Goal: Information Seeking & Learning: Learn about a topic

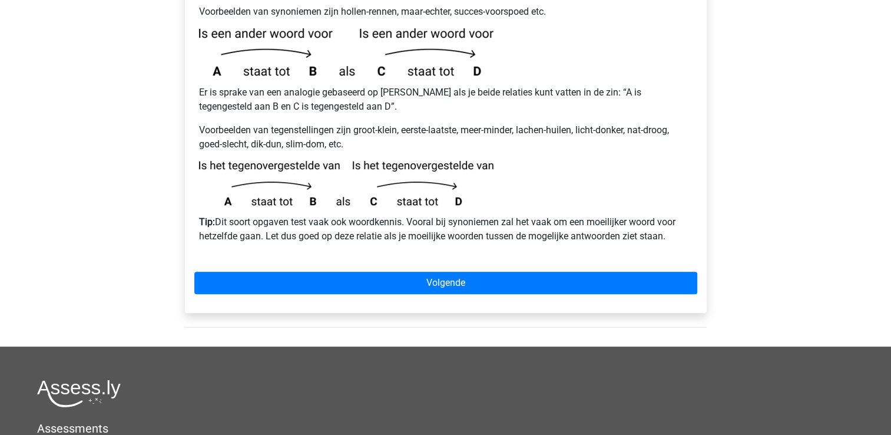
scroll to position [297, 0]
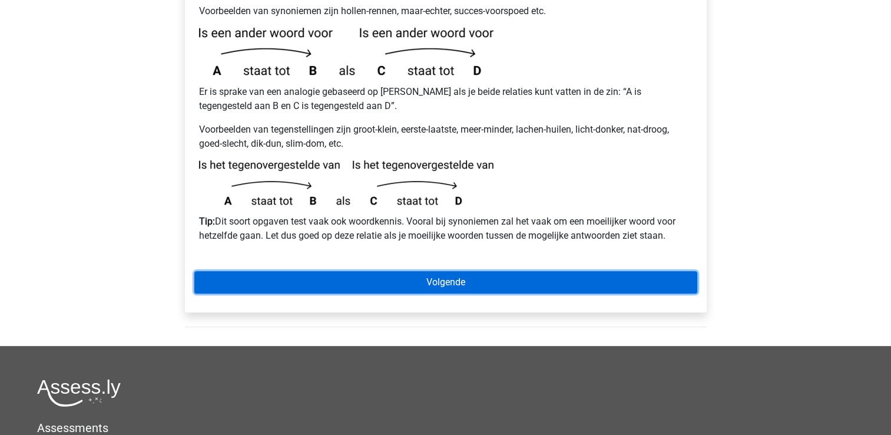
click at [600, 271] on link "Volgende" at bounding box center [445, 282] width 503 height 22
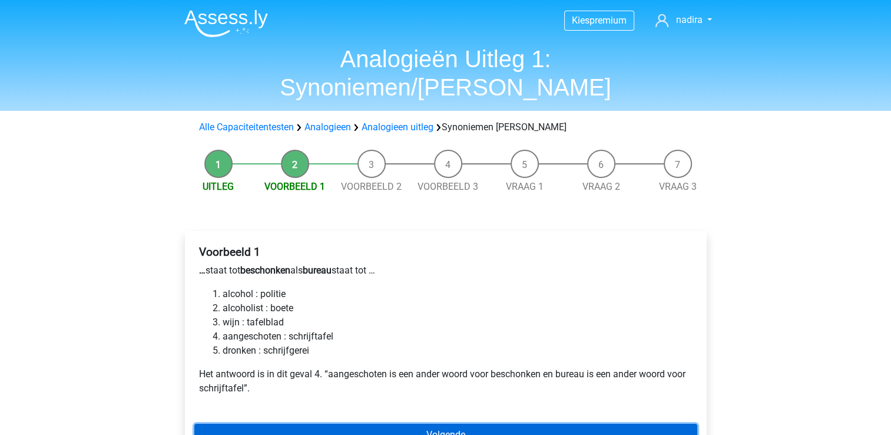
click at [503, 423] on link "Volgende" at bounding box center [445, 434] width 503 height 22
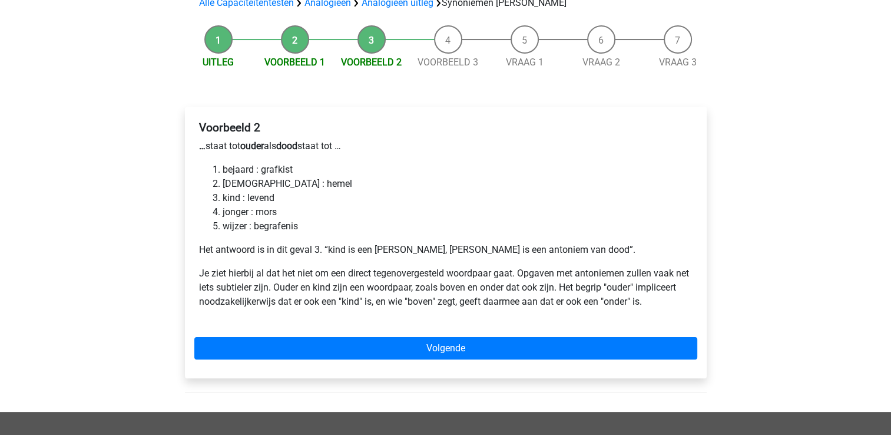
scroll to position [128, 0]
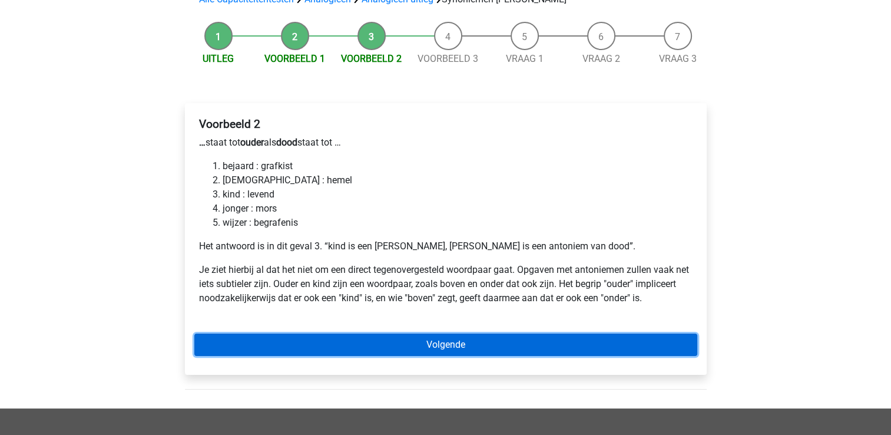
click at [658, 333] on link "Volgende" at bounding box center [445, 344] width 503 height 22
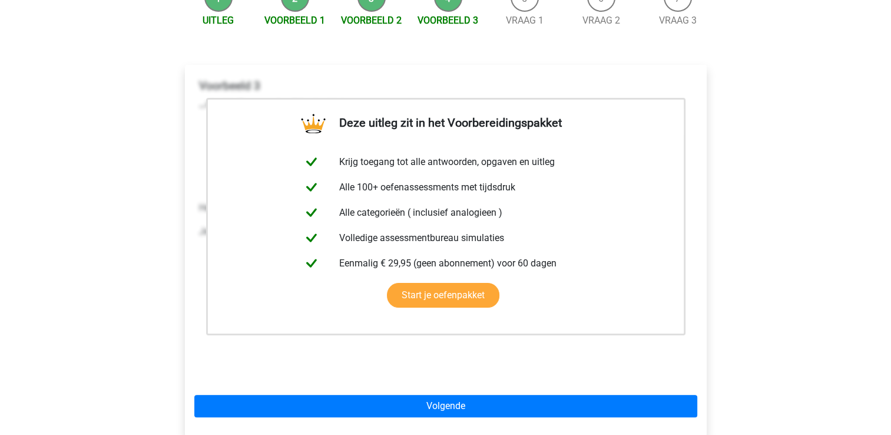
scroll to position [171, 0]
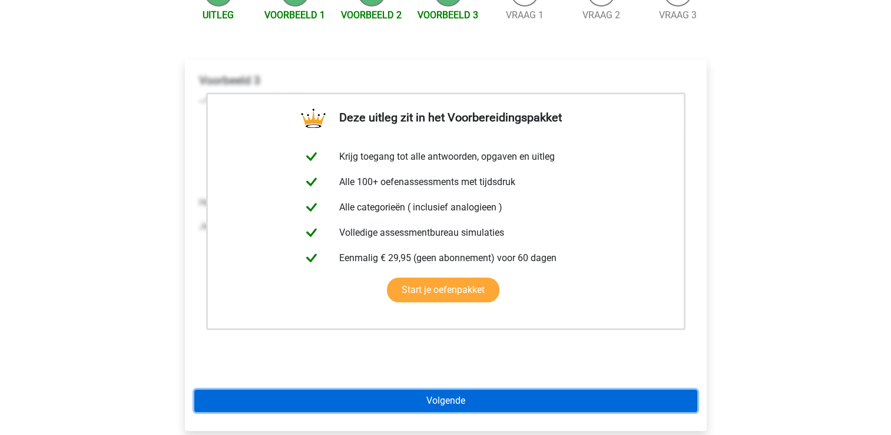
click at [498, 389] on link "Volgende" at bounding box center [445, 400] width 503 height 22
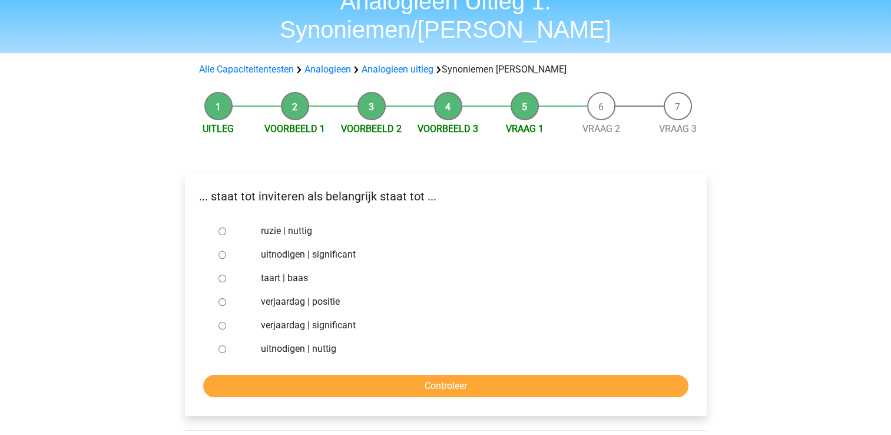
scroll to position [59, 0]
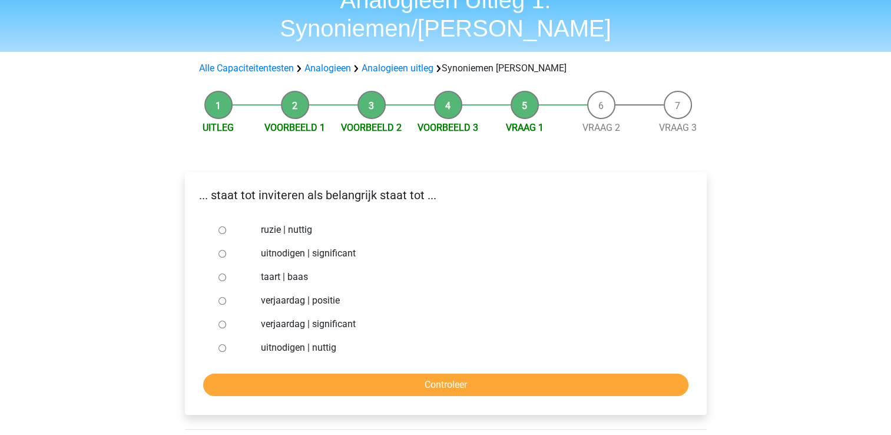
click at [222, 344] on input "uitnodigen | nuttig" at bounding box center [222, 348] width 8 height 8
radio input "true"
click at [402, 373] on input "Controleer" at bounding box center [445, 384] width 485 height 22
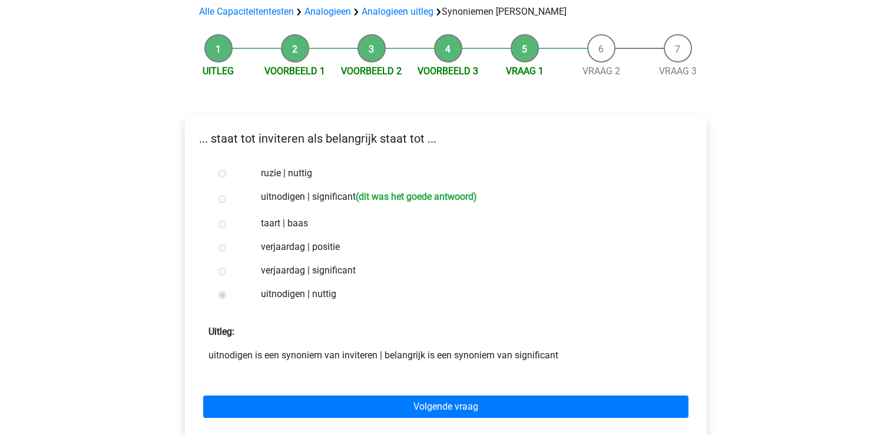
scroll to position [116, 0]
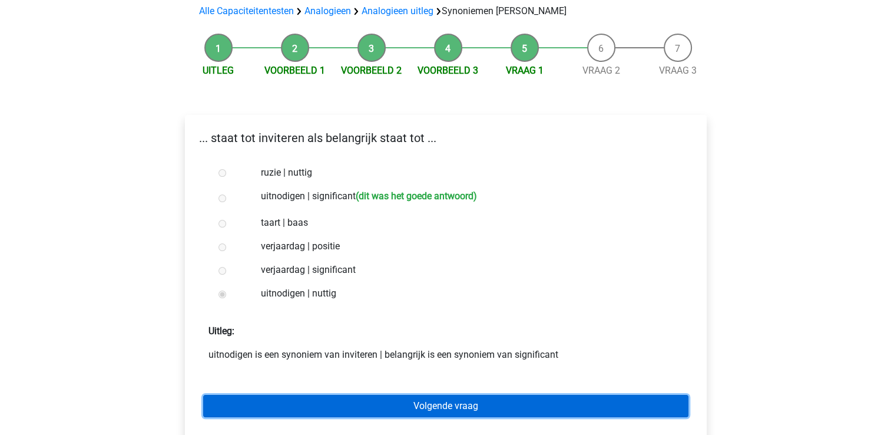
click at [417, 394] on link "Volgende vraag" at bounding box center [445, 405] width 485 height 22
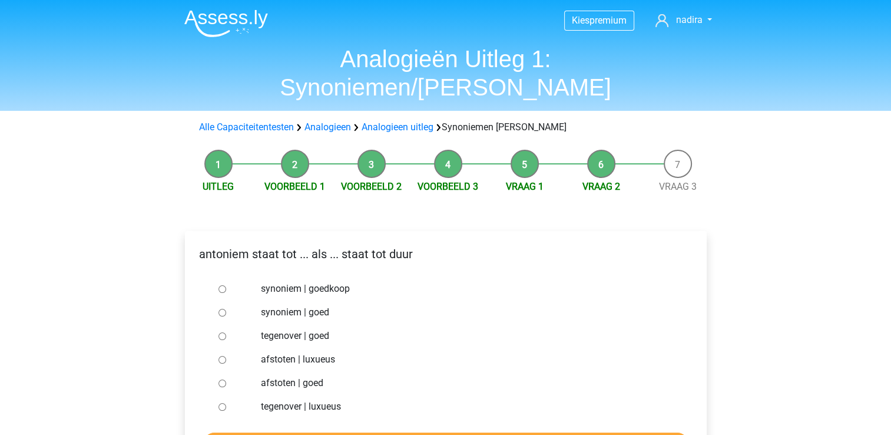
click at [224, 285] on input "synoniem | goedkoop" at bounding box center [222, 289] width 8 height 8
radio input "true"
click at [373, 432] on input "Controleer" at bounding box center [445, 443] width 485 height 22
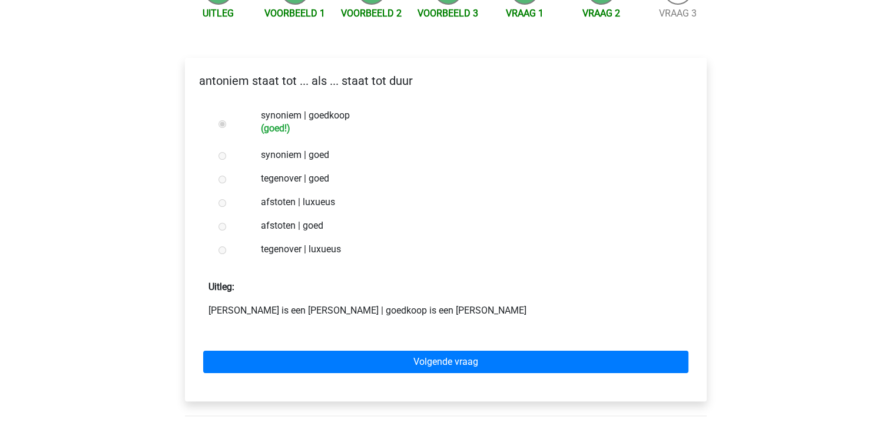
scroll to position [174, 0]
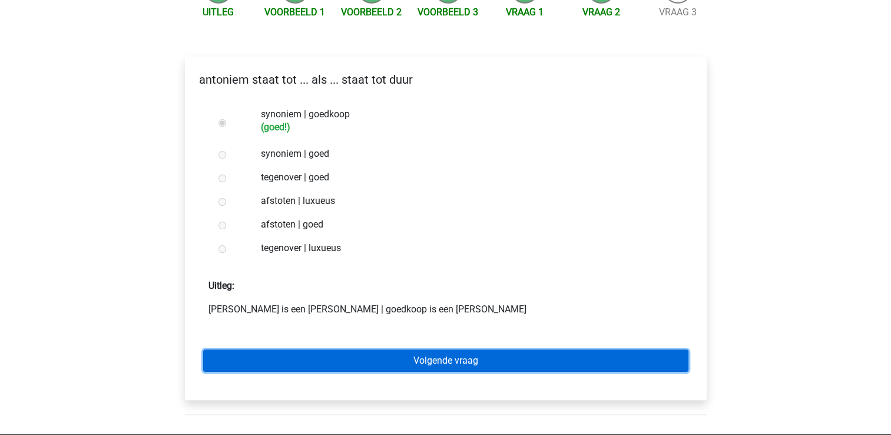
click at [464, 349] on link "Volgende vraag" at bounding box center [445, 360] width 485 height 22
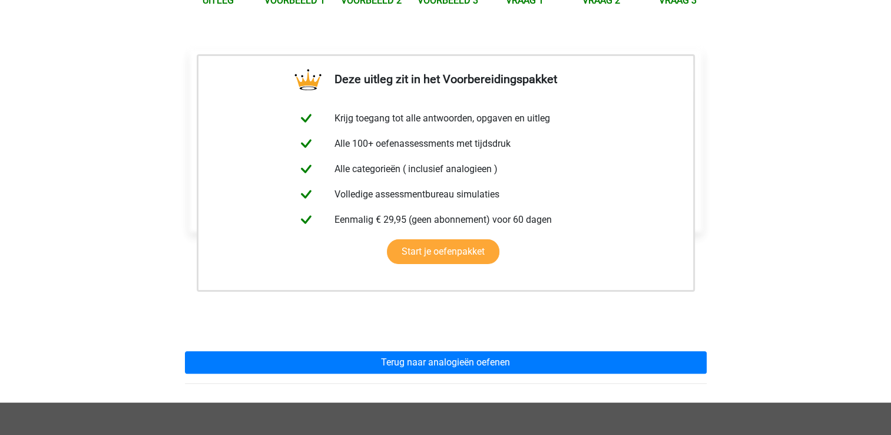
scroll to position [193, 0]
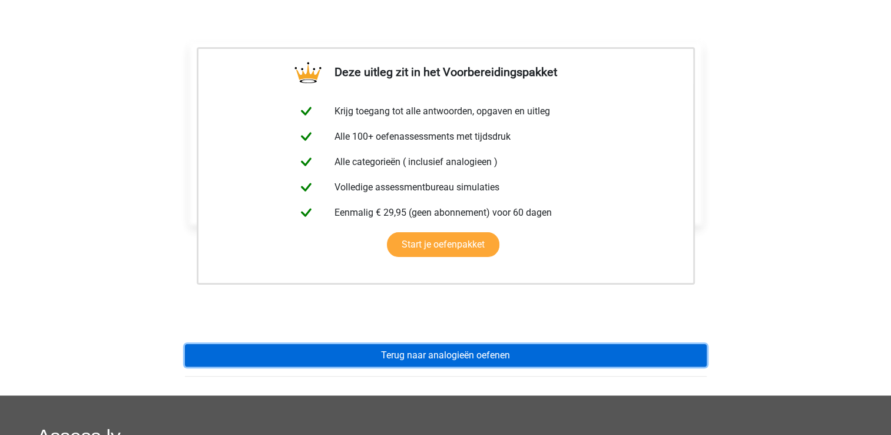
click at [591, 344] on link "Terug naar analogieën oefenen" at bounding box center [446, 355] width 522 height 22
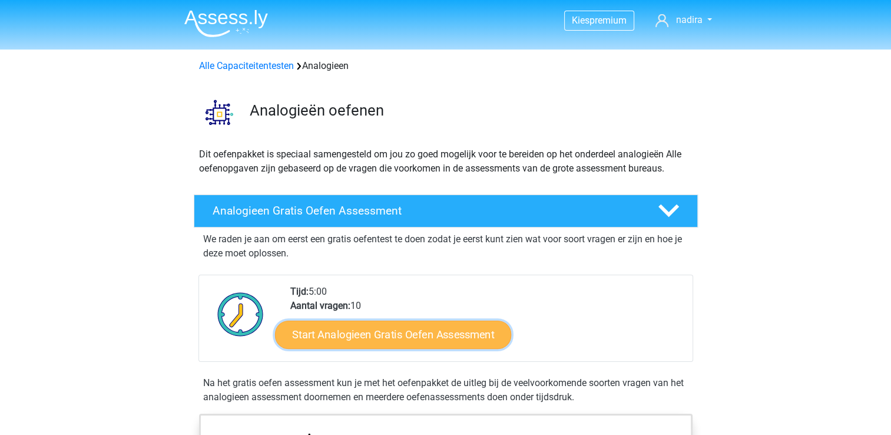
click at [465, 336] on link "Start Analogieen Gratis Oefen Assessment" at bounding box center [393, 334] width 236 height 28
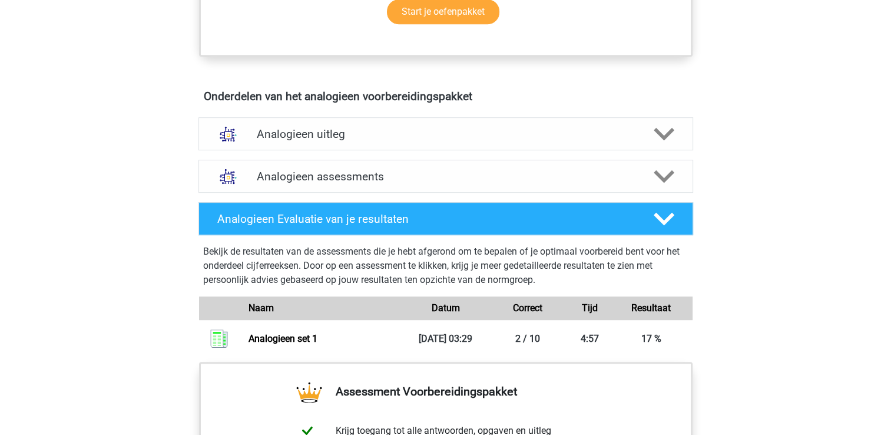
scroll to position [612, 0]
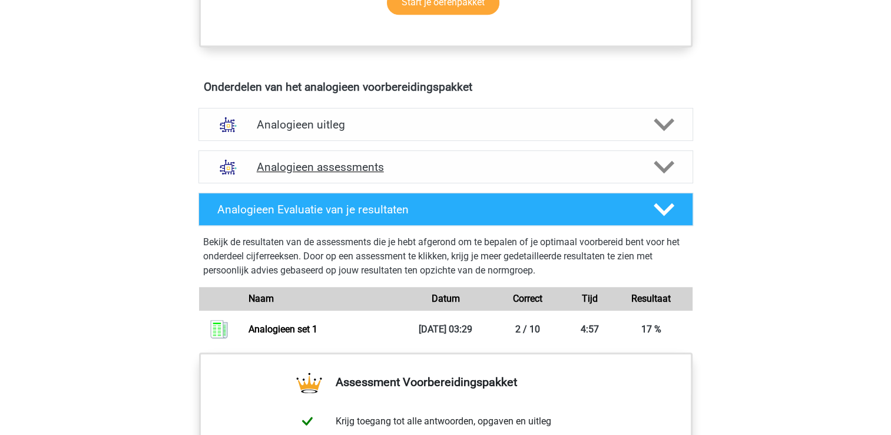
click at [576, 174] on div "Analogieen assessments" at bounding box center [445, 166] width 495 height 33
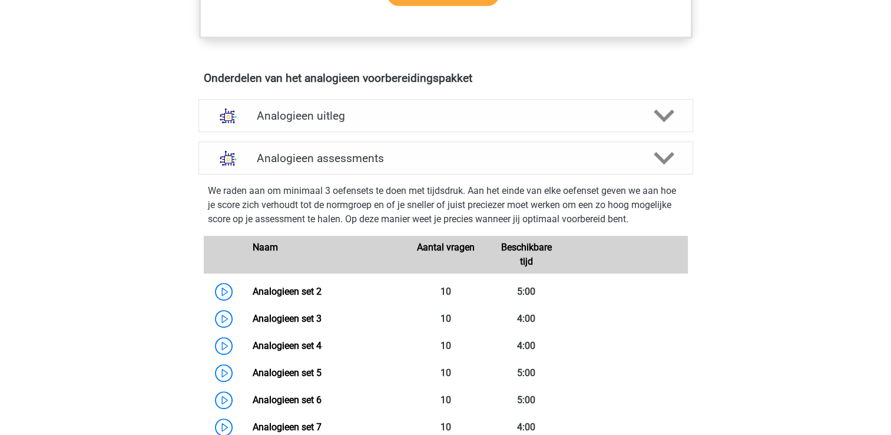
scroll to position [648, 0]
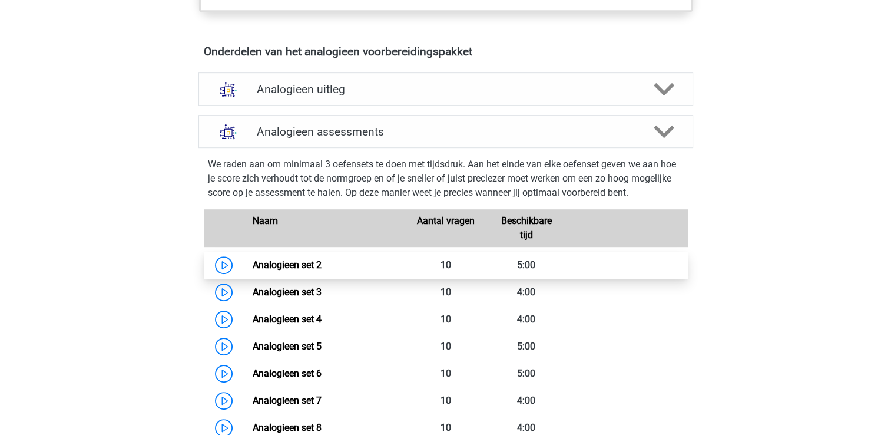
click at [259, 264] on link "Analogieen set 2" at bounding box center [287, 264] width 69 height 11
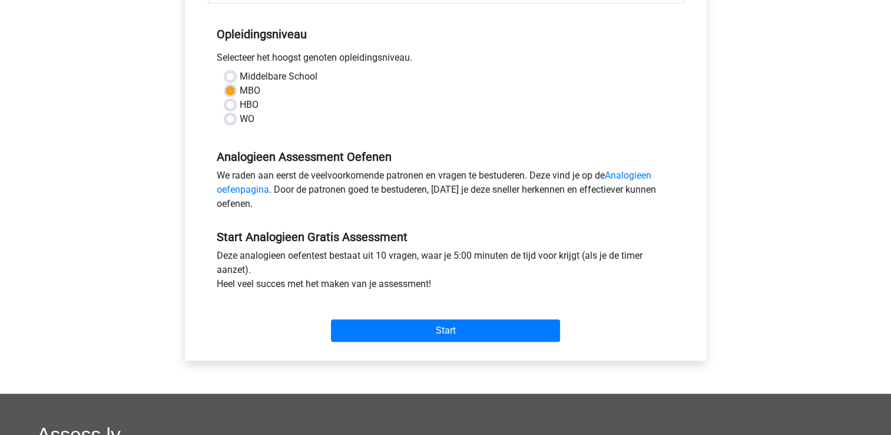
scroll to position [229, 0]
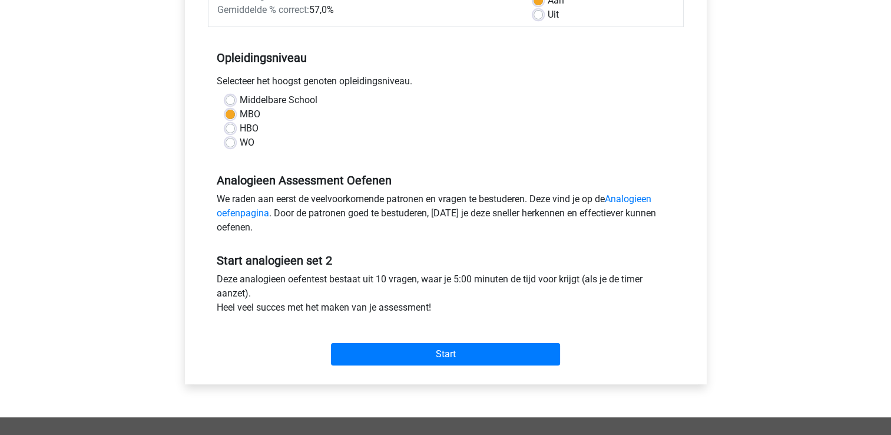
scroll to position [207, 0]
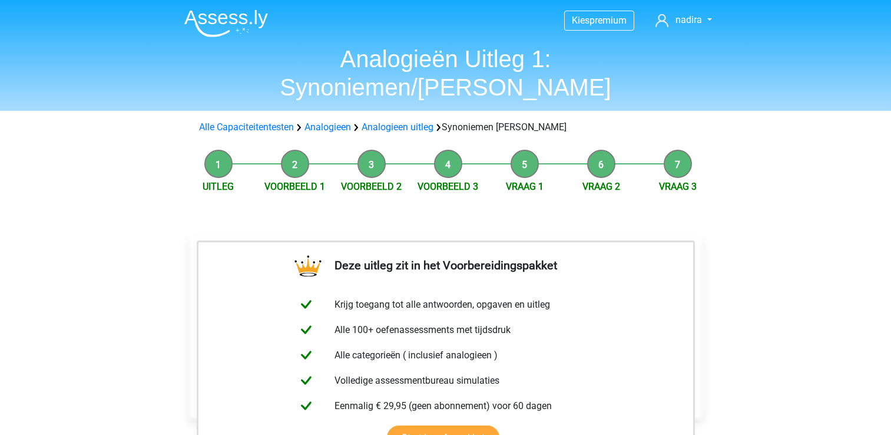
scroll to position [193, 0]
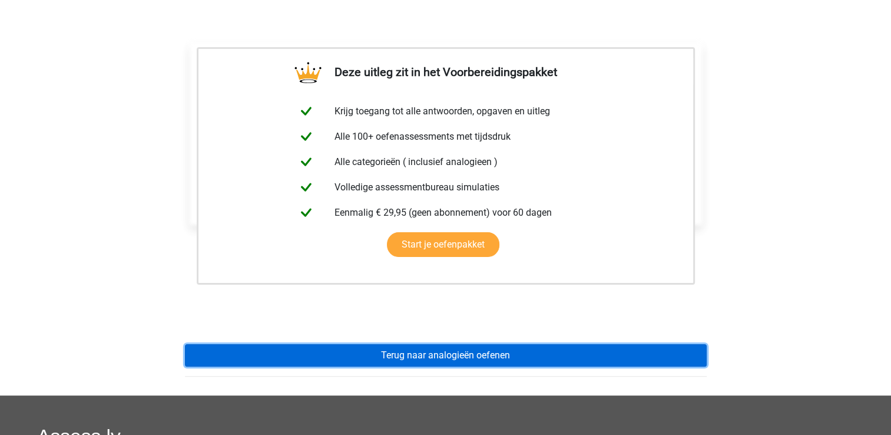
click at [665, 344] on link "Terug naar analogieën oefenen" at bounding box center [446, 355] width 522 height 22
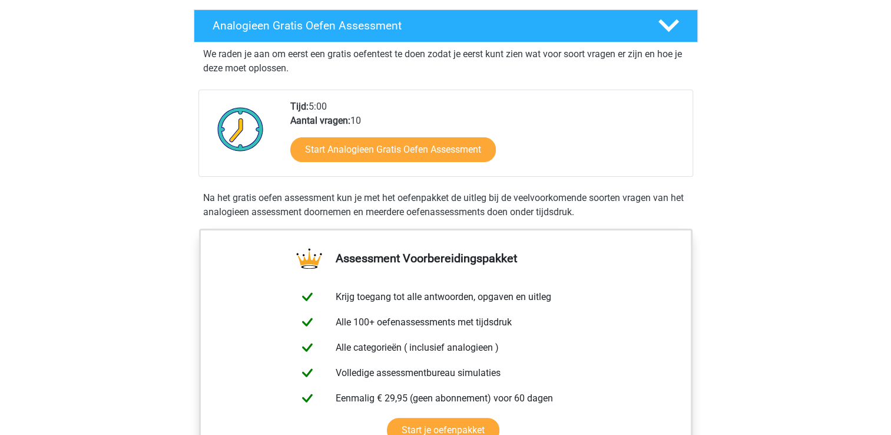
scroll to position [187, 0]
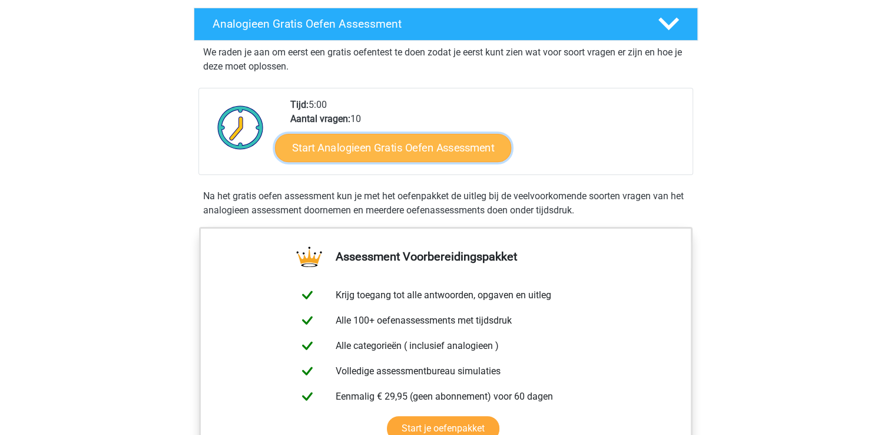
click at [477, 143] on link "Start Analogieen Gratis Oefen Assessment" at bounding box center [393, 147] width 236 height 28
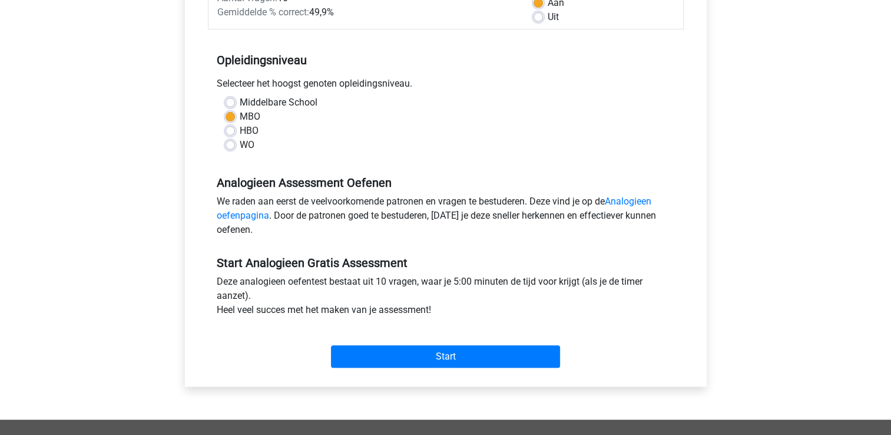
scroll to position [203, 0]
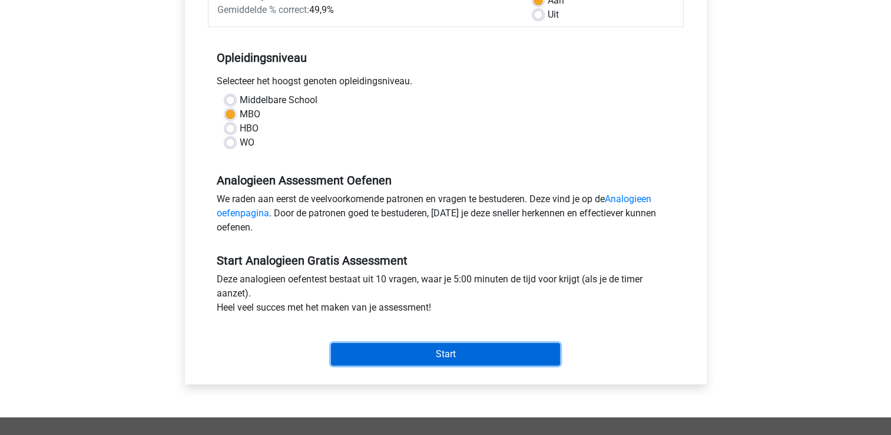
click at [519, 346] on input "Start" at bounding box center [445, 354] width 229 height 22
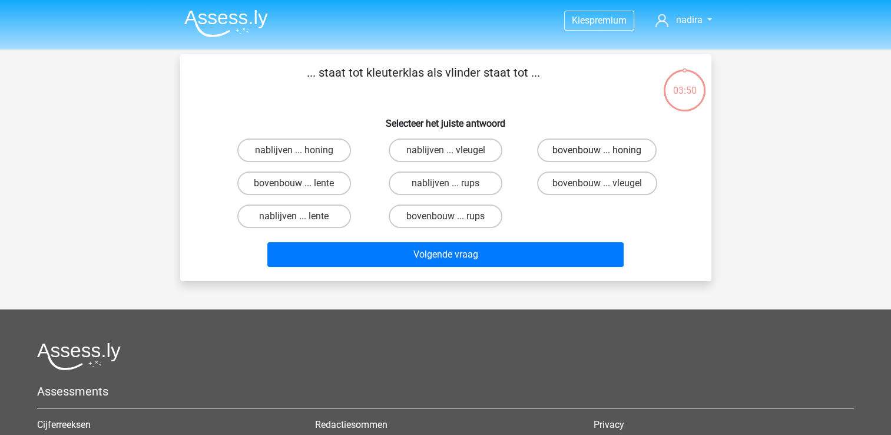
click at [565, 148] on label "bovenbouw ... honing" at bounding box center [597, 150] width 120 height 24
click at [597, 150] on input "bovenbouw ... honing" at bounding box center [601, 154] width 8 height 8
radio input "true"
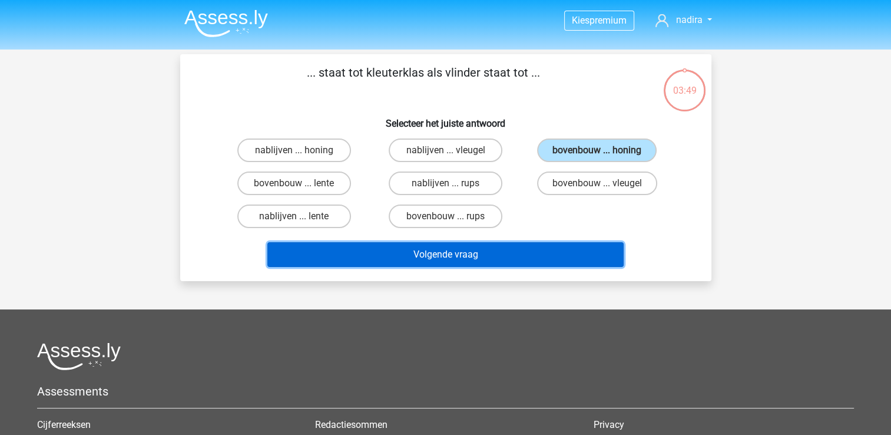
click at [496, 250] on button "Volgende vraag" at bounding box center [445, 254] width 356 height 25
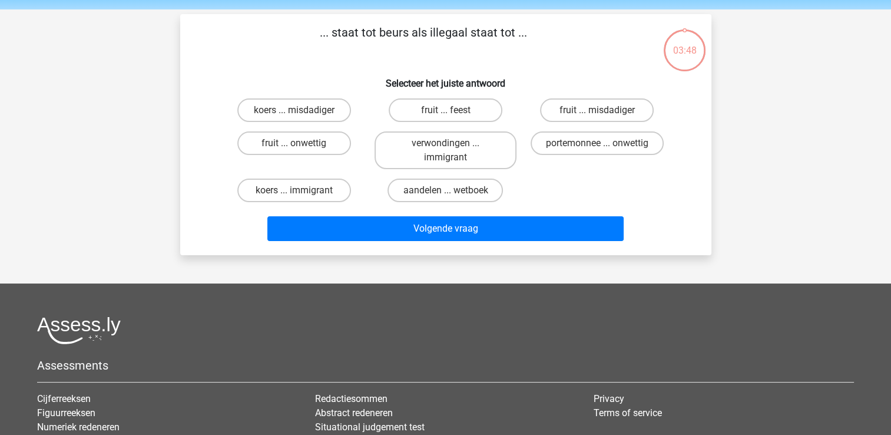
scroll to position [54, 0]
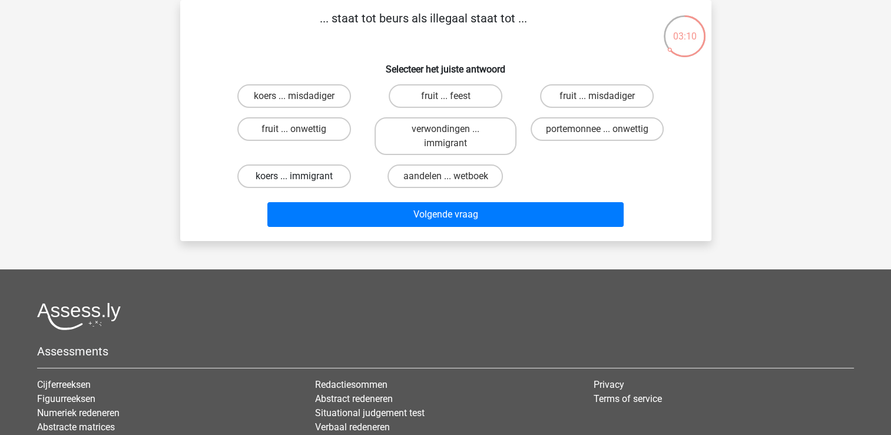
click at [315, 181] on label "koers ... immigrant" at bounding box center [294, 176] width 114 height 24
click at [301, 181] on input "koers ... immigrant" at bounding box center [298, 180] width 8 height 8
radio input "true"
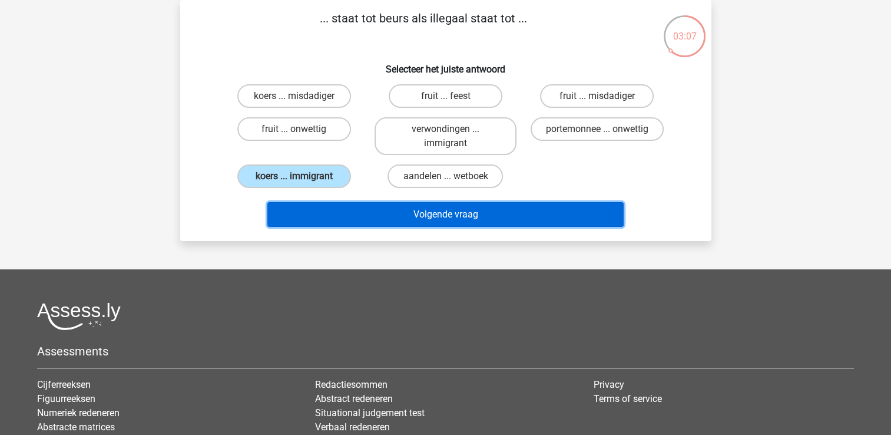
click at [427, 211] on button "Volgende vraag" at bounding box center [445, 214] width 356 height 25
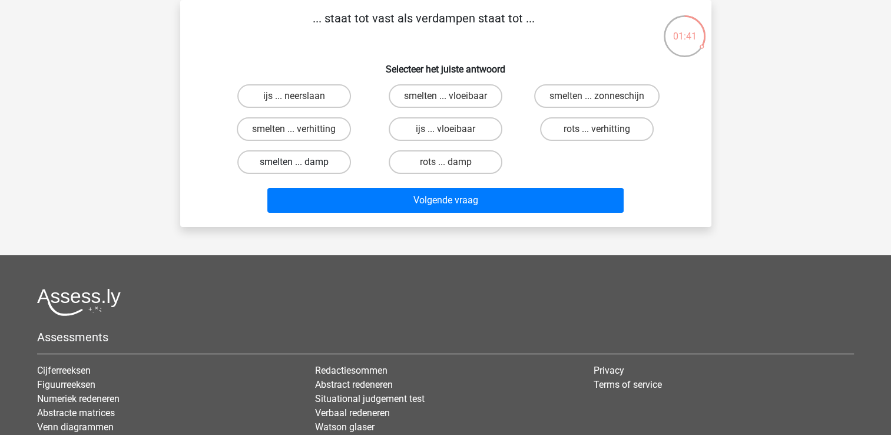
click at [275, 163] on label "smelten ... damp" at bounding box center [294, 162] width 114 height 24
click at [294, 163] on input "smelten ... damp" at bounding box center [298, 166] width 8 height 8
radio input "true"
click at [427, 129] on label "ijs ... vloeibaar" at bounding box center [446, 129] width 114 height 24
click at [445, 129] on input "ijs ... vloeibaar" at bounding box center [449, 133] width 8 height 8
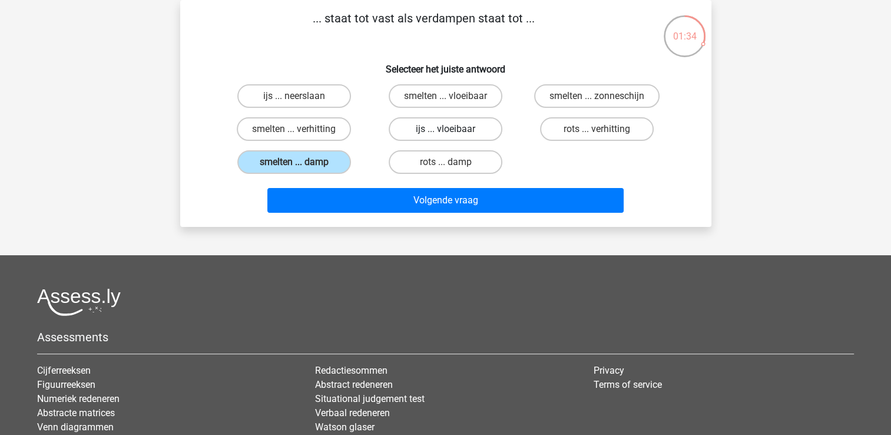
radio input "true"
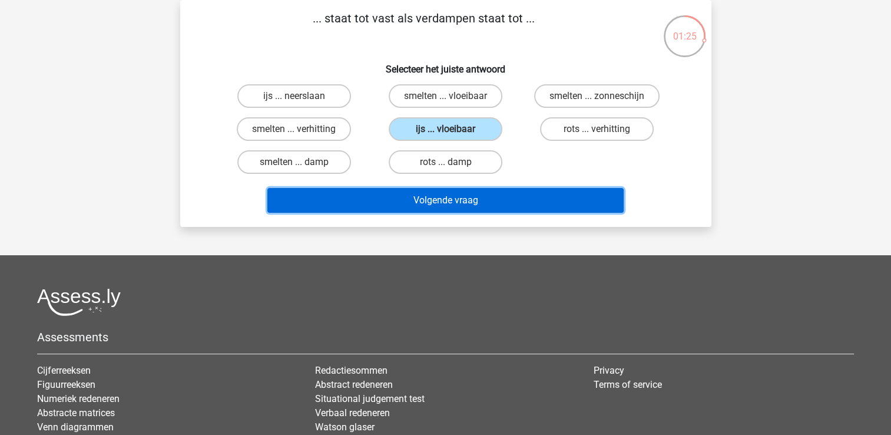
click at [480, 194] on button "Volgende vraag" at bounding box center [445, 200] width 356 height 25
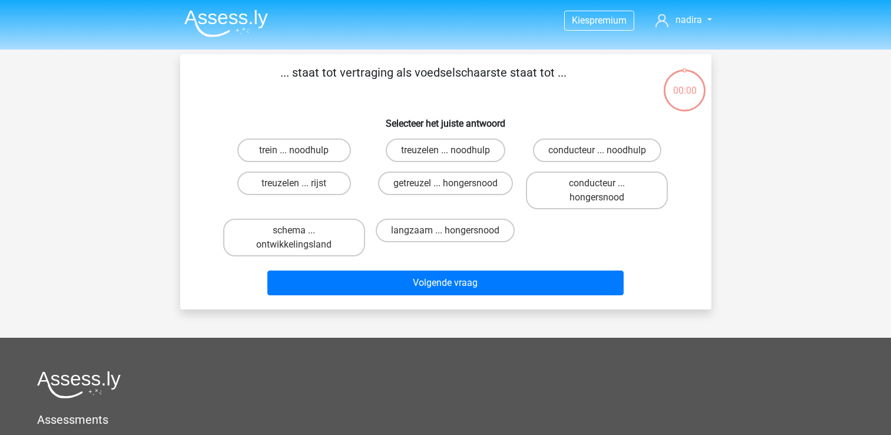
scroll to position [54, 0]
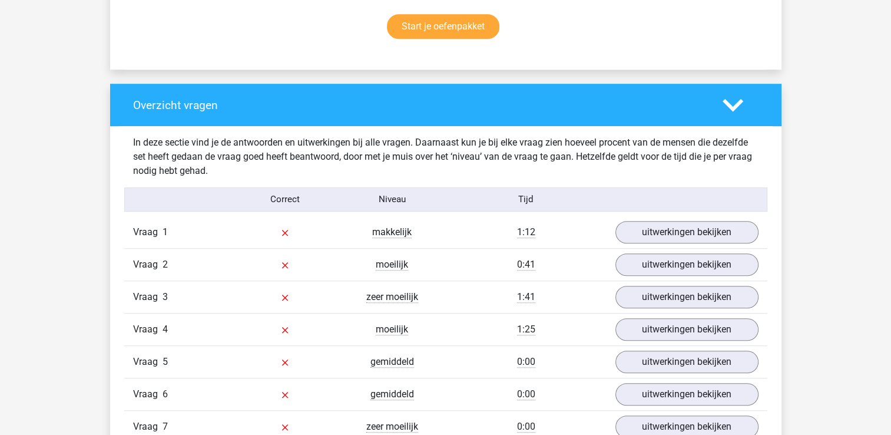
scroll to position [788, 0]
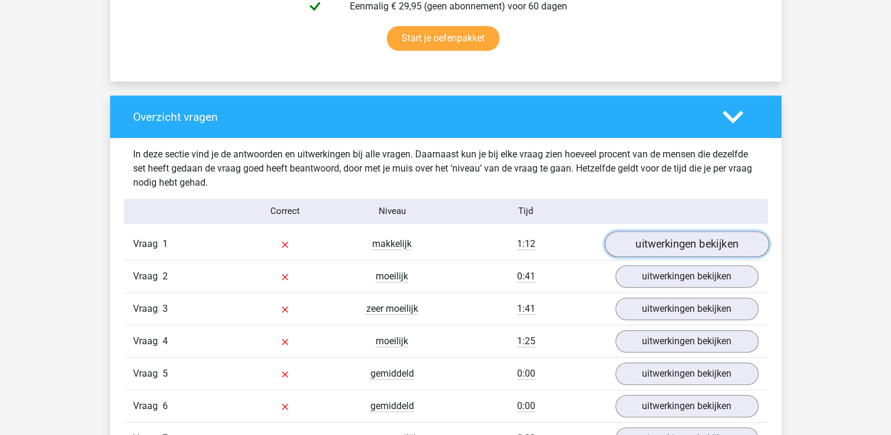
click at [737, 242] on link "uitwerkingen bekijken" at bounding box center [686, 244] width 164 height 26
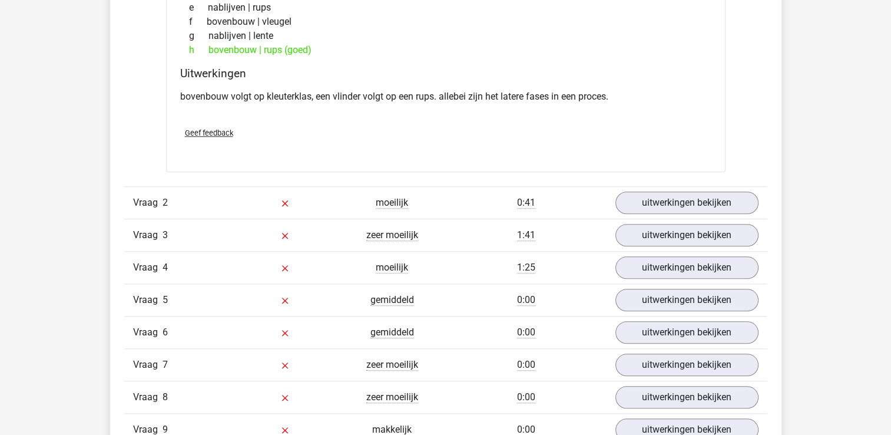
scroll to position [1163, 0]
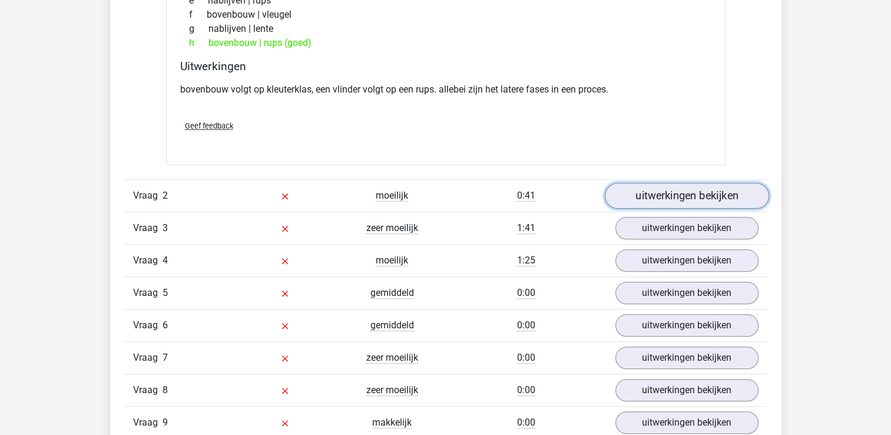
click at [725, 191] on link "uitwerkingen bekijken" at bounding box center [686, 196] width 164 height 26
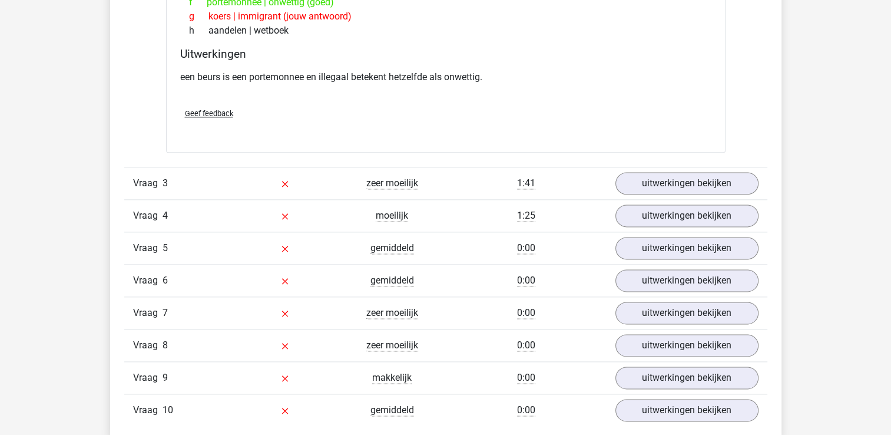
scroll to position [1510, 0]
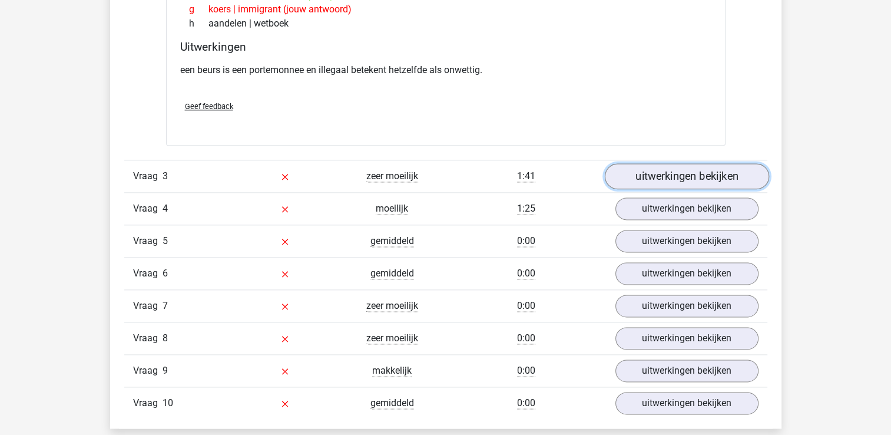
click at [722, 178] on link "uitwerkingen bekijken" at bounding box center [686, 177] width 164 height 26
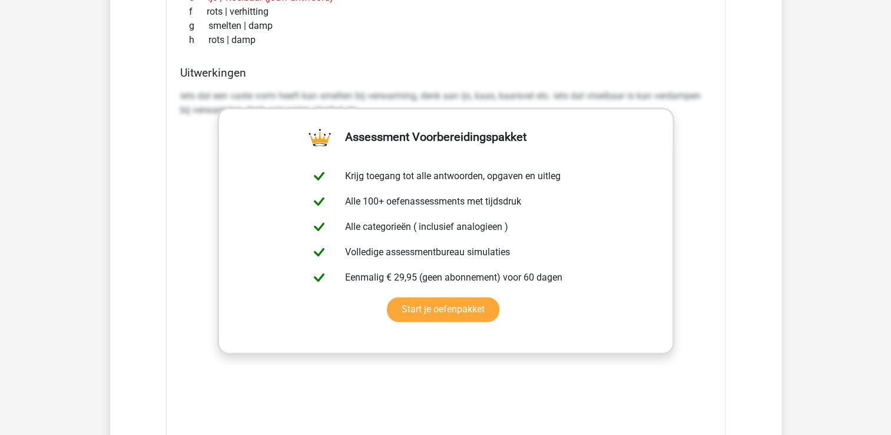
scroll to position [1846, 0]
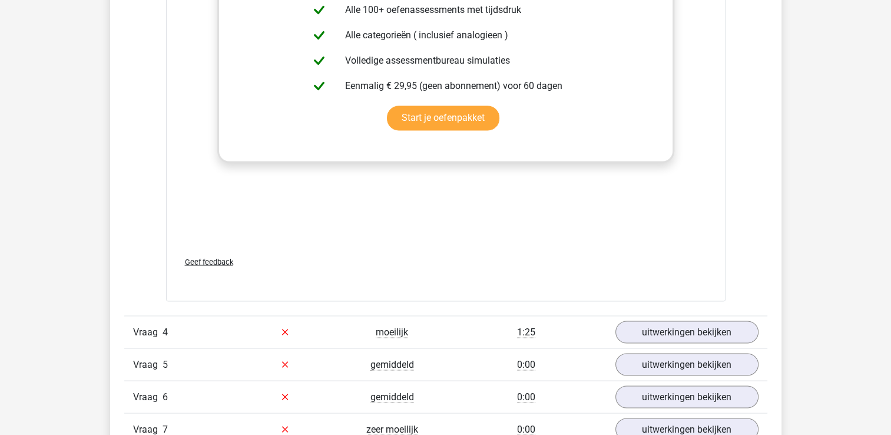
scroll to position [2108, 0]
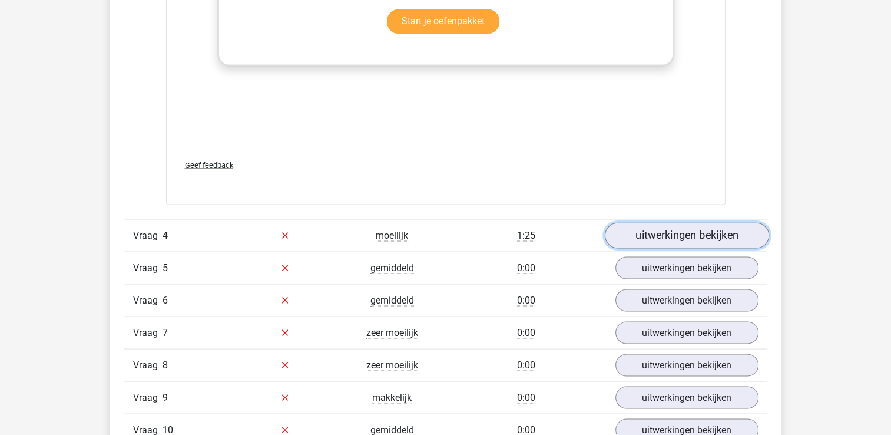
click at [719, 234] on link "uitwerkingen bekijken" at bounding box center [686, 235] width 164 height 26
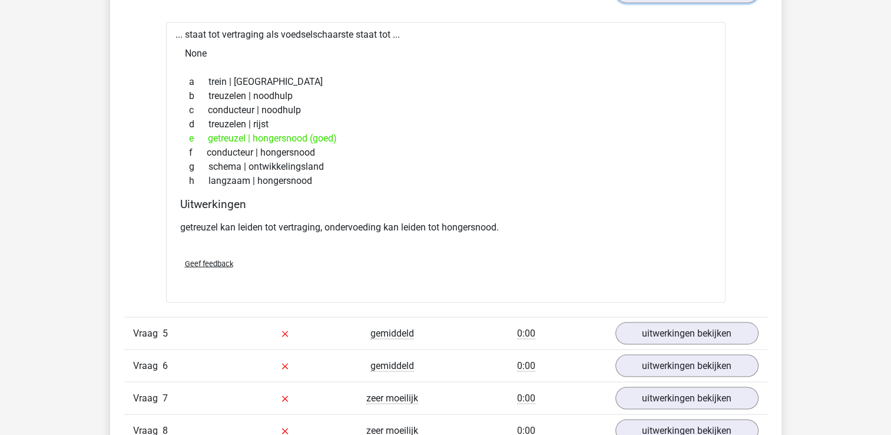
scroll to position [2355, 0]
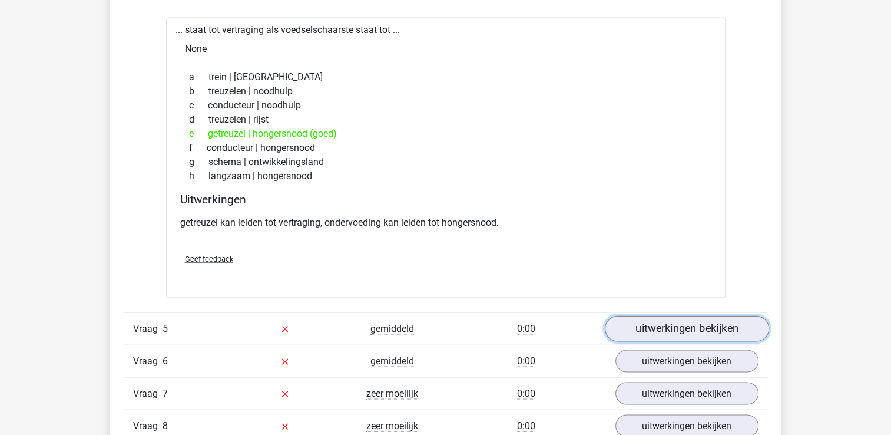
click at [709, 322] on link "uitwerkingen bekijken" at bounding box center [686, 329] width 164 height 26
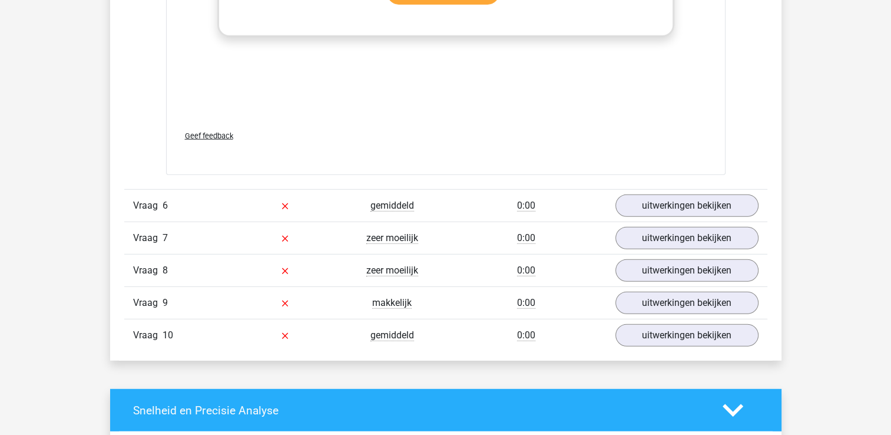
scroll to position [3168, 0]
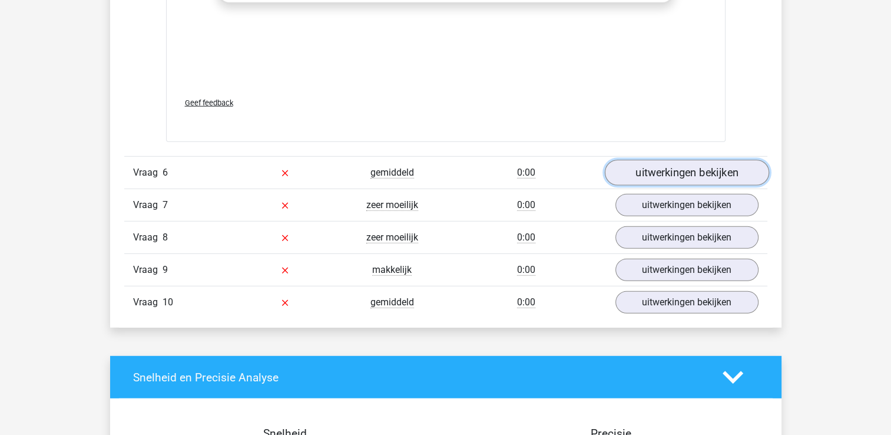
click at [654, 173] on link "uitwerkingen bekijken" at bounding box center [686, 173] width 164 height 26
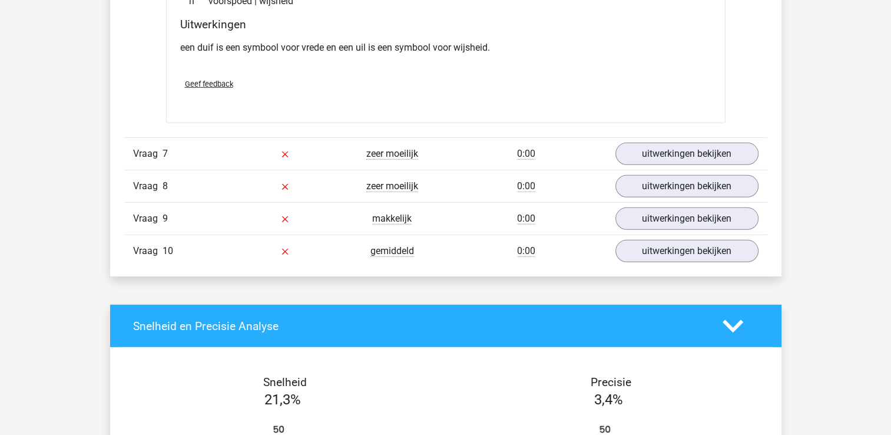
scroll to position [3525, 0]
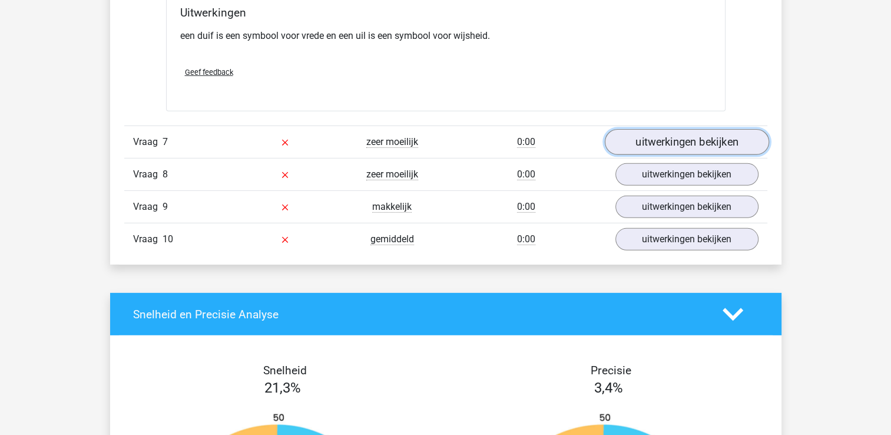
click at [659, 145] on link "uitwerkingen bekijken" at bounding box center [686, 142] width 164 height 26
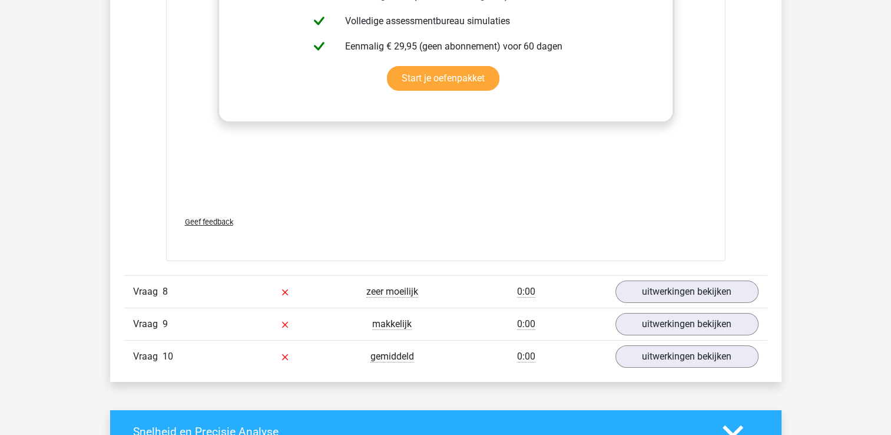
scroll to position [4051, 0]
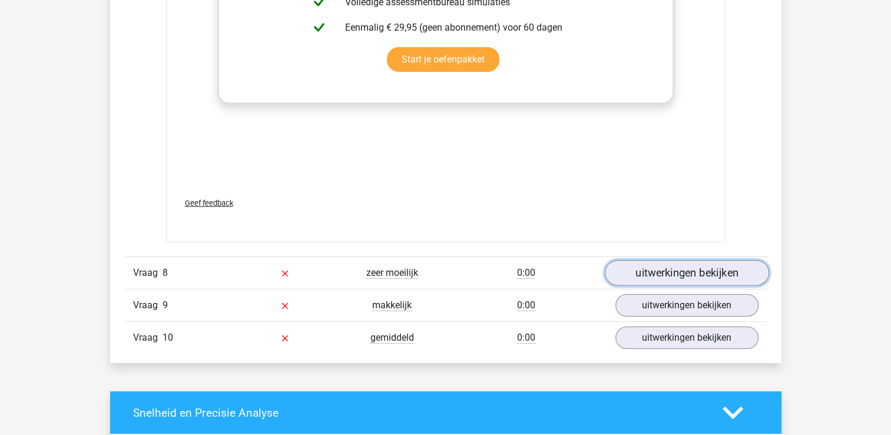
click at [709, 264] on link "uitwerkingen bekijken" at bounding box center [686, 273] width 164 height 26
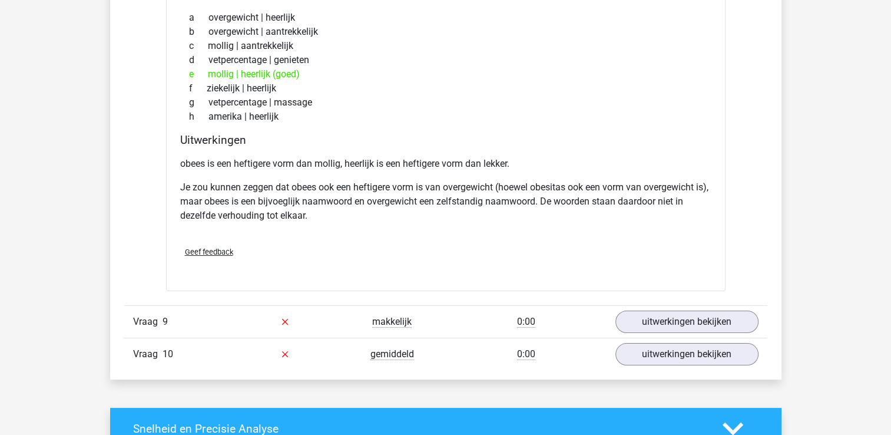
scroll to position [4409, 0]
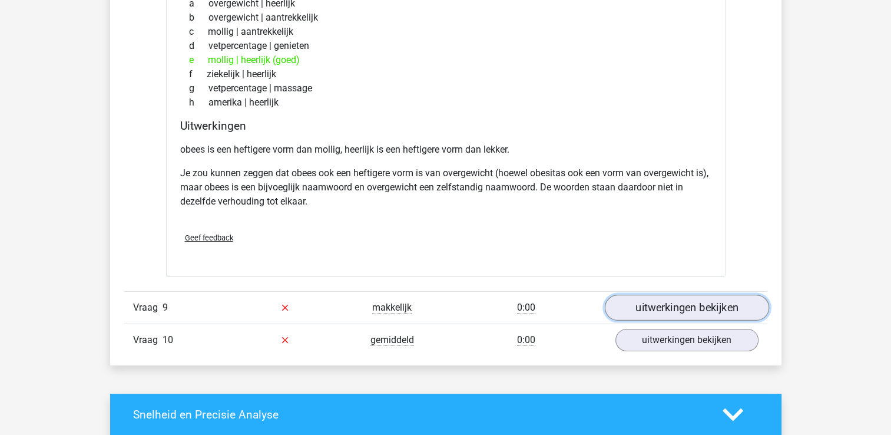
click at [721, 303] on link "uitwerkingen bekijken" at bounding box center [686, 307] width 164 height 26
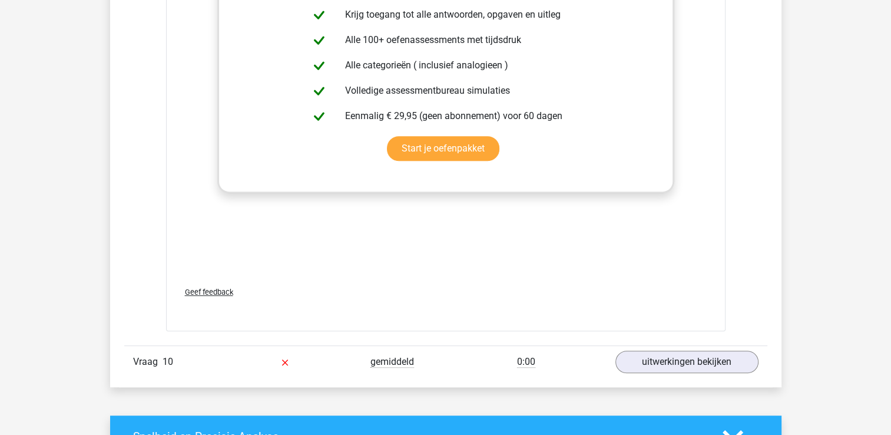
scroll to position [5019, 0]
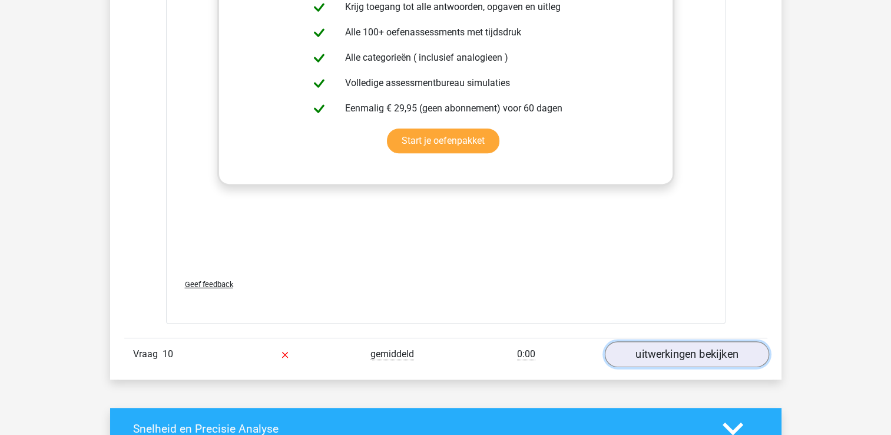
click at [741, 344] on link "uitwerkingen bekijken" at bounding box center [686, 354] width 164 height 26
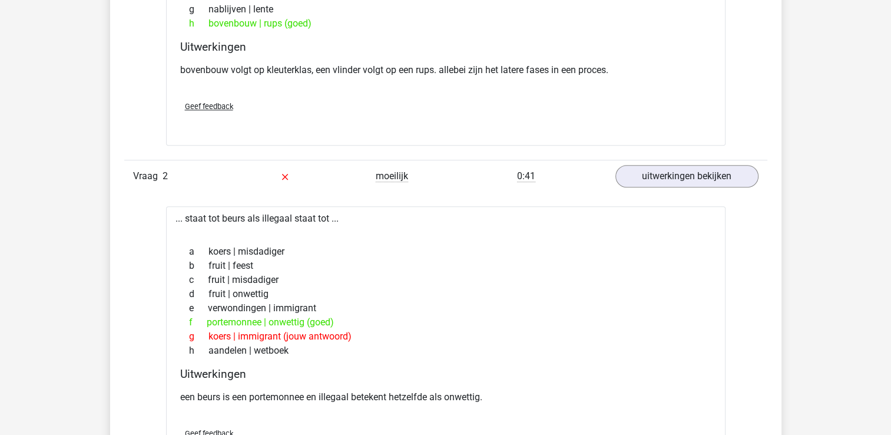
scroll to position [5369, 0]
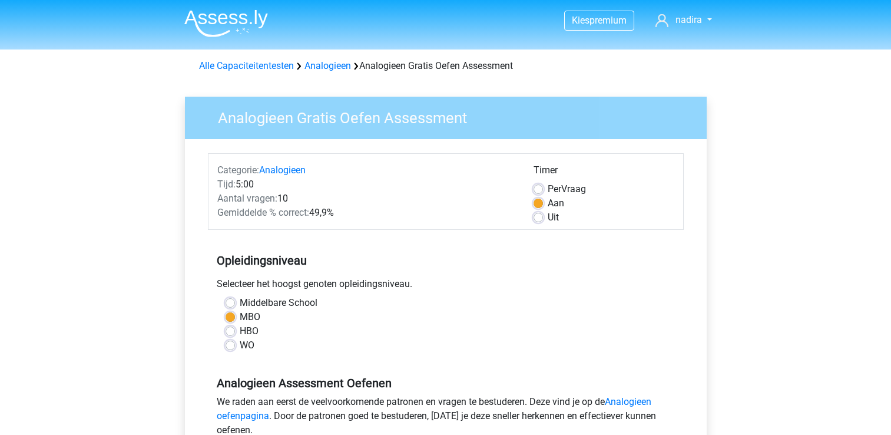
scroll to position [203, 0]
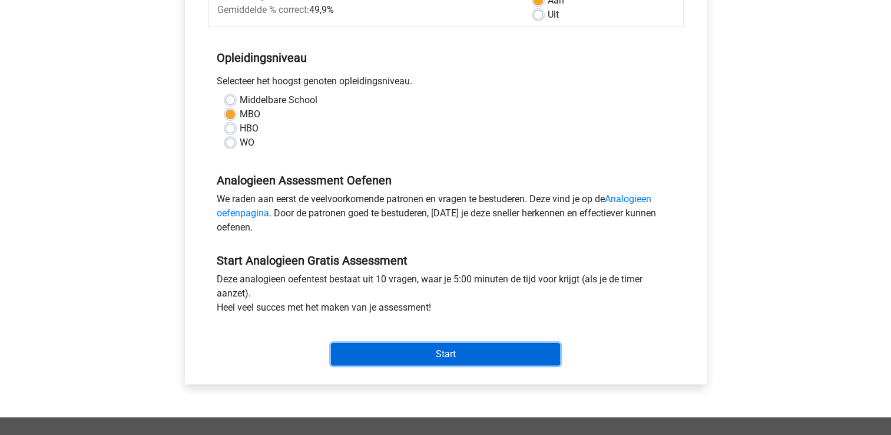
click at [450, 350] on input "Start" at bounding box center [445, 354] width 229 height 22
click at [530, 352] on input "Start" at bounding box center [445, 354] width 229 height 22
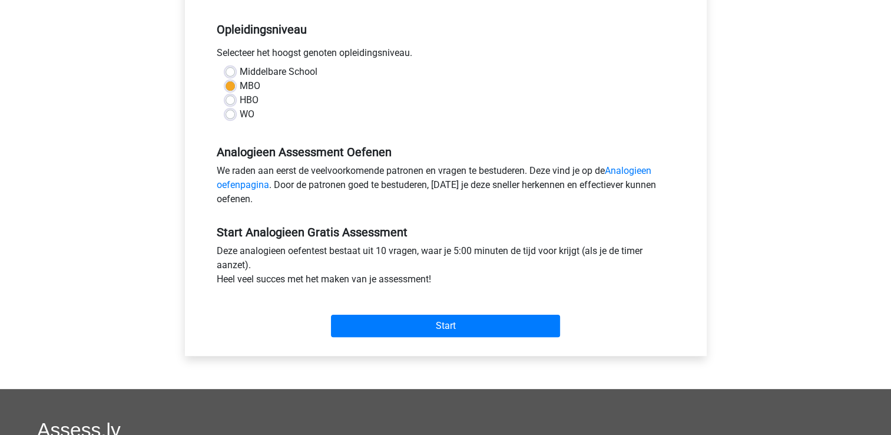
scroll to position [220, 0]
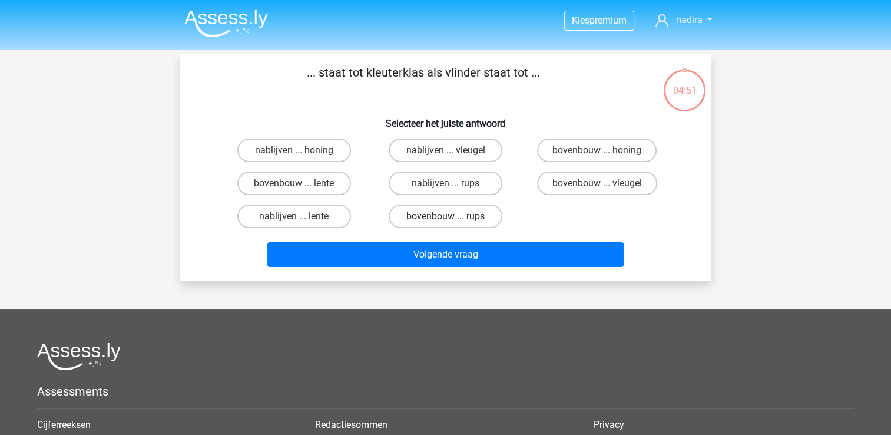
click at [443, 214] on label "bovenbouw ... rups" at bounding box center [446, 216] width 114 height 24
click at [445, 216] on input "bovenbouw ... rups" at bounding box center [449, 220] width 8 height 8
radio input "true"
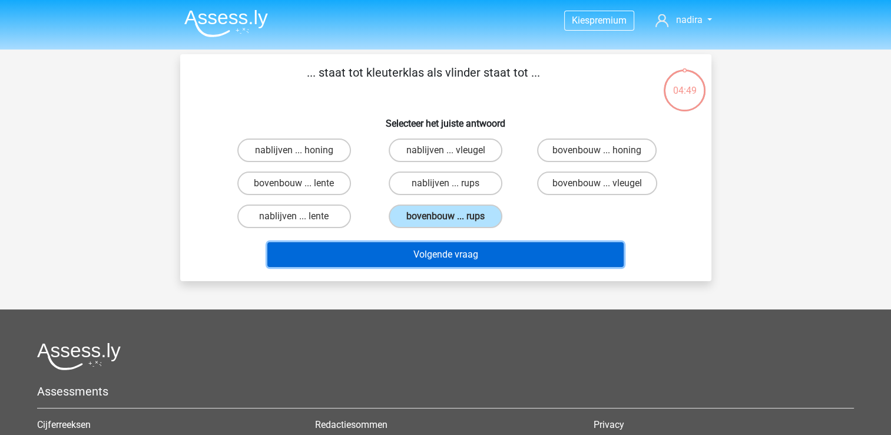
click at [467, 253] on button "Volgende vraag" at bounding box center [445, 254] width 356 height 25
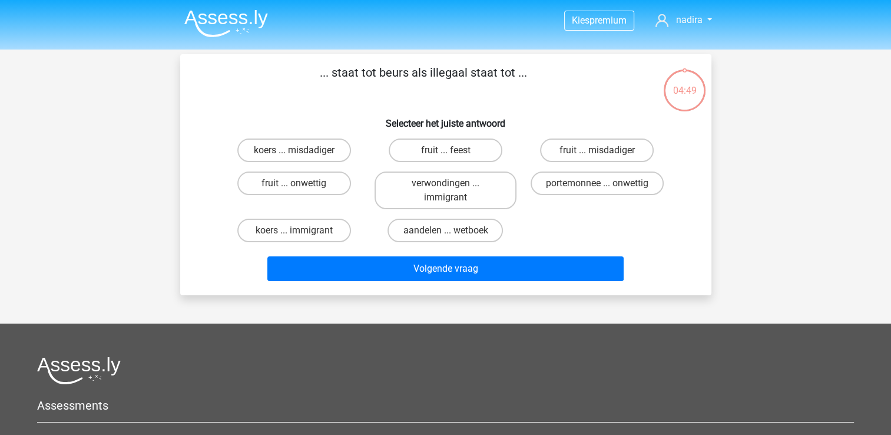
scroll to position [54, 0]
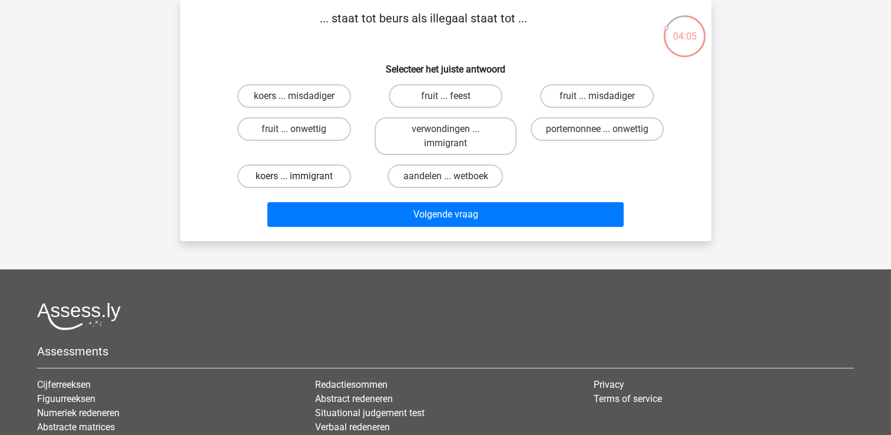
click at [316, 173] on label "koers ... immigrant" at bounding box center [294, 176] width 114 height 24
click at [301, 176] on input "koers ... immigrant" at bounding box center [298, 180] width 8 height 8
radio input "true"
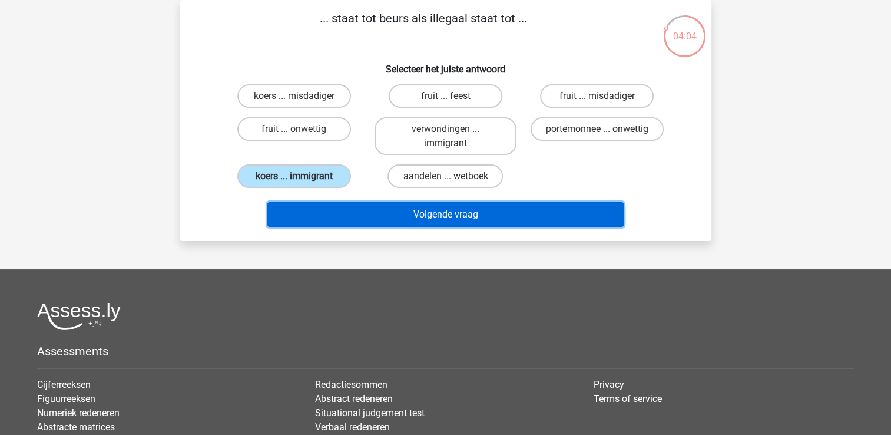
click at [421, 210] on button "Volgende vraag" at bounding box center [445, 214] width 356 height 25
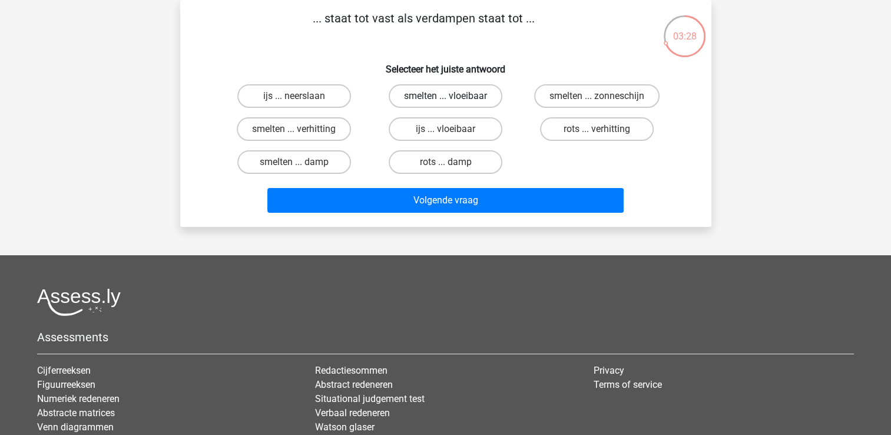
click at [446, 93] on label "smelten ... vloeibaar" at bounding box center [446, 96] width 114 height 24
click at [446, 96] on input "smelten ... vloeibaar" at bounding box center [449, 100] width 8 height 8
radio input "true"
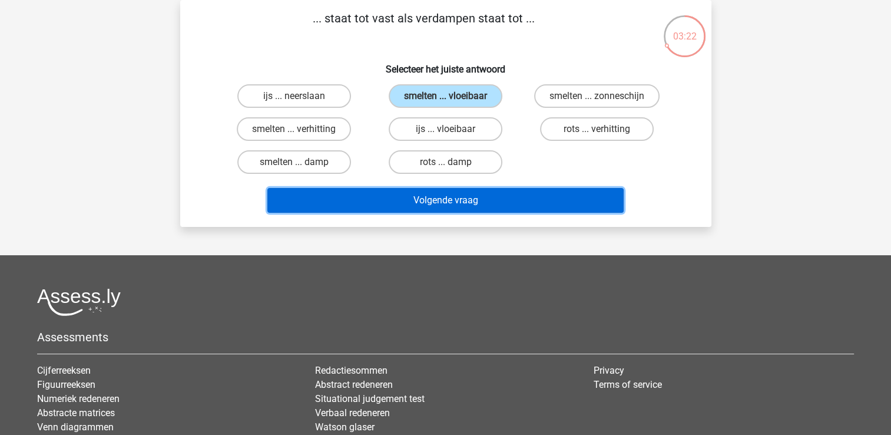
click at [490, 199] on button "Volgende vraag" at bounding box center [445, 200] width 356 height 25
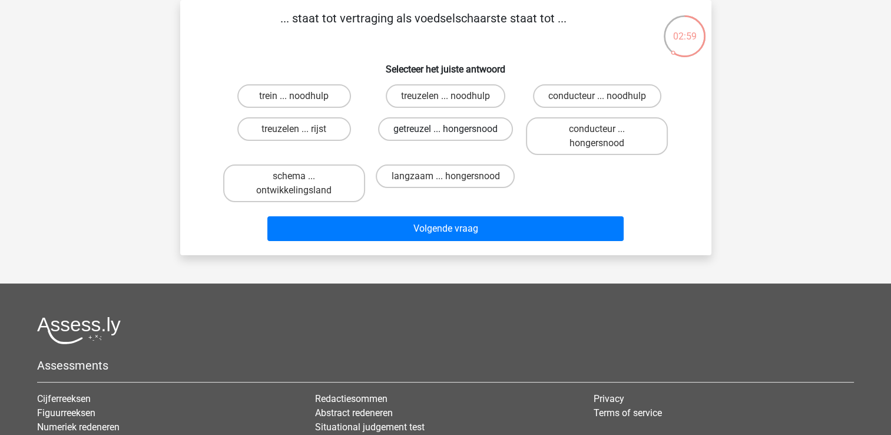
click at [464, 130] on label "getreuzel ... hongersnood" at bounding box center [445, 129] width 135 height 24
click at [453, 130] on input "getreuzel ... hongersnood" at bounding box center [449, 133] width 8 height 8
radio input "true"
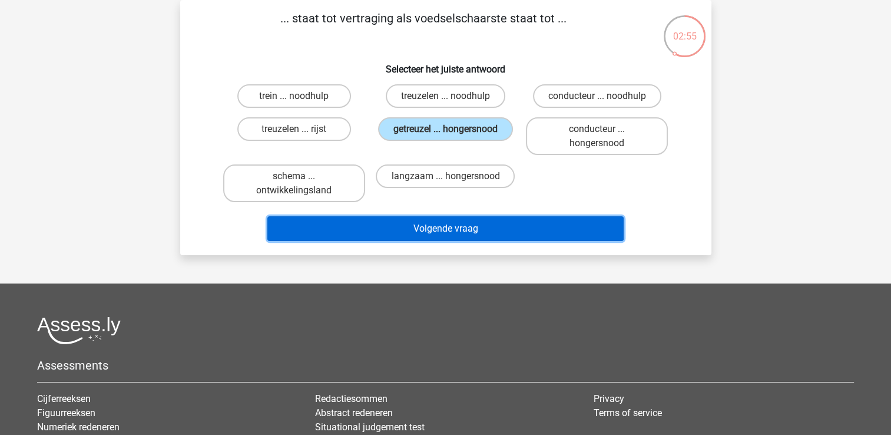
click at [494, 224] on button "Volgende vraag" at bounding box center [445, 228] width 356 height 25
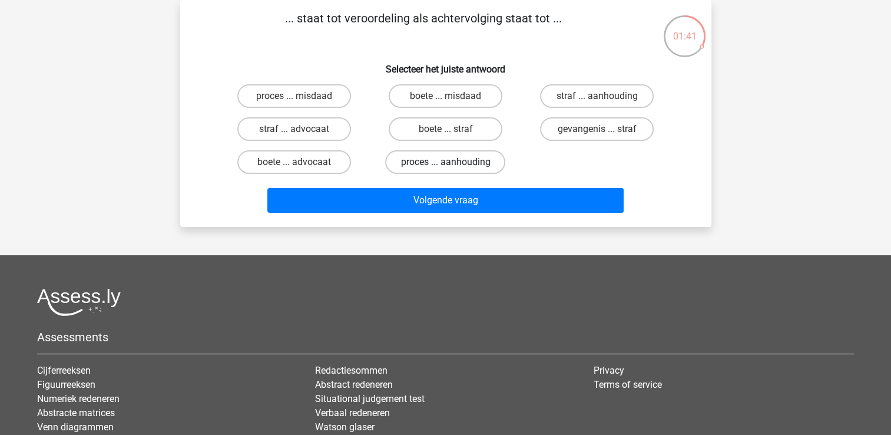
click at [480, 162] on label "proces ... aanhouding" at bounding box center [445, 162] width 120 height 24
click at [453, 162] on input "proces ... aanhouding" at bounding box center [449, 166] width 8 height 8
radio input "true"
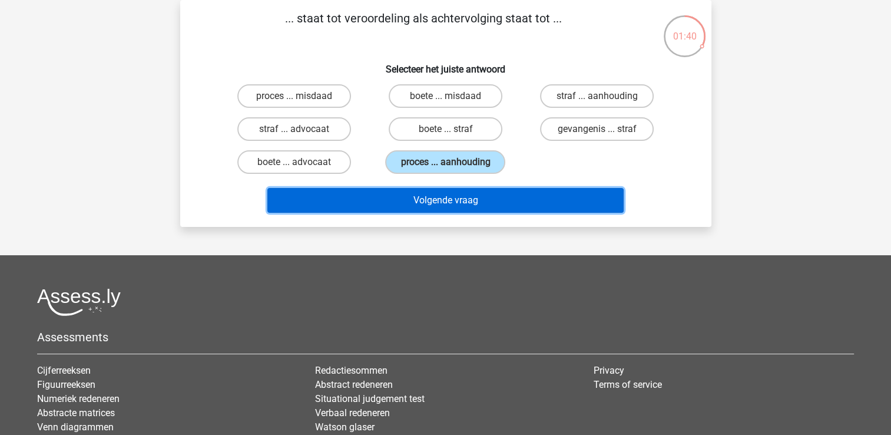
click at [497, 197] on button "Volgende vraag" at bounding box center [445, 200] width 356 height 25
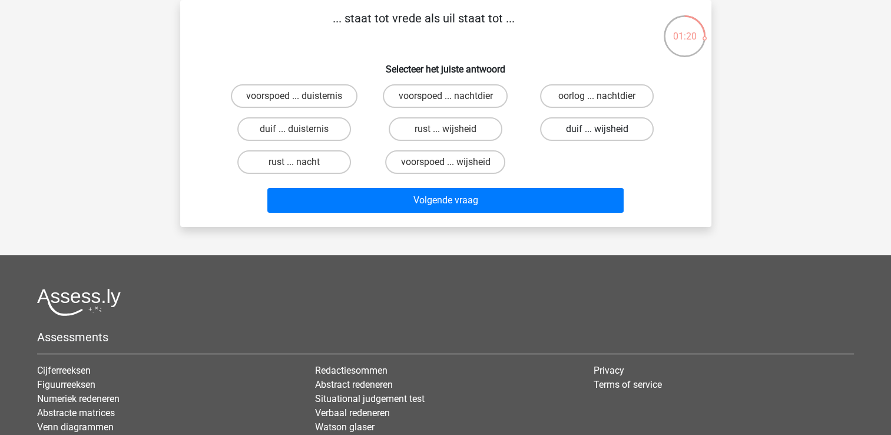
click at [572, 125] on label "duif ... wijsheid" at bounding box center [597, 129] width 114 height 24
click at [597, 129] on input "duif ... wijsheid" at bounding box center [601, 133] width 8 height 8
radio input "true"
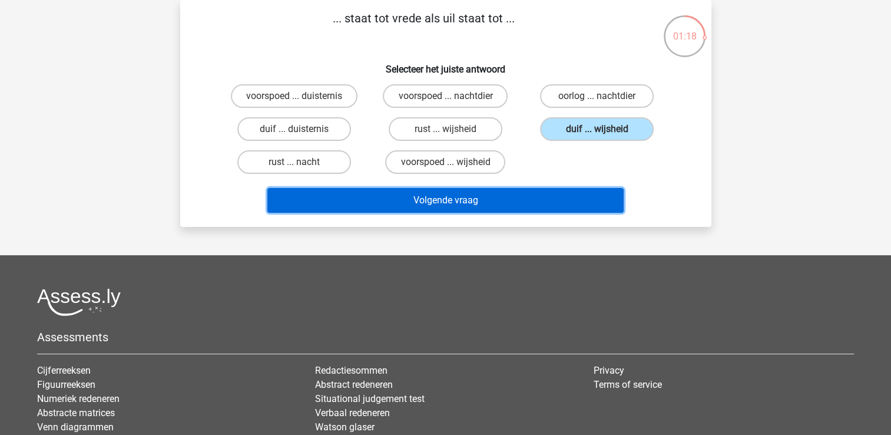
click at [549, 197] on button "Volgende vraag" at bounding box center [445, 200] width 356 height 25
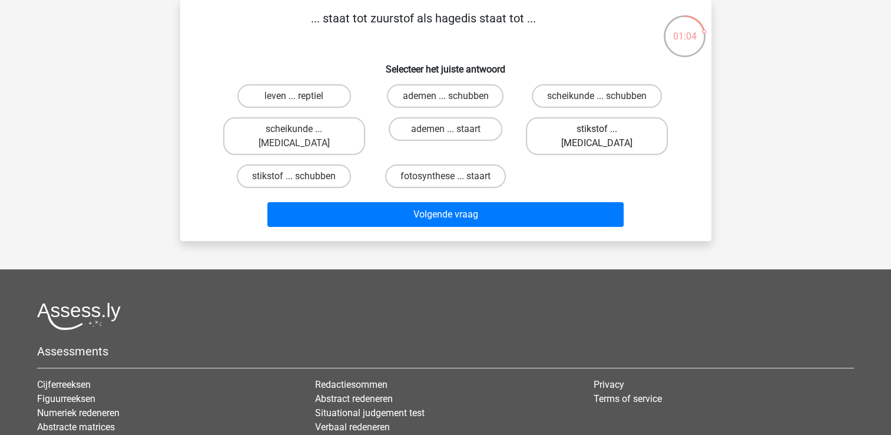
click at [603, 125] on label "stikstof ... [MEDICAL_DATA]" at bounding box center [597, 136] width 142 height 38
click at [603, 129] on input "stikstof ... [MEDICAL_DATA]" at bounding box center [601, 133] width 8 height 8
radio input "true"
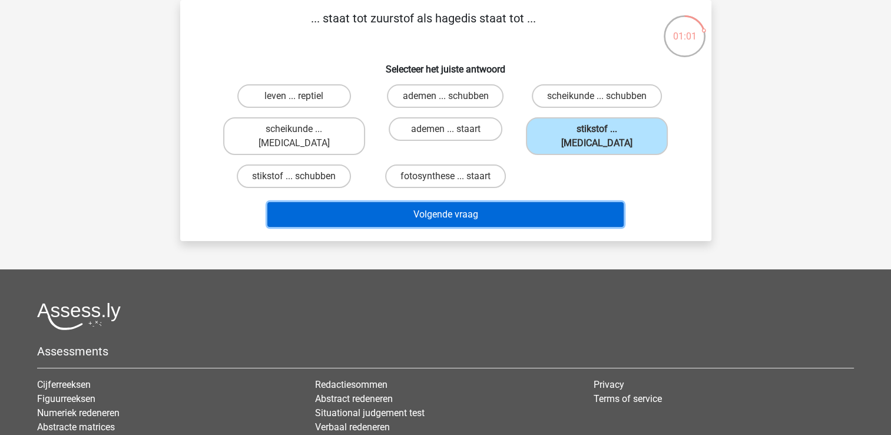
click at [565, 206] on button "Volgende vraag" at bounding box center [445, 214] width 356 height 25
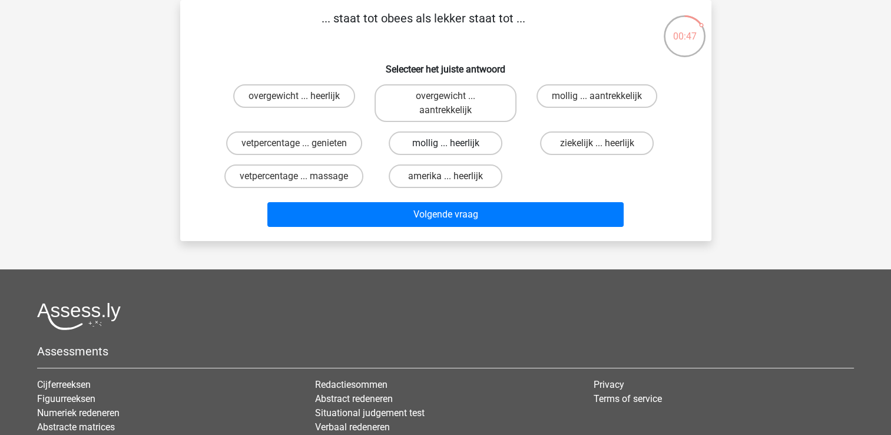
click at [454, 140] on label "mollig ... heerlijk" at bounding box center [446, 143] width 114 height 24
click at [453, 143] on input "mollig ... heerlijk" at bounding box center [449, 147] width 8 height 8
radio input "true"
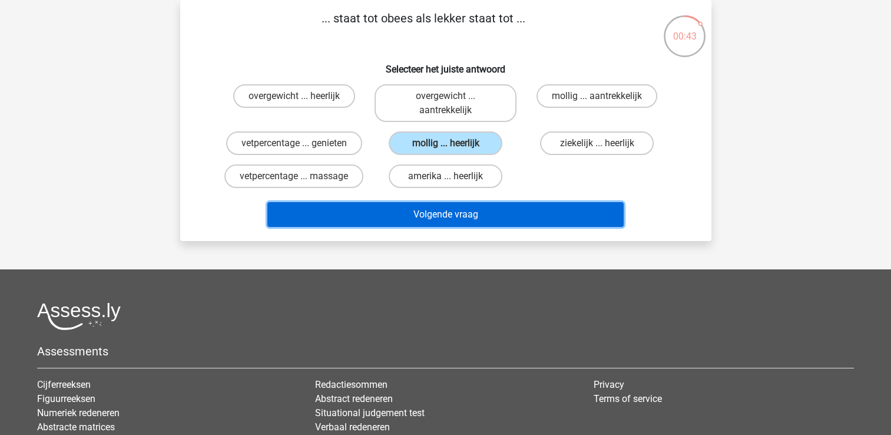
click at [495, 213] on button "Volgende vraag" at bounding box center [445, 214] width 356 height 25
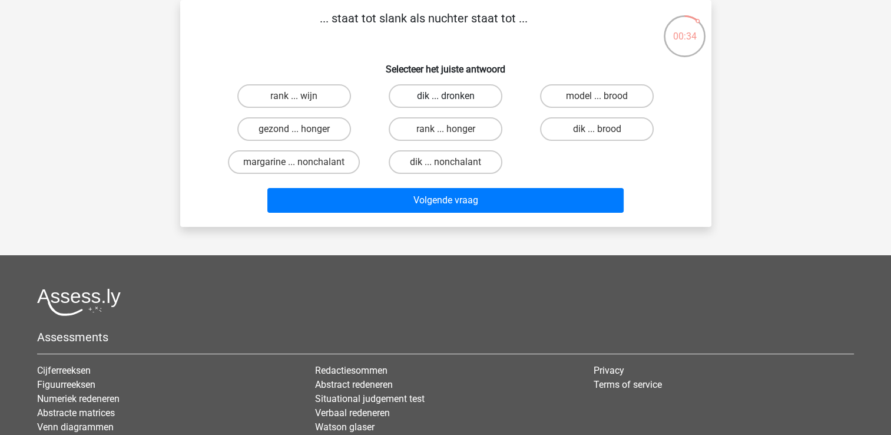
click at [469, 97] on label "dik ... dronken" at bounding box center [446, 96] width 114 height 24
click at [453, 97] on input "dik ... dronken" at bounding box center [449, 100] width 8 height 8
radio input "true"
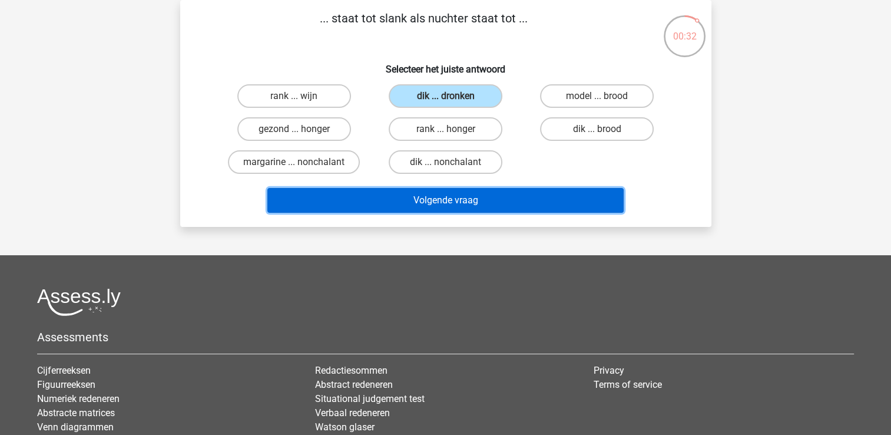
click at [517, 194] on button "Volgende vraag" at bounding box center [445, 200] width 356 height 25
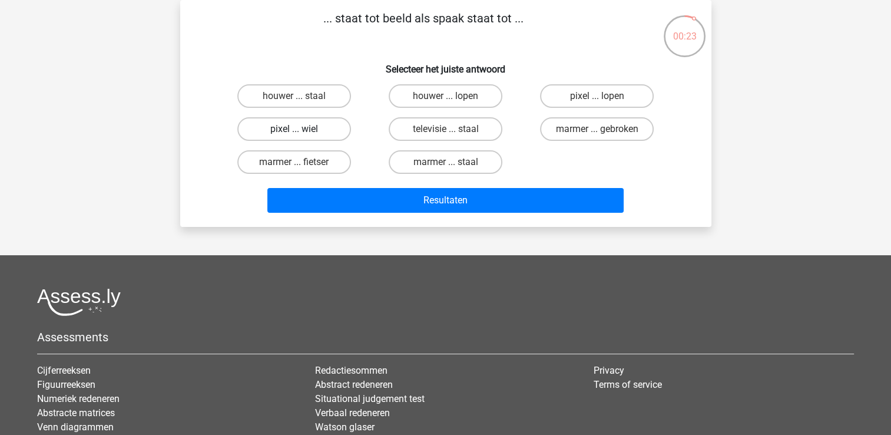
click at [315, 129] on label "pixel ... wiel" at bounding box center [294, 129] width 114 height 24
click at [301, 129] on input "pixel ... wiel" at bounding box center [298, 133] width 8 height 8
radio input "true"
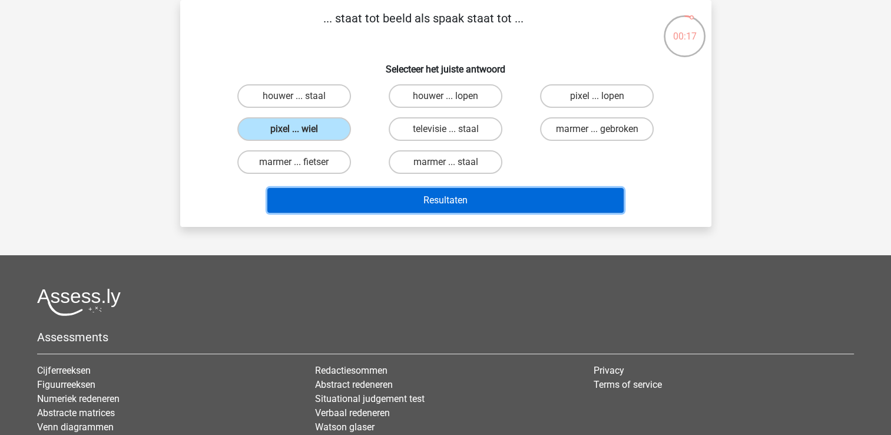
click at [414, 194] on button "Resultaten" at bounding box center [445, 200] width 356 height 25
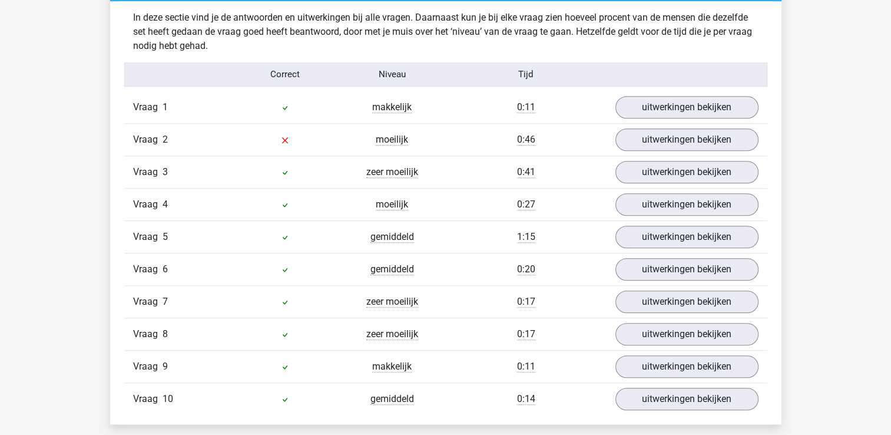
scroll to position [921, 0]
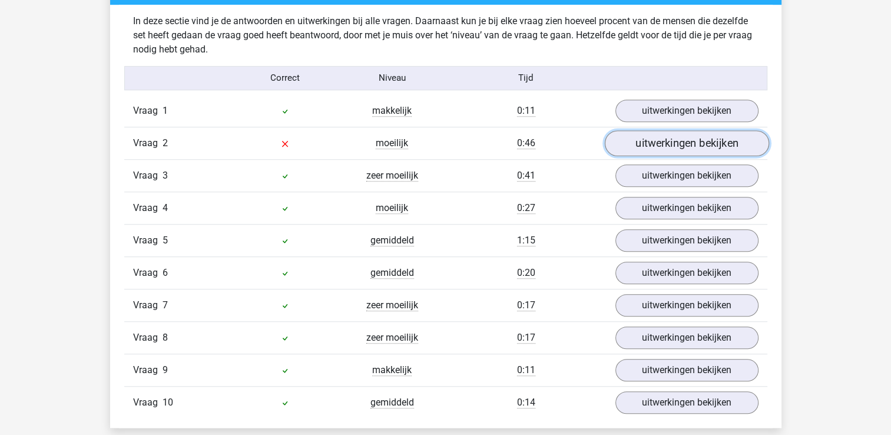
click at [712, 142] on link "uitwerkingen bekijken" at bounding box center [686, 143] width 164 height 26
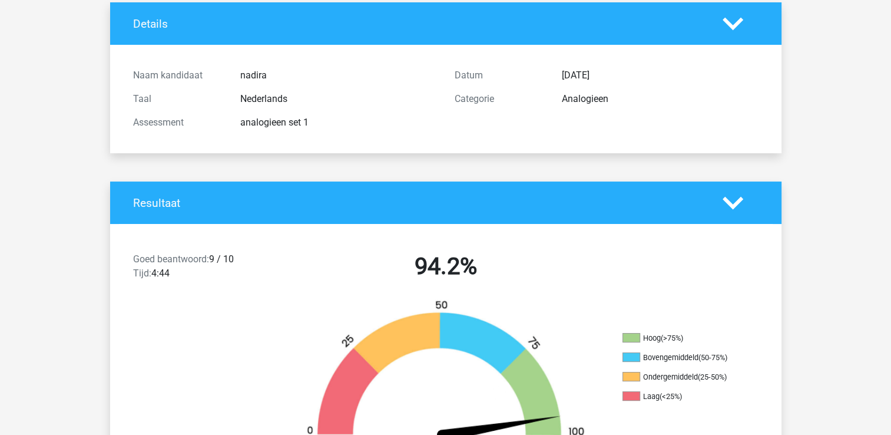
scroll to position [25, 0]
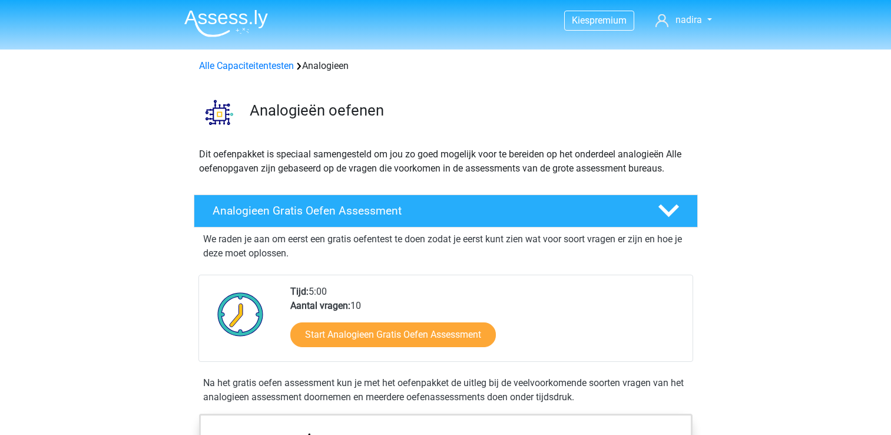
scroll to position [187, 0]
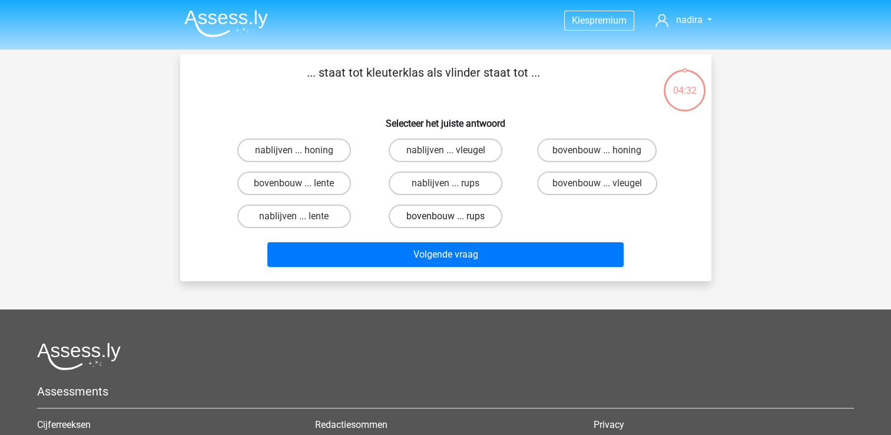
click at [439, 213] on label "bovenbouw ... rups" at bounding box center [446, 216] width 114 height 24
click at [445, 216] on input "bovenbouw ... rups" at bounding box center [449, 220] width 8 height 8
radio input "true"
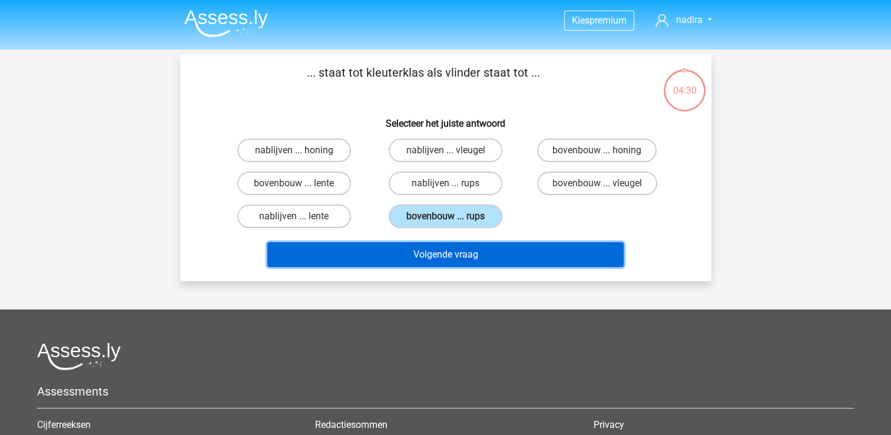
click at [465, 251] on button "Volgende vraag" at bounding box center [445, 254] width 356 height 25
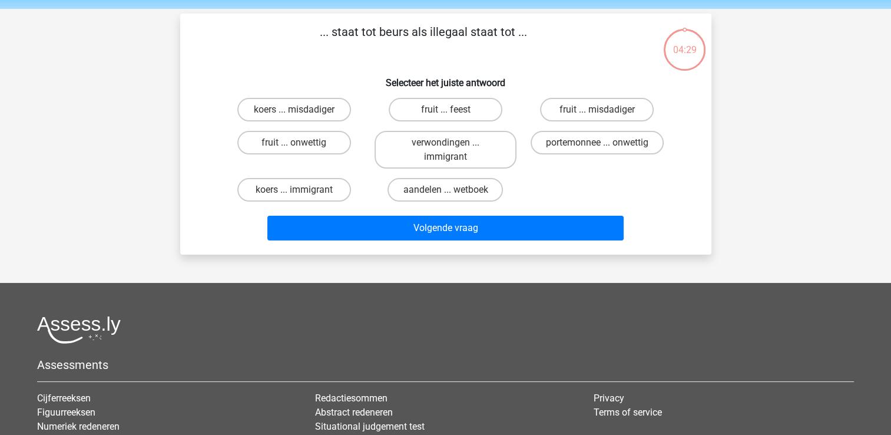
scroll to position [54, 0]
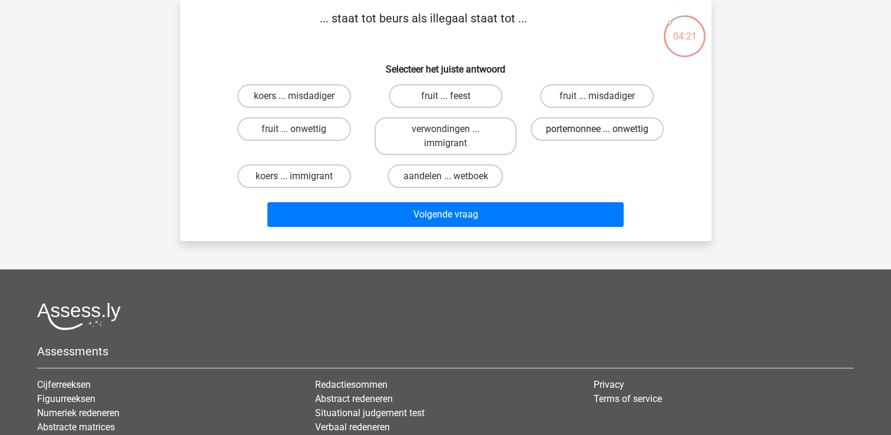
click at [591, 127] on label "portemonnee ... onwettig" at bounding box center [596, 129] width 133 height 24
click at [597, 129] on input "portemonnee ... onwettig" at bounding box center [601, 133] width 8 height 8
radio input "true"
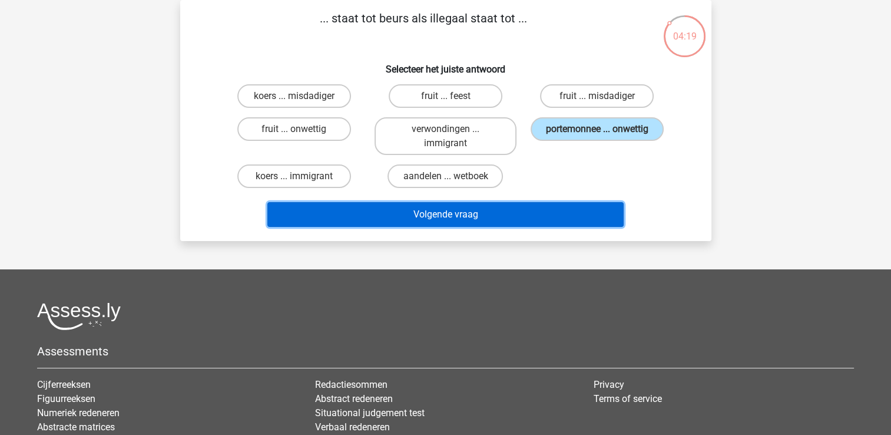
click at [556, 218] on button "Volgende vraag" at bounding box center [445, 214] width 356 height 25
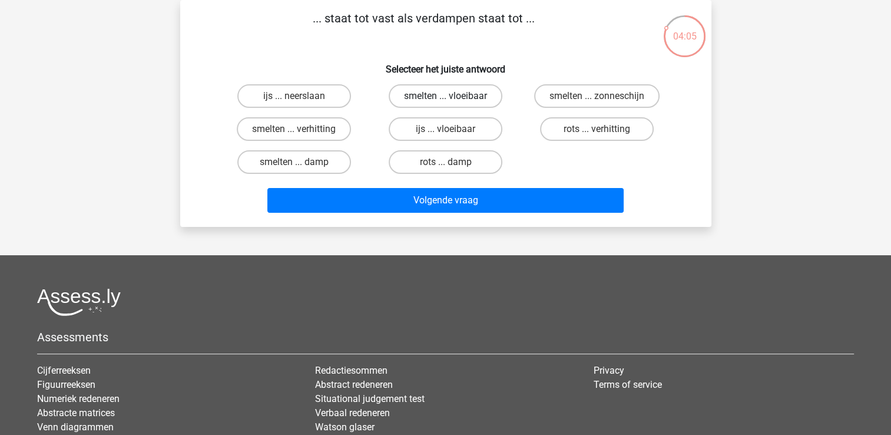
click at [466, 98] on label "smelten ... vloeibaar" at bounding box center [446, 96] width 114 height 24
click at [453, 98] on input "smelten ... vloeibaar" at bounding box center [449, 100] width 8 height 8
radio input "true"
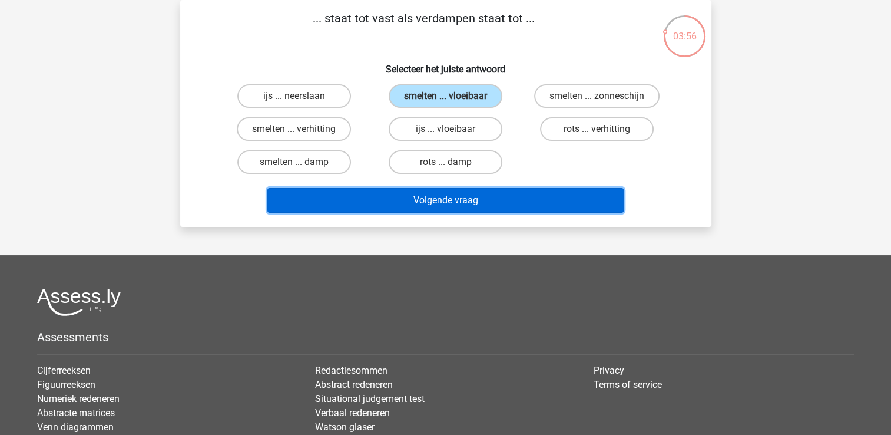
click at [502, 206] on button "Volgende vraag" at bounding box center [445, 200] width 356 height 25
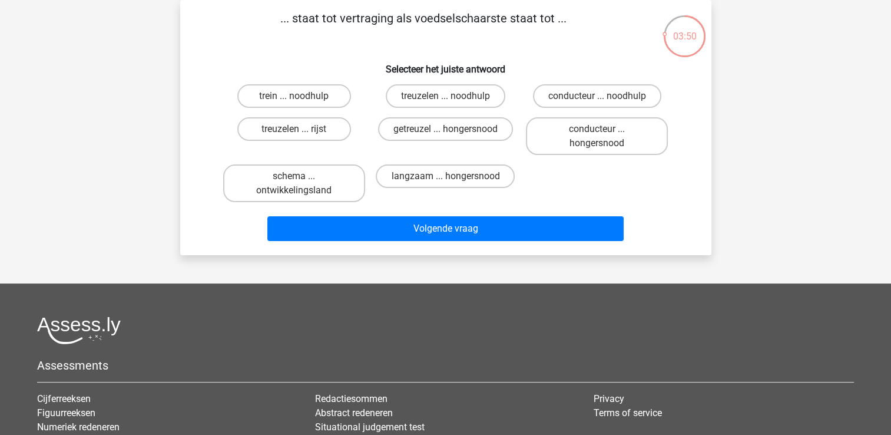
click at [450, 129] on input "getreuzel ... hongersnood" at bounding box center [449, 133] width 8 height 8
radio input "true"
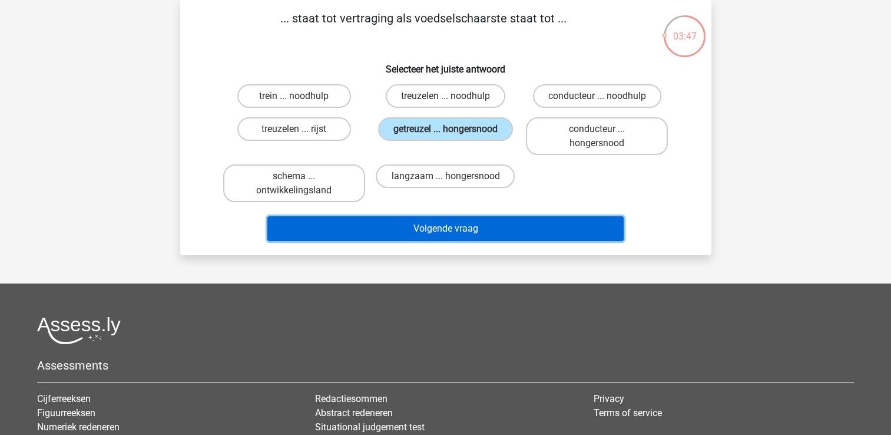
click at [470, 223] on button "Volgende vraag" at bounding box center [445, 228] width 356 height 25
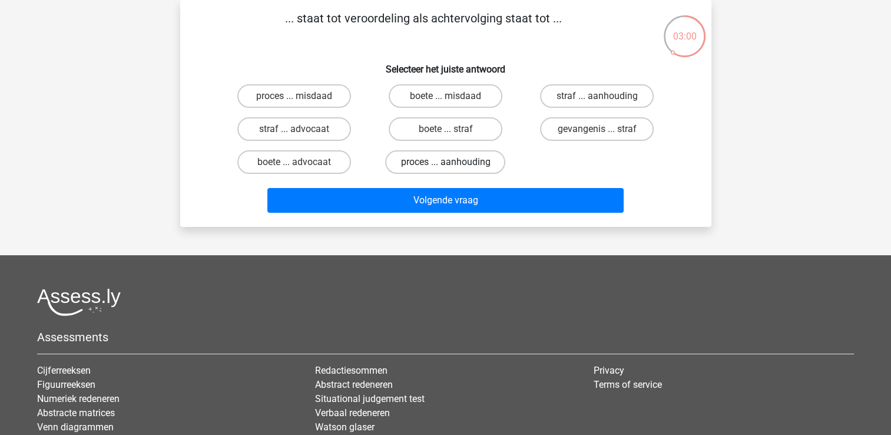
click at [457, 161] on label "proces ... aanhouding" at bounding box center [445, 162] width 120 height 24
click at [453, 162] on input "proces ... aanhouding" at bounding box center [449, 166] width 8 height 8
radio input "true"
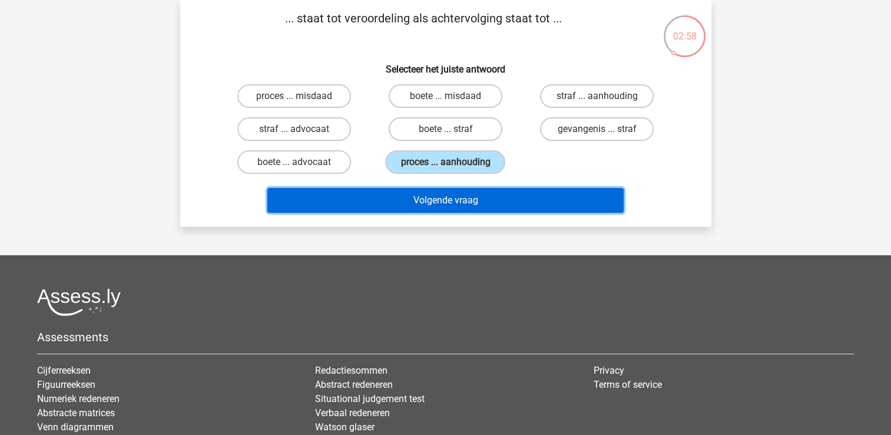
click at [490, 208] on button "Volgende vraag" at bounding box center [445, 200] width 356 height 25
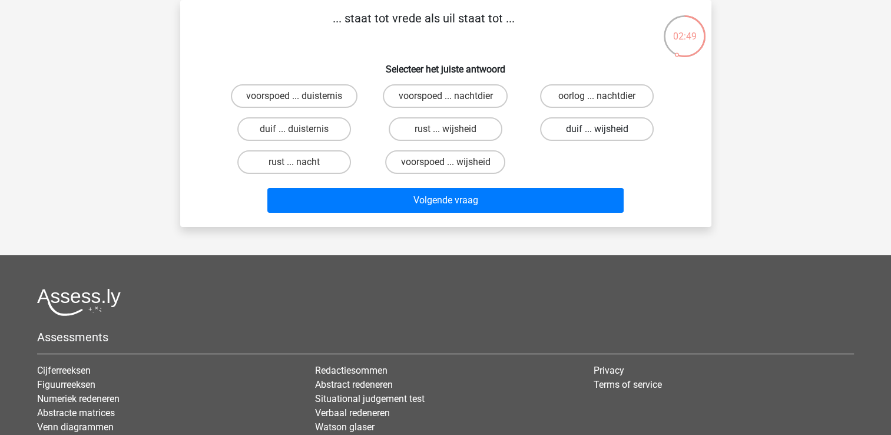
click at [563, 123] on label "duif ... wijsheid" at bounding box center [597, 129] width 114 height 24
click at [597, 129] on input "duif ... wijsheid" at bounding box center [601, 133] width 8 height 8
radio input "true"
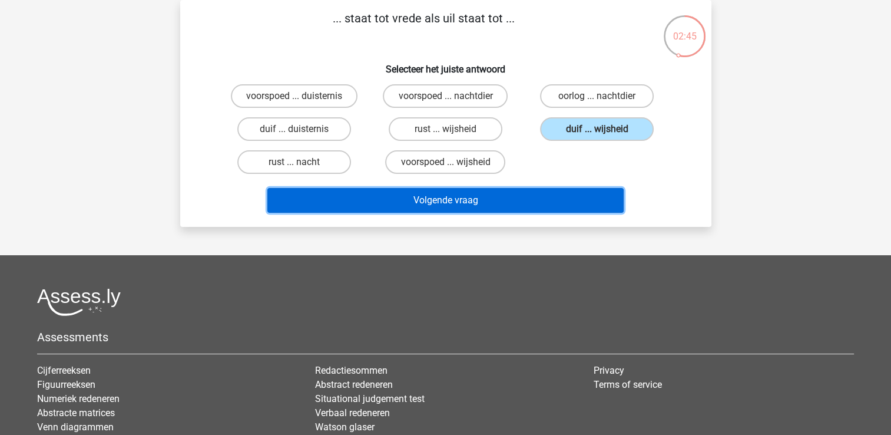
click at [490, 194] on button "Volgende vraag" at bounding box center [445, 200] width 356 height 25
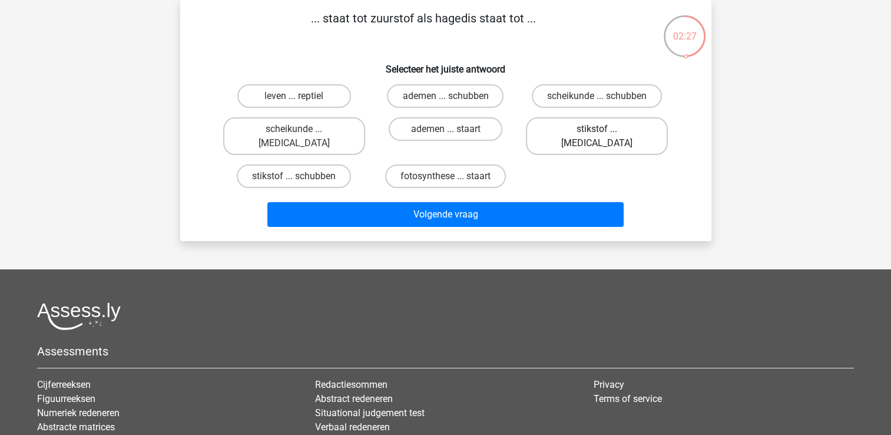
click at [568, 126] on label "stikstof ... krokodil" at bounding box center [597, 136] width 142 height 38
click at [597, 129] on input "stikstof ... krokodil" at bounding box center [601, 133] width 8 height 8
radio input "true"
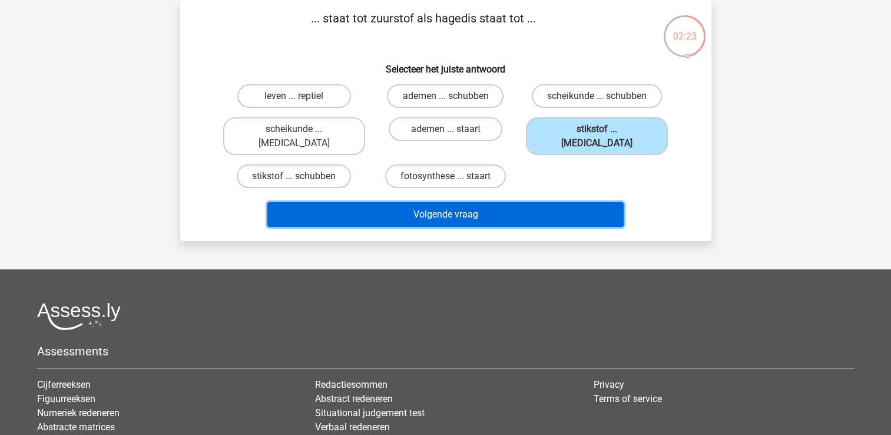
click at [462, 202] on button "Volgende vraag" at bounding box center [445, 214] width 356 height 25
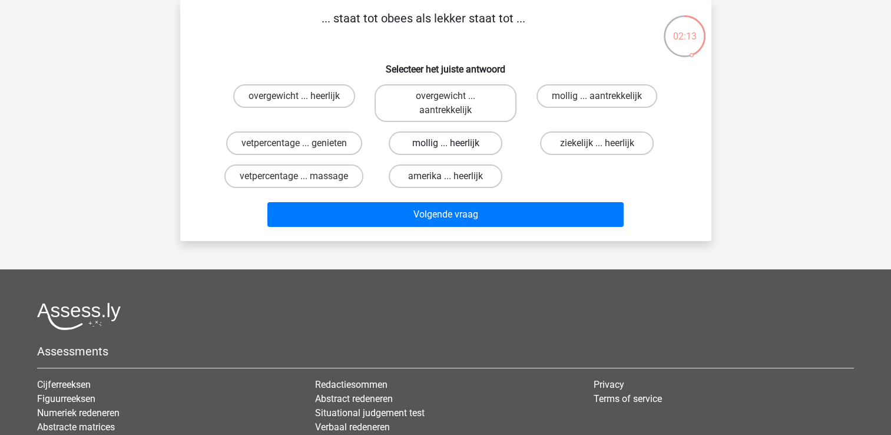
click at [465, 144] on label "mollig ... heerlijk" at bounding box center [446, 143] width 114 height 24
click at [453, 144] on input "mollig ... heerlijk" at bounding box center [449, 147] width 8 height 8
radio input "true"
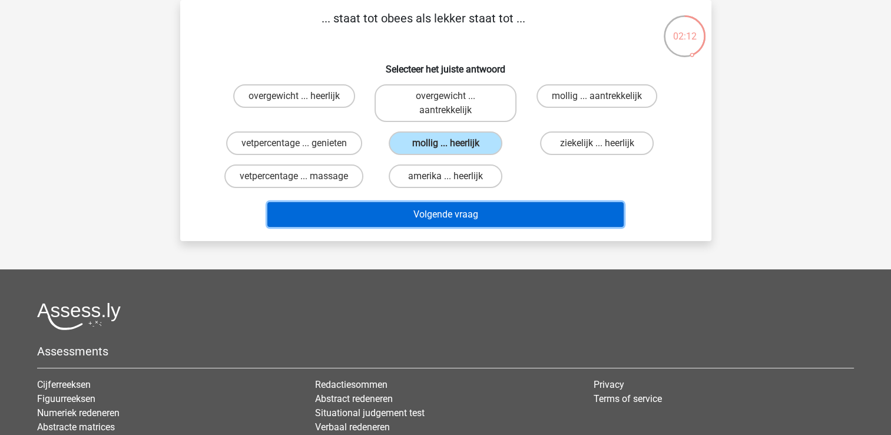
click at [487, 213] on button "Volgende vraag" at bounding box center [445, 214] width 356 height 25
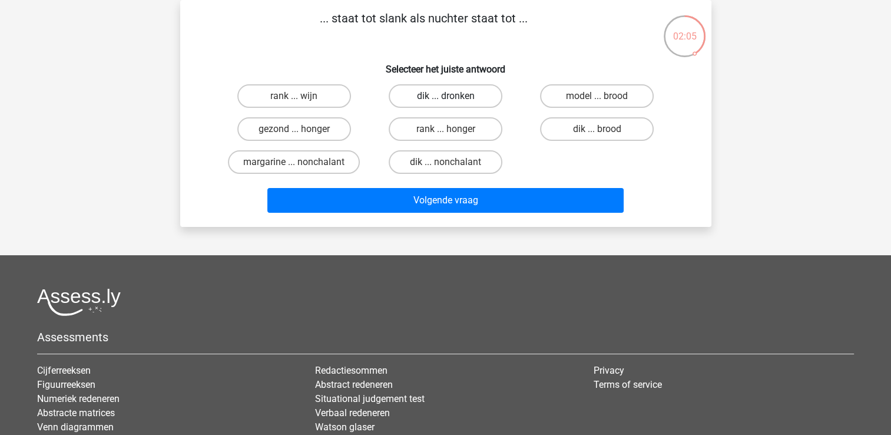
click at [469, 95] on label "dik ... dronken" at bounding box center [446, 96] width 114 height 24
click at [453, 96] on input "dik ... dronken" at bounding box center [449, 100] width 8 height 8
radio input "true"
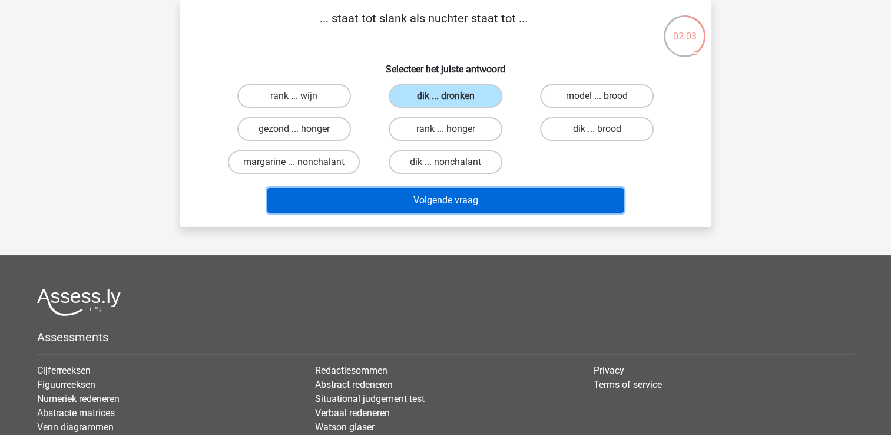
click at [483, 199] on button "Volgende vraag" at bounding box center [445, 200] width 356 height 25
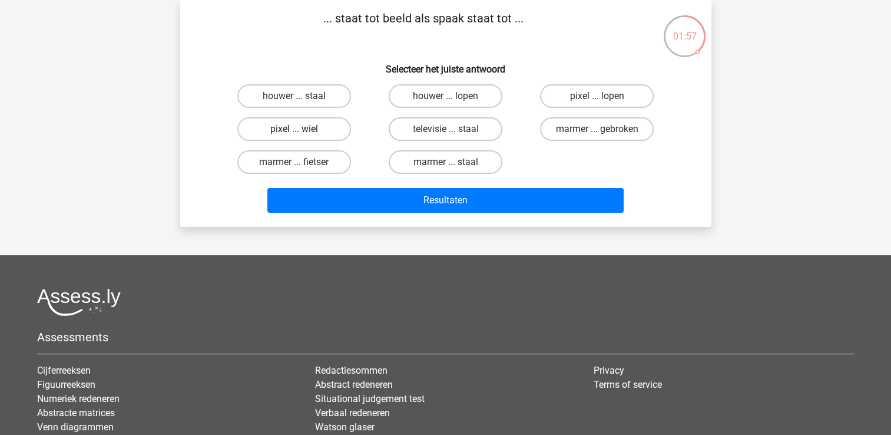
click at [315, 127] on label "pixel ... wiel" at bounding box center [294, 129] width 114 height 24
click at [301, 129] on input "pixel ... wiel" at bounding box center [298, 133] width 8 height 8
radio input "true"
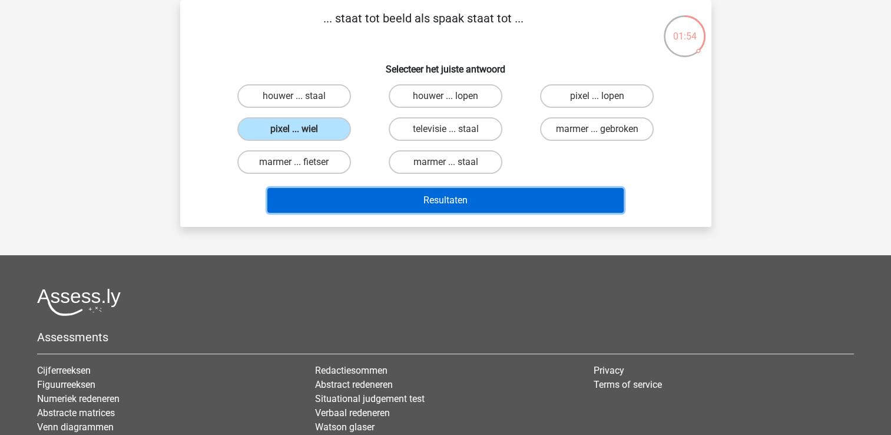
click at [477, 195] on button "Resultaten" at bounding box center [445, 200] width 356 height 25
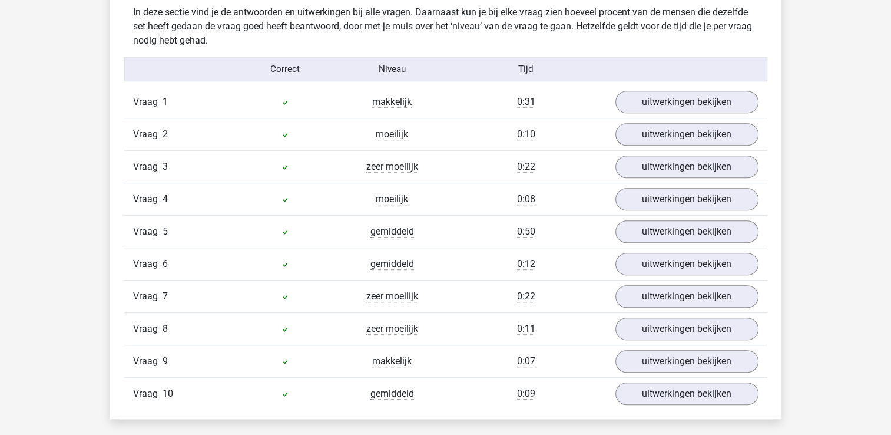
scroll to position [934, 0]
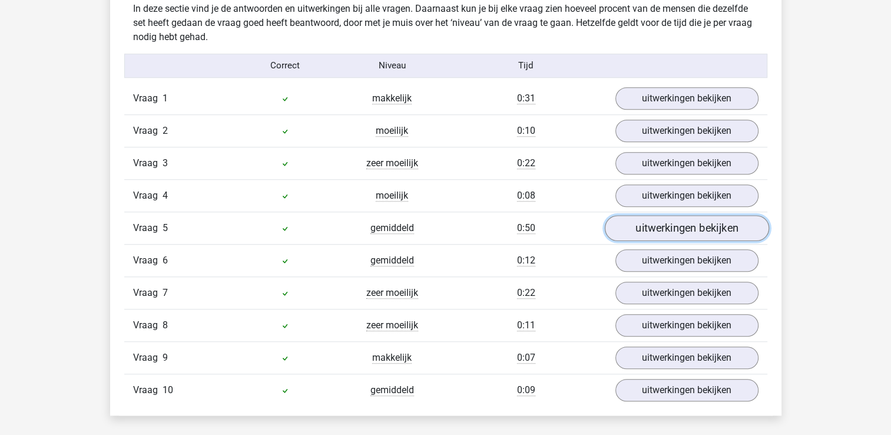
click at [697, 224] on link "uitwerkingen bekijken" at bounding box center [686, 228] width 164 height 26
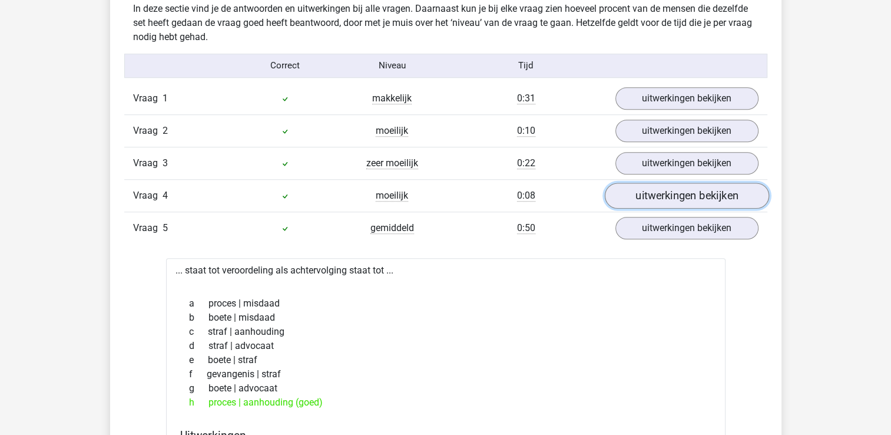
click at [696, 194] on link "uitwerkingen bekijken" at bounding box center [686, 196] width 164 height 26
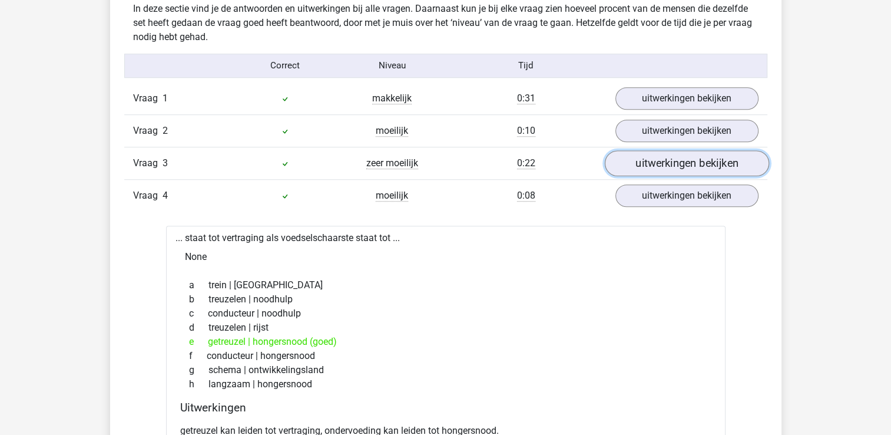
click at [694, 160] on link "uitwerkingen bekijken" at bounding box center [686, 163] width 164 height 26
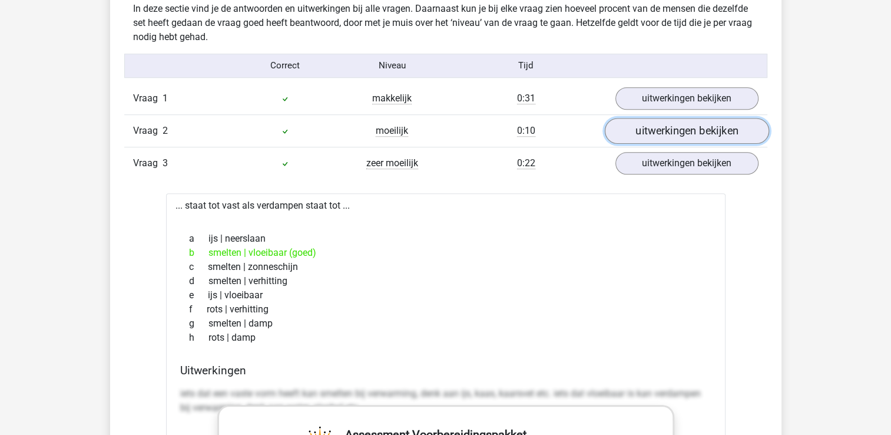
click at [692, 128] on link "uitwerkingen bekijken" at bounding box center [686, 131] width 164 height 26
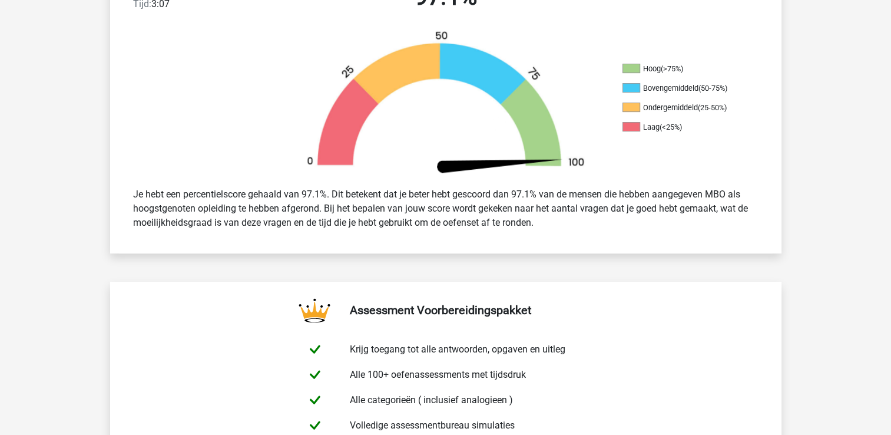
scroll to position [350, 0]
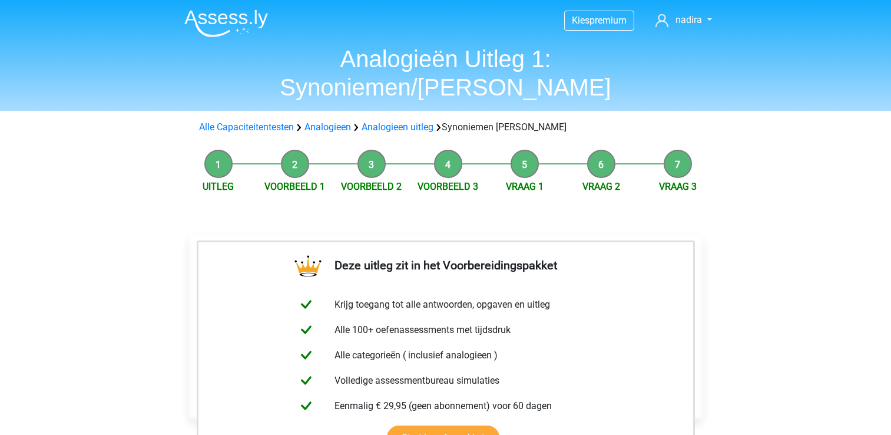
scroll to position [193, 0]
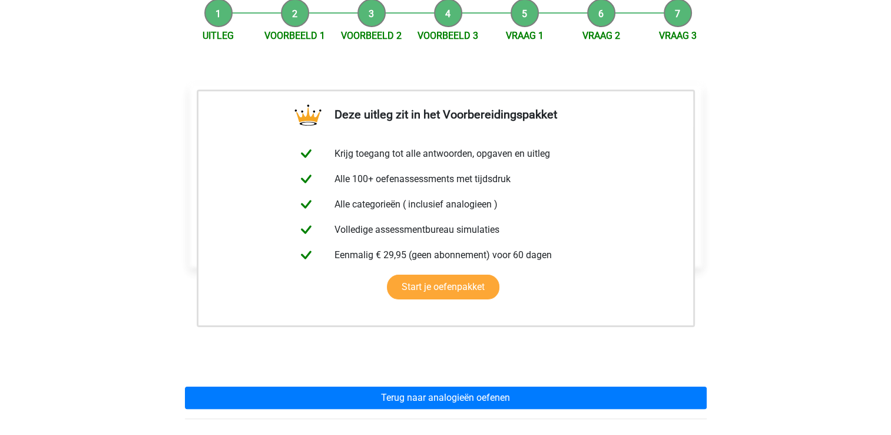
scroll to position [151, 0]
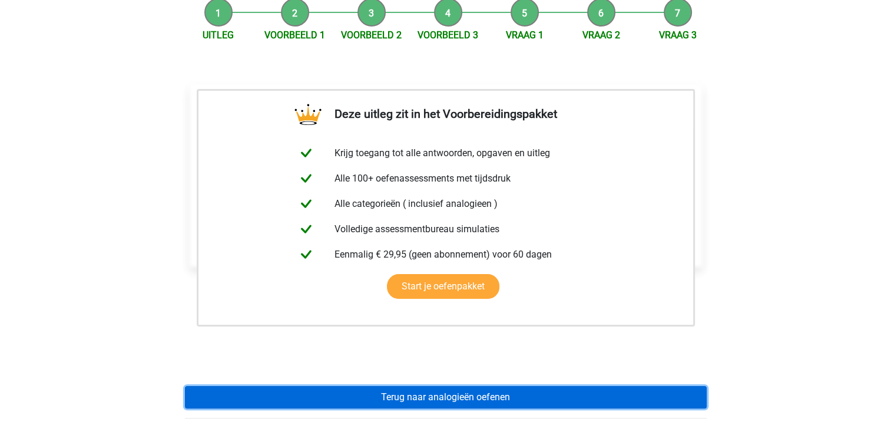
click at [624, 386] on link "Terug naar analogieën oefenen" at bounding box center [446, 397] width 522 height 22
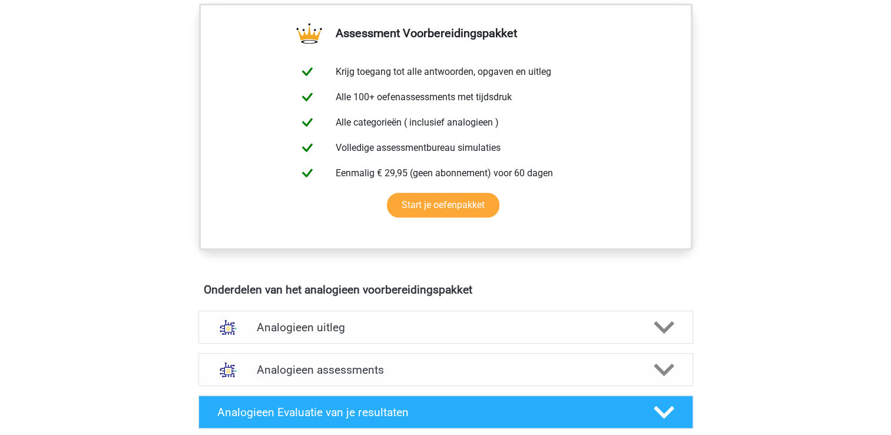
scroll to position [412, 0]
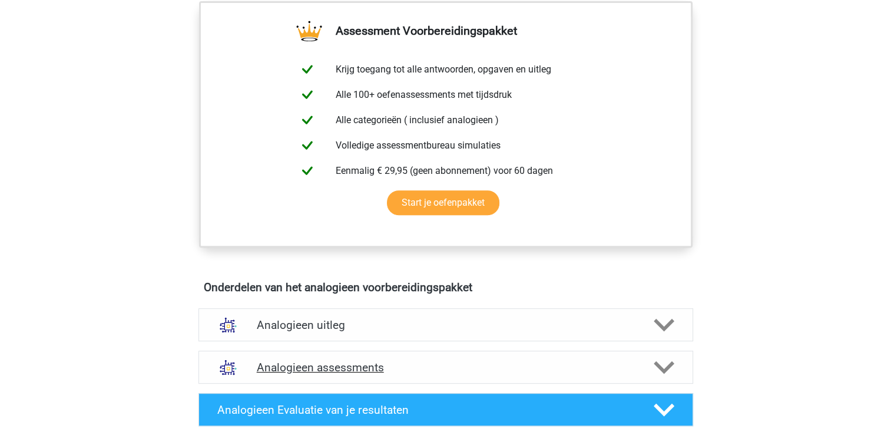
click at [662, 370] on polygon at bounding box center [664, 367] width 21 height 13
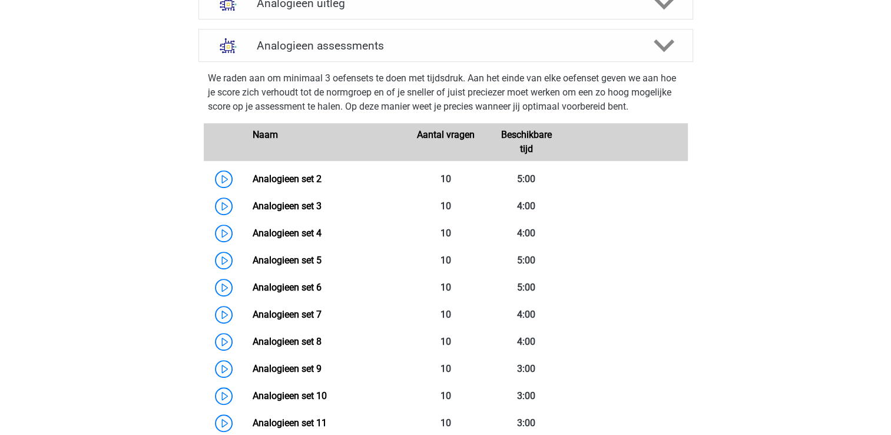
scroll to position [753, 0]
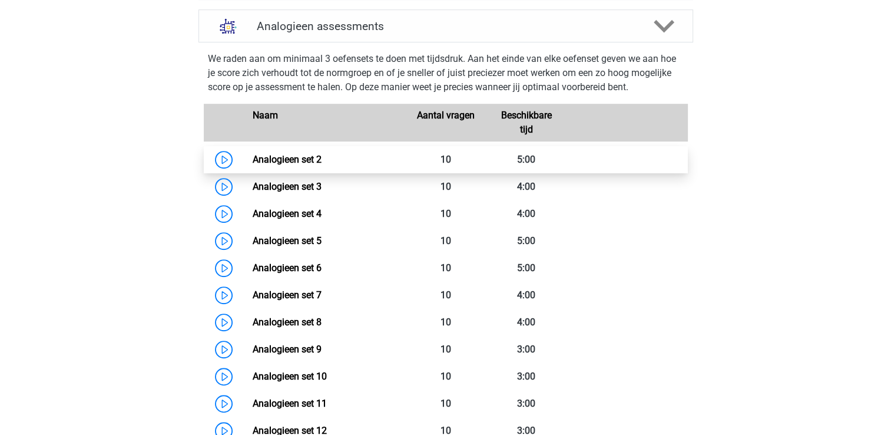
click at [321, 157] on link "Analogieen set 2" at bounding box center [287, 159] width 69 height 11
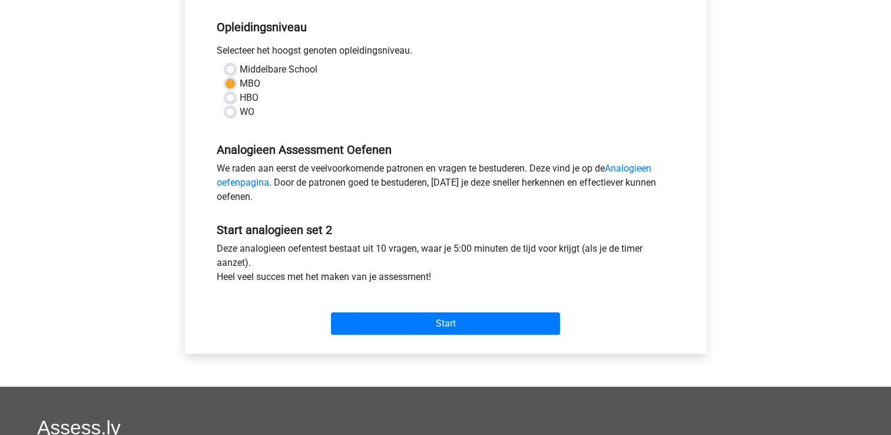
scroll to position [238, 0]
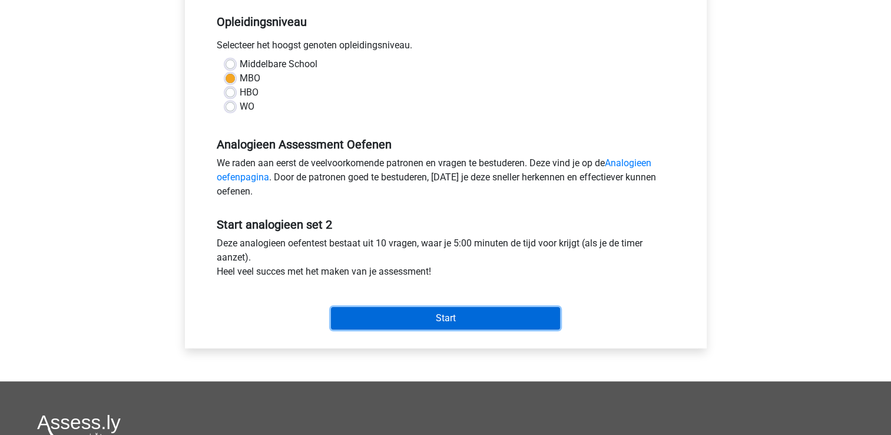
click at [496, 310] on input "Start" at bounding box center [445, 318] width 229 height 22
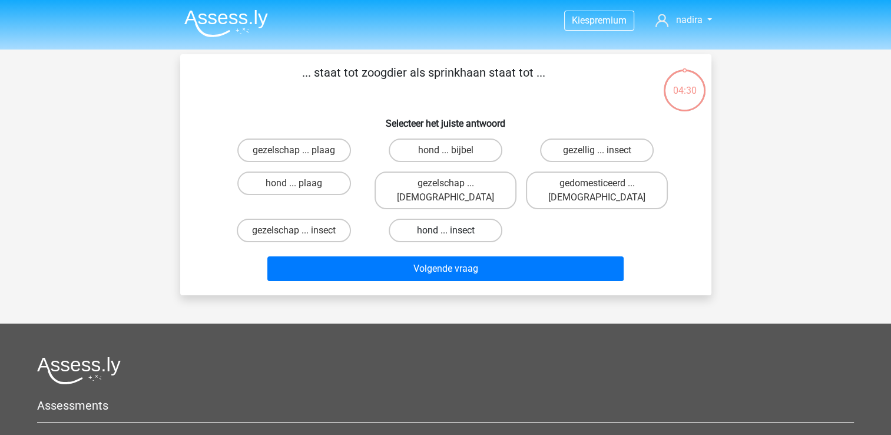
click at [469, 221] on label "hond ... insect" at bounding box center [446, 230] width 114 height 24
click at [453, 230] on input "hond ... insect" at bounding box center [449, 234] width 8 height 8
radio input "true"
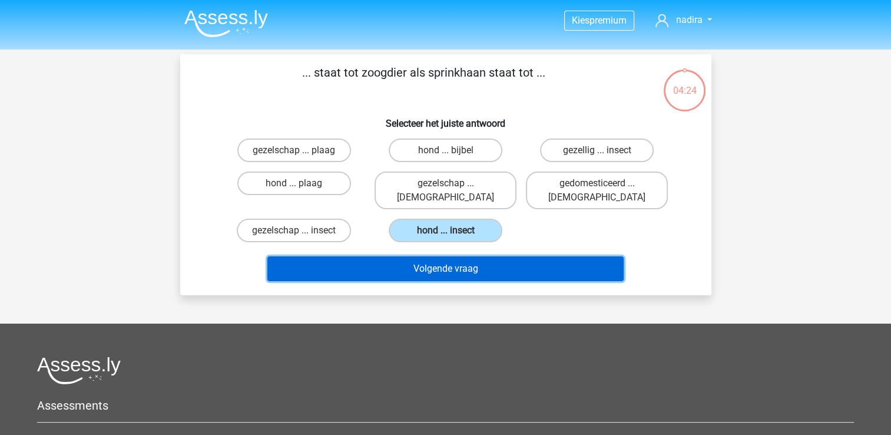
click at [469, 256] on button "Volgende vraag" at bounding box center [445, 268] width 356 height 25
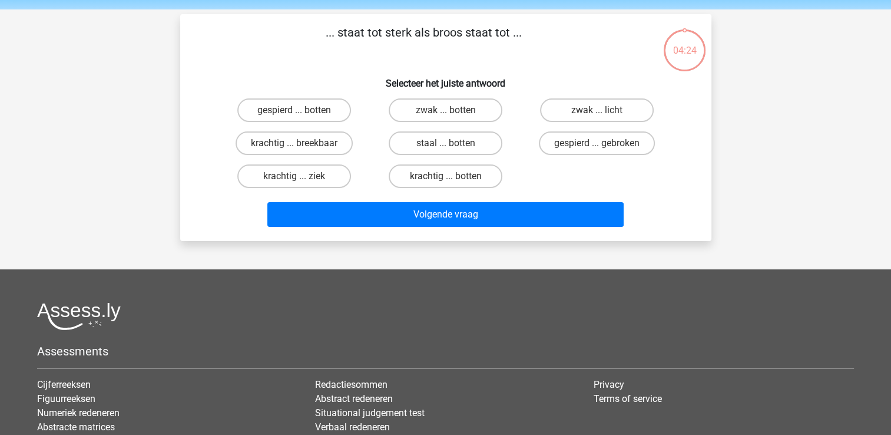
scroll to position [54, 0]
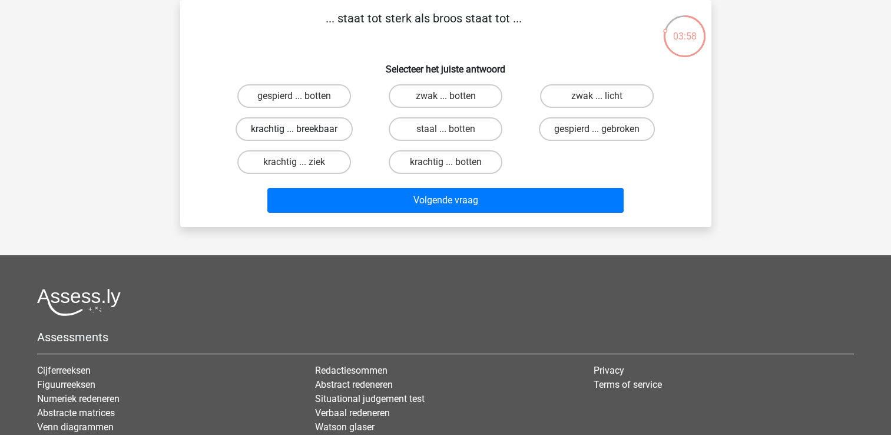
click at [331, 124] on label "krachtig ... breekbaar" at bounding box center [294, 129] width 117 height 24
click at [301, 129] on input "krachtig ... breekbaar" at bounding box center [298, 133] width 8 height 8
radio input "true"
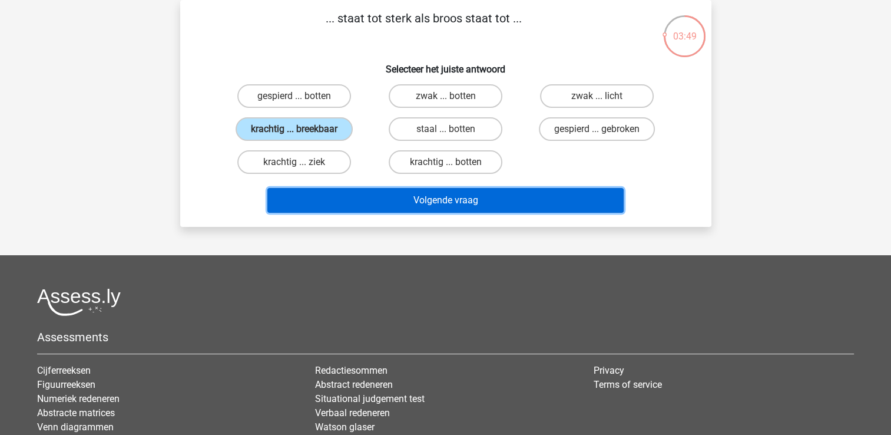
click at [412, 191] on button "Volgende vraag" at bounding box center [445, 200] width 356 height 25
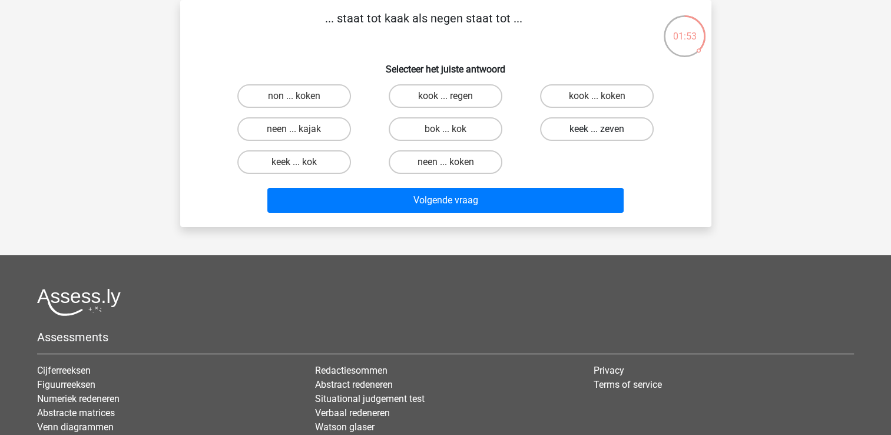
click at [570, 130] on label "keek ... zeven" at bounding box center [597, 129] width 114 height 24
click at [597, 130] on input "keek ... zeven" at bounding box center [601, 133] width 8 height 8
radio input "true"
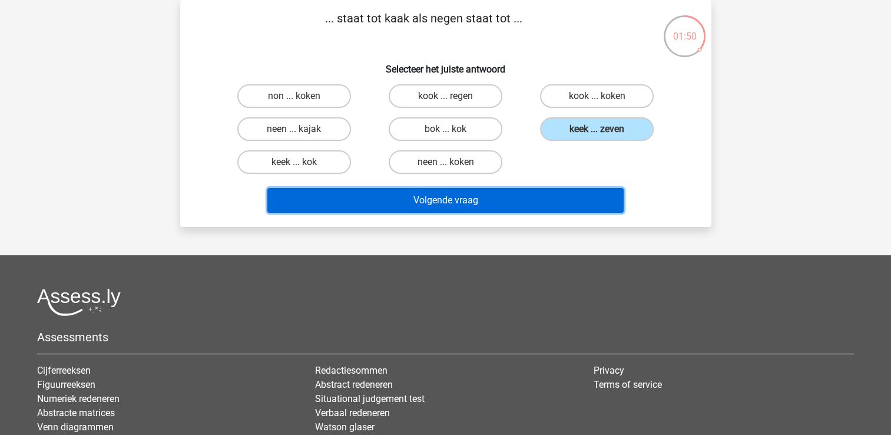
click at [545, 195] on button "Volgende vraag" at bounding box center [445, 200] width 356 height 25
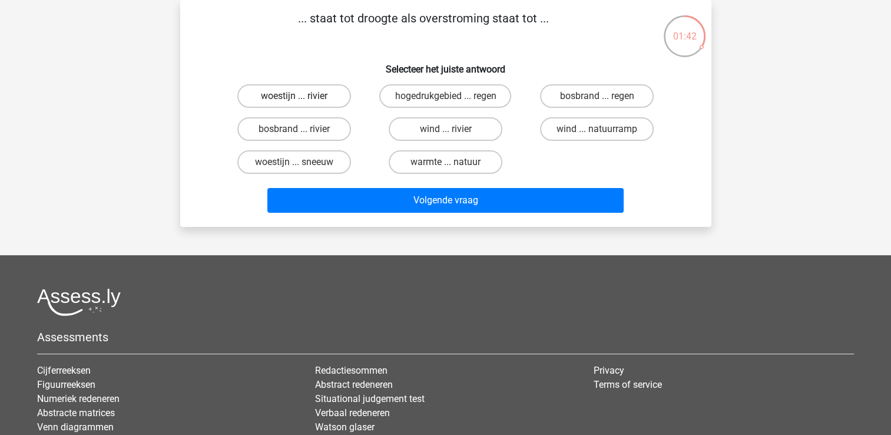
click at [290, 95] on label "woestijn ... rivier" at bounding box center [294, 96] width 114 height 24
click at [294, 96] on input "woestijn ... rivier" at bounding box center [298, 100] width 8 height 8
radio input "true"
click at [566, 127] on label "wind ... natuurramp" at bounding box center [597, 129] width 114 height 24
click at [597, 129] on input "wind ... natuurramp" at bounding box center [601, 133] width 8 height 8
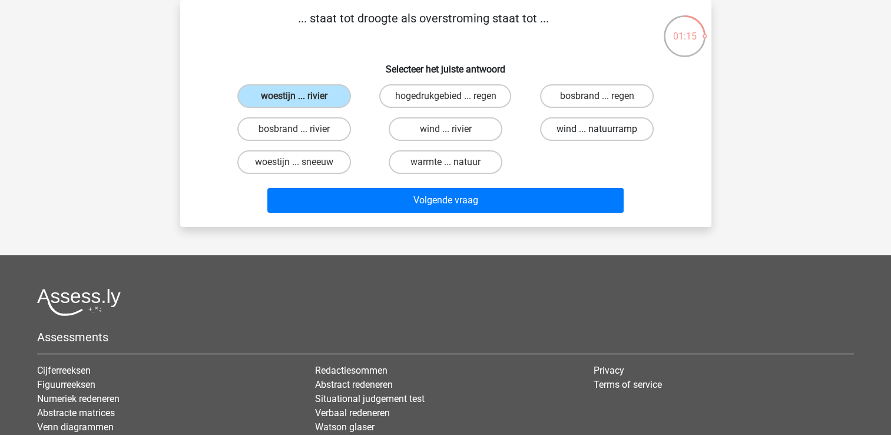
radio input "true"
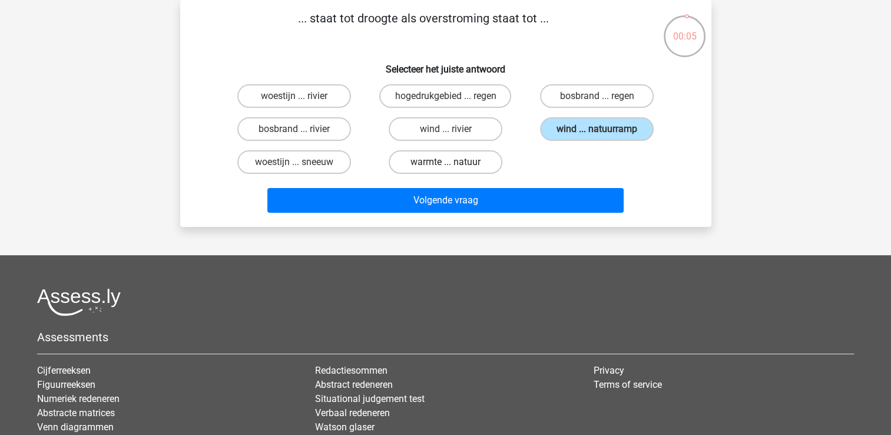
click at [480, 161] on label "warmte ... natuur" at bounding box center [446, 162] width 114 height 24
click at [453, 162] on input "warmte ... natuur" at bounding box center [449, 166] width 8 height 8
radio input "true"
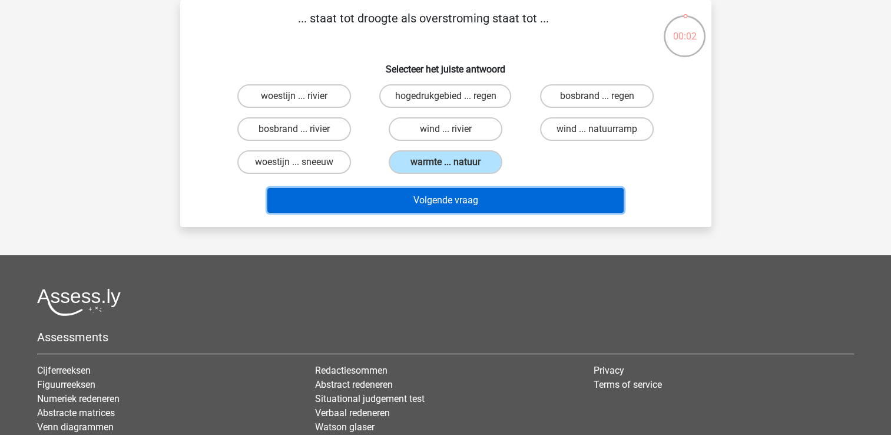
click at [497, 197] on button "Volgende vraag" at bounding box center [445, 200] width 356 height 25
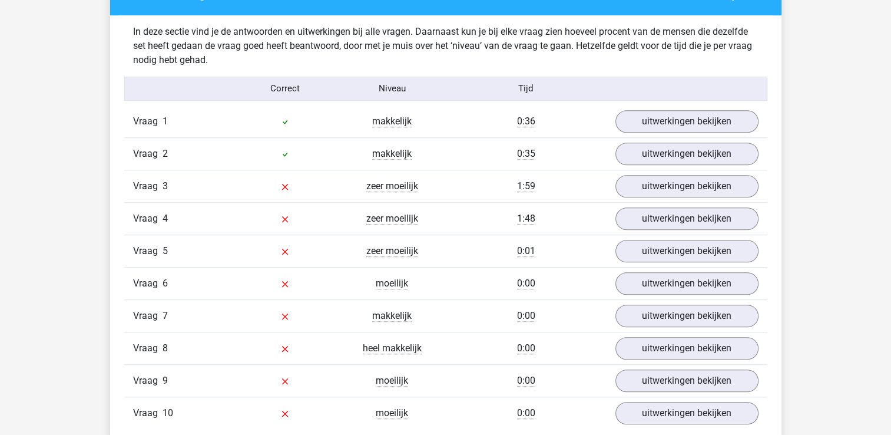
scroll to position [914, 0]
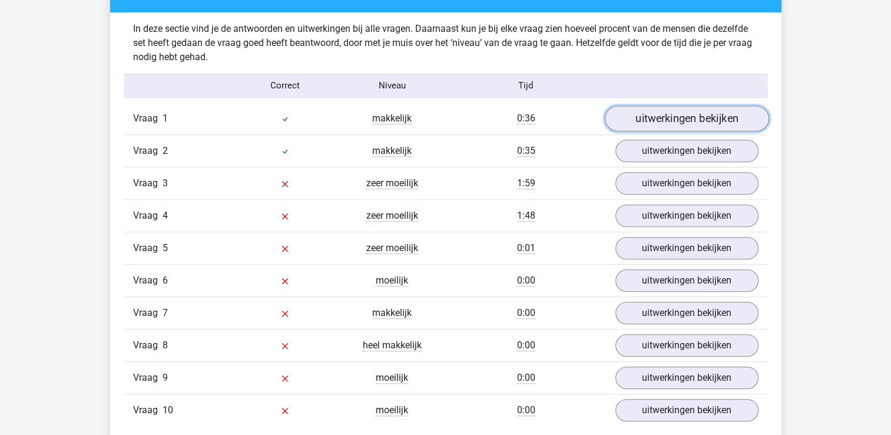
click at [694, 118] on link "uitwerkingen bekijken" at bounding box center [686, 118] width 164 height 26
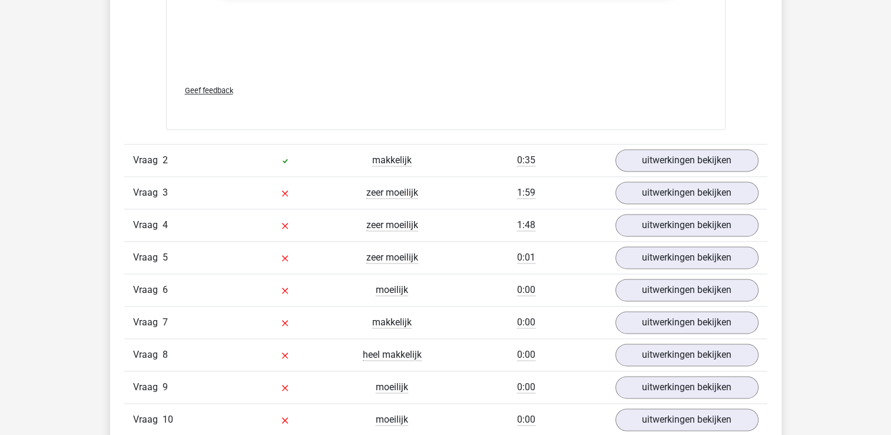
scroll to position [1550, 0]
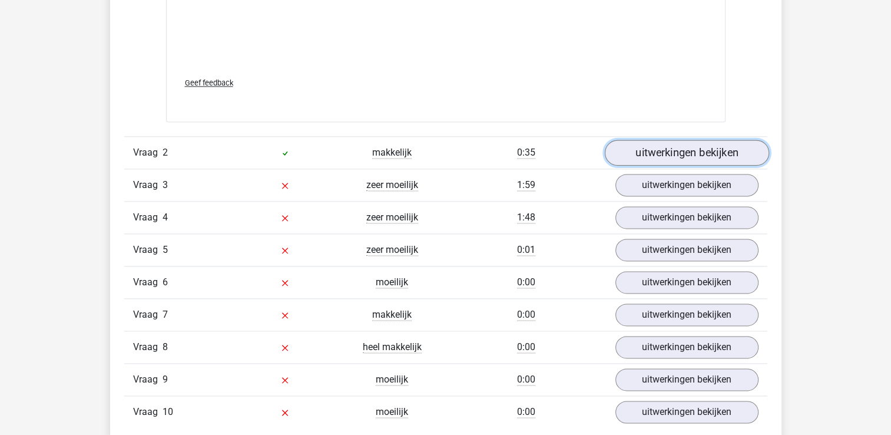
click at [703, 152] on link "uitwerkingen bekijken" at bounding box center [686, 153] width 164 height 26
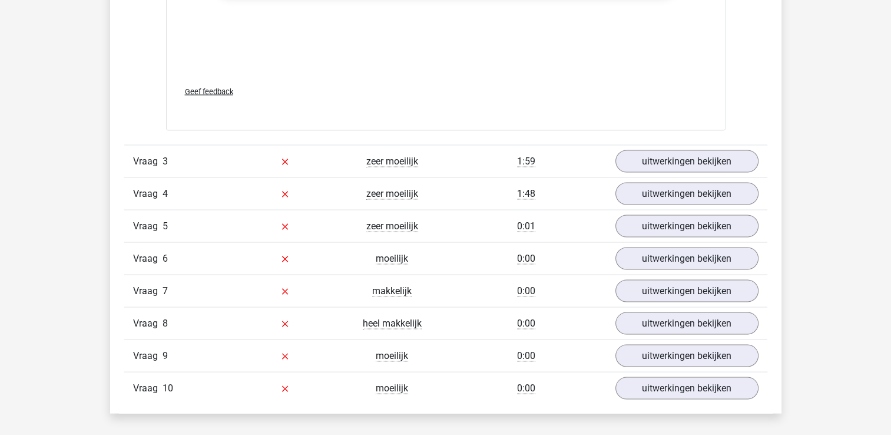
scroll to position [2203, 0]
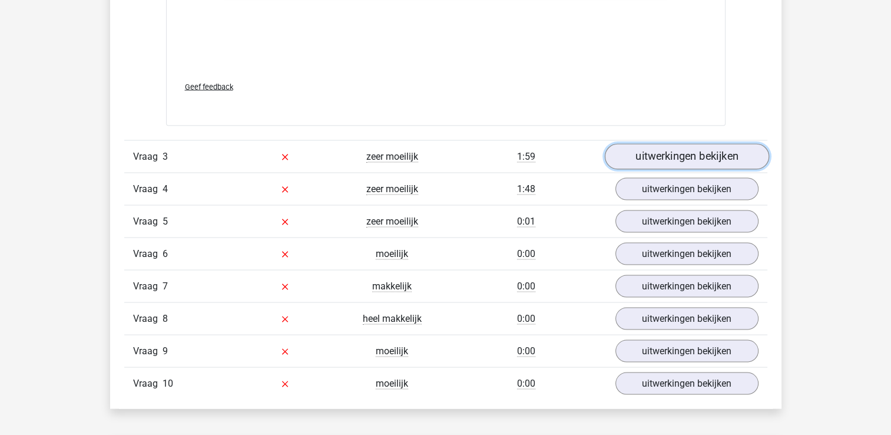
click at [740, 156] on link "uitwerkingen bekijken" at bounding box center [686, 157] width 164 height 26
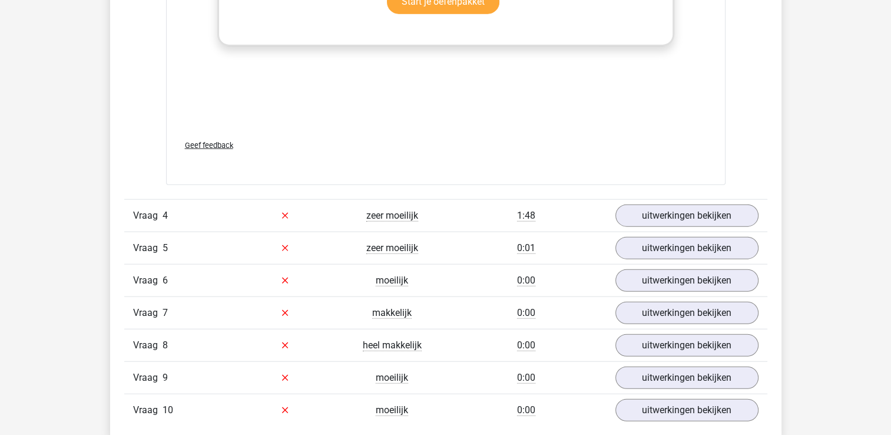
scroll to position [2816, 0]
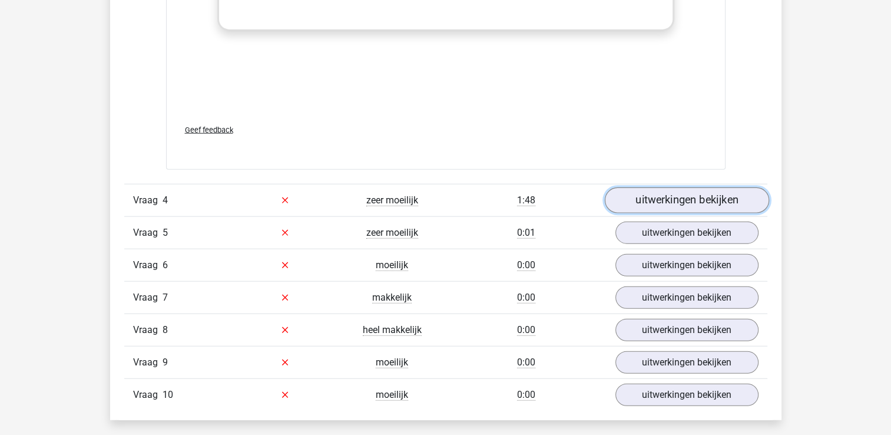
click at [744, 200] on link "uitwerkingen bekijken" at bounding box center [686, 200] width 164 height 26
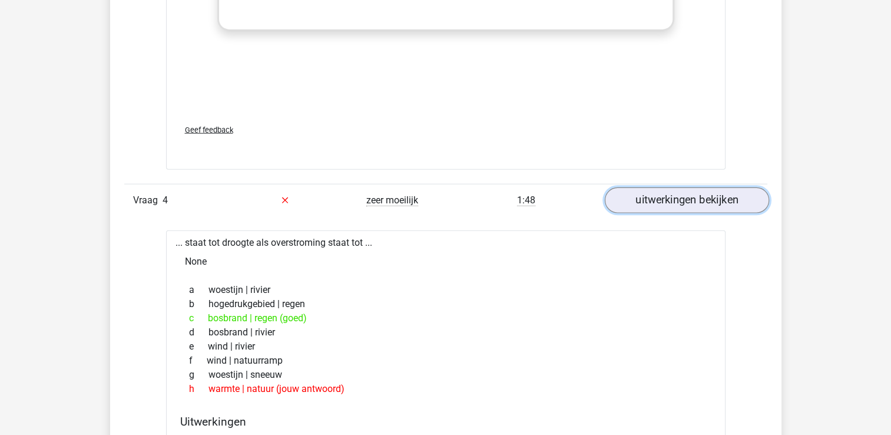
click at [604, 187] on link "uitwerkingen bekijken" at bounding box center [686, 200] width 164 height 26
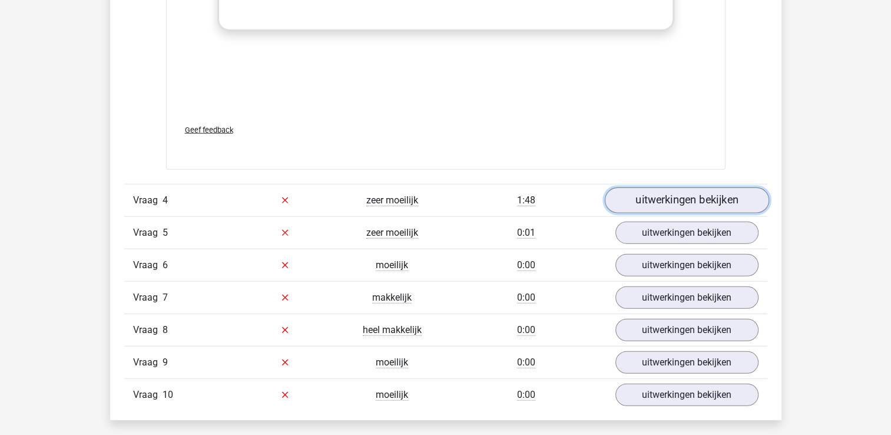
click at [728, 195] on link "uitwerkingen bekijken" at bounding box center [686, 200] width 164 height 26
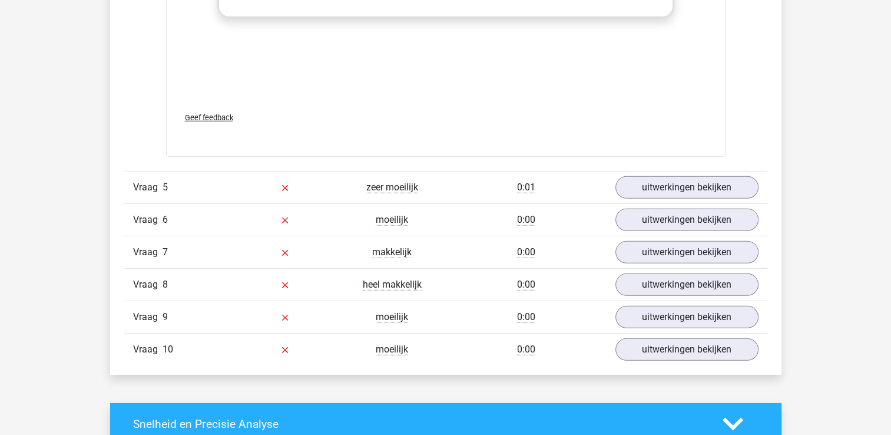
scroll to position [3511, 0]
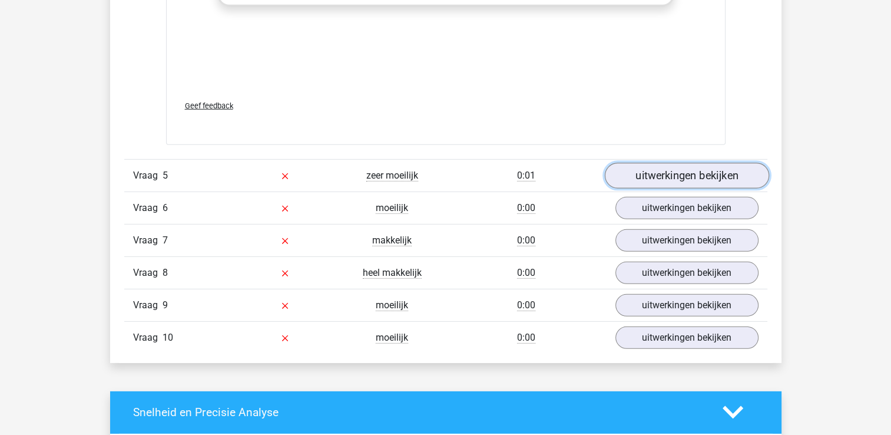
click at [728, 167] on link "uitwerkingen bekijken" at bounding box center [686, 175] width 164 height 26
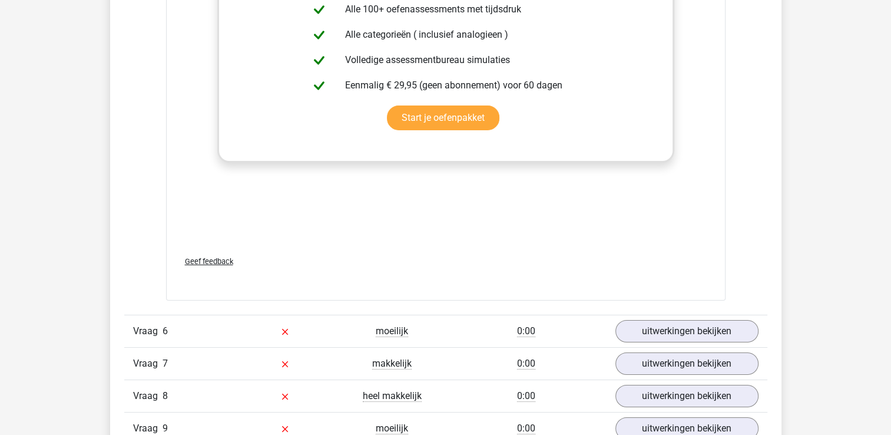
scroll to position [4058, 0]
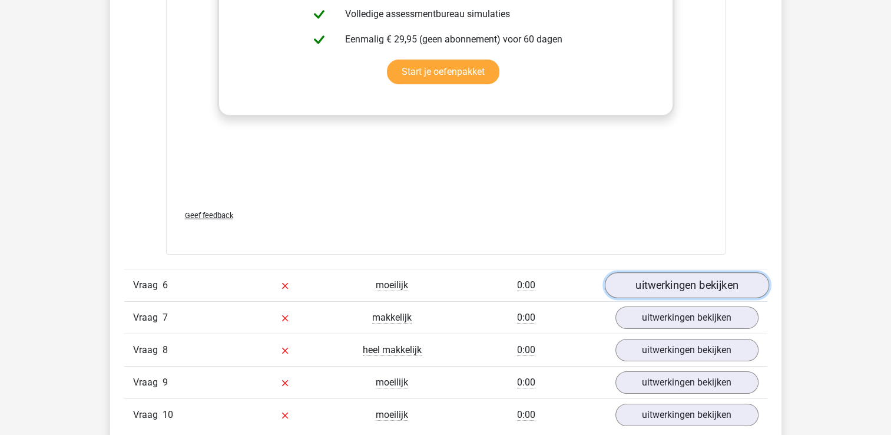
click at [738, 279] on link "uitwerkingen bekijken" at bounding box center [686, 285] width 164 height 26
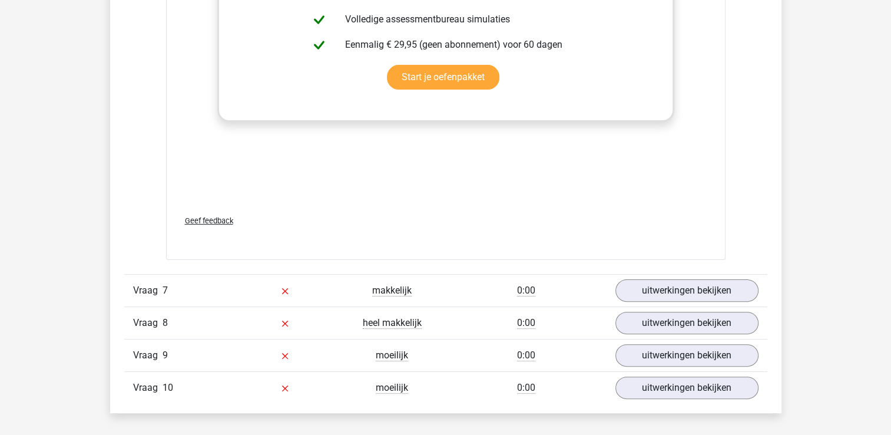
scroll to position [4731, 0]
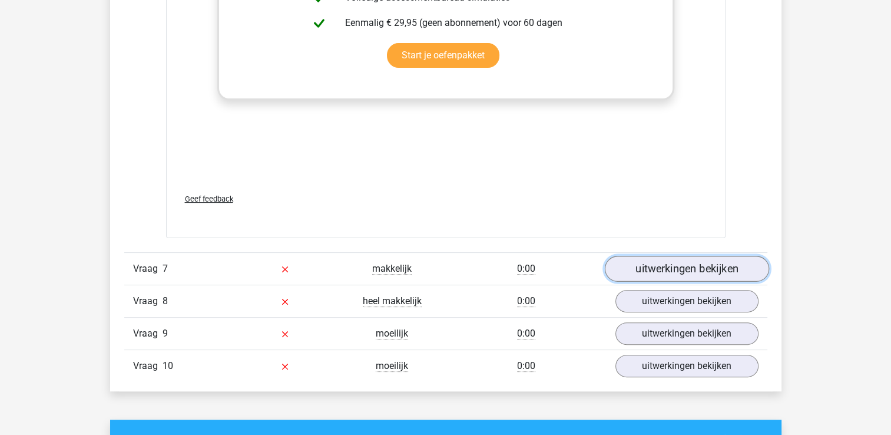
click at [729, 265] on link "uitwerkingen bekijken" at bounding box center [686, 269] width 164 height 26
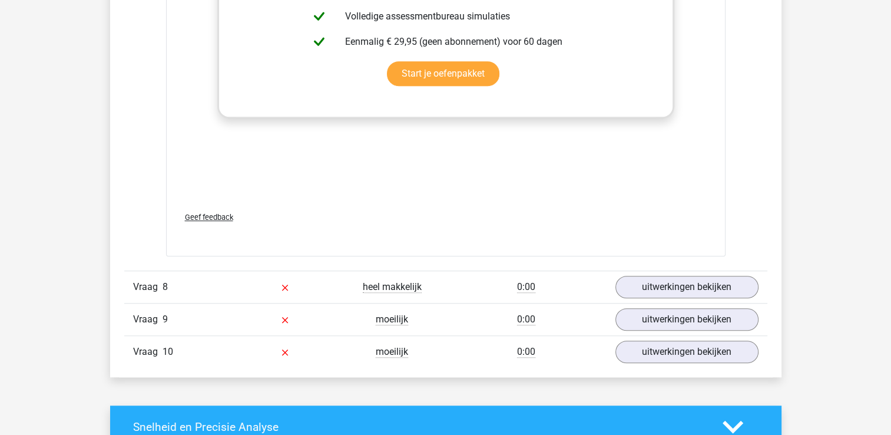
scroll to position [5434, 0]
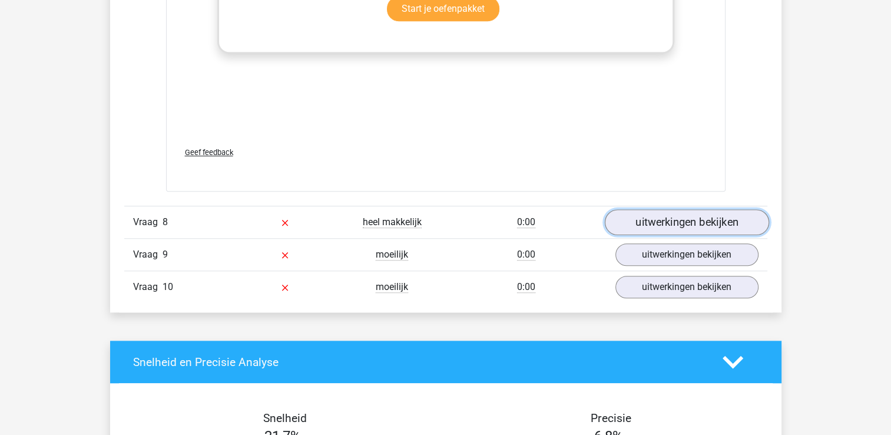
click at [705, 213] on link "uitwerkingen bekijken" at bounding box center [686, 223] width 164 height 26
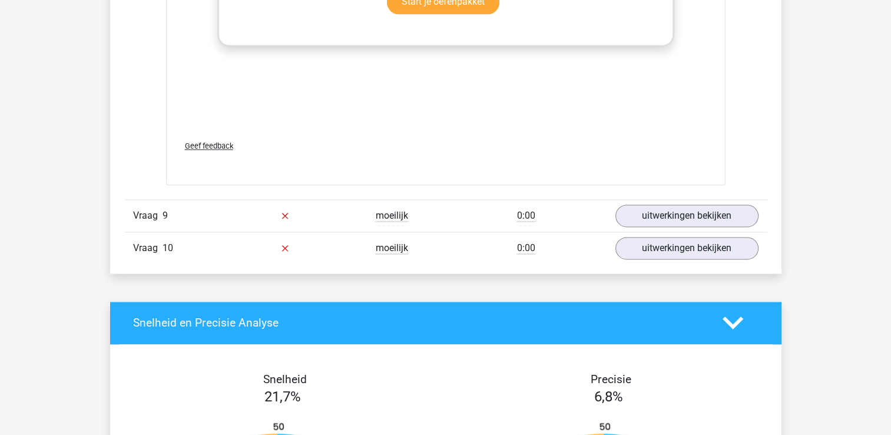
scroll to position [6092, 0]
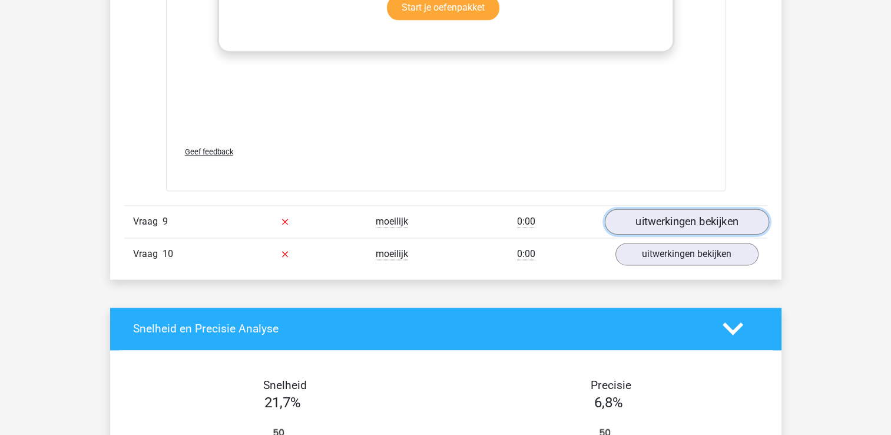
click at [728, 215] on link "uitwerkingen bekijken" at bounding box center [686, 221] width 164 height 26
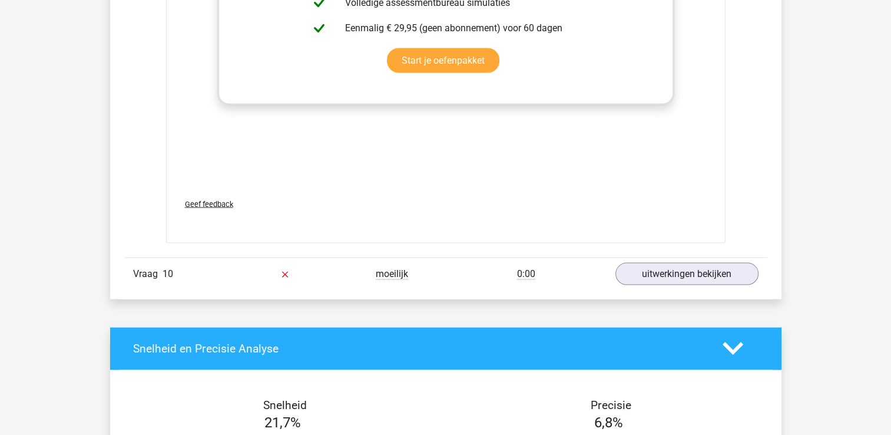
scroll to position [6715, 0]
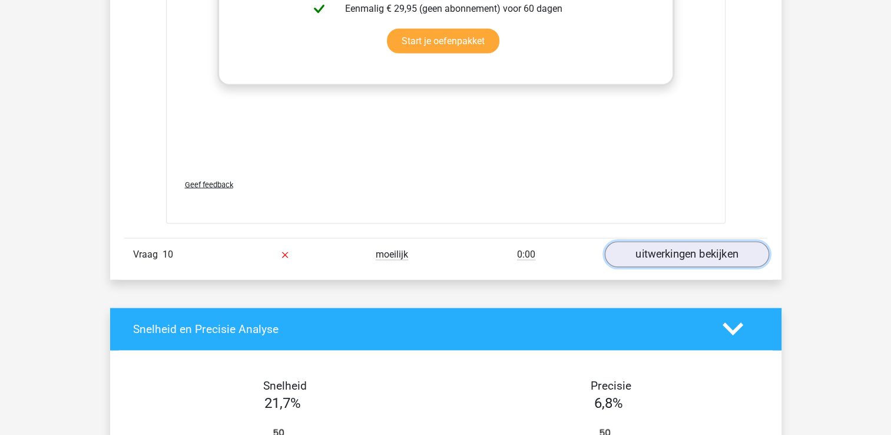
click at [699, 244] on link "uitwerkingen bekijken" at bounding box center [686, 254] width 164 height 26
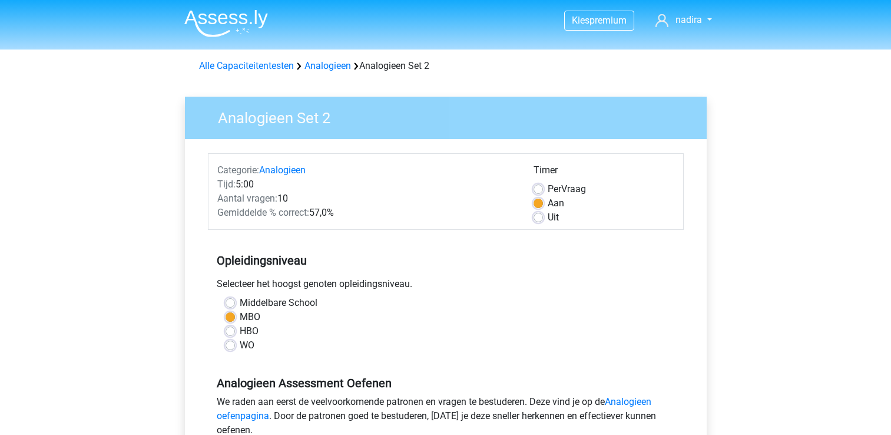
scroll to position [238, 0]
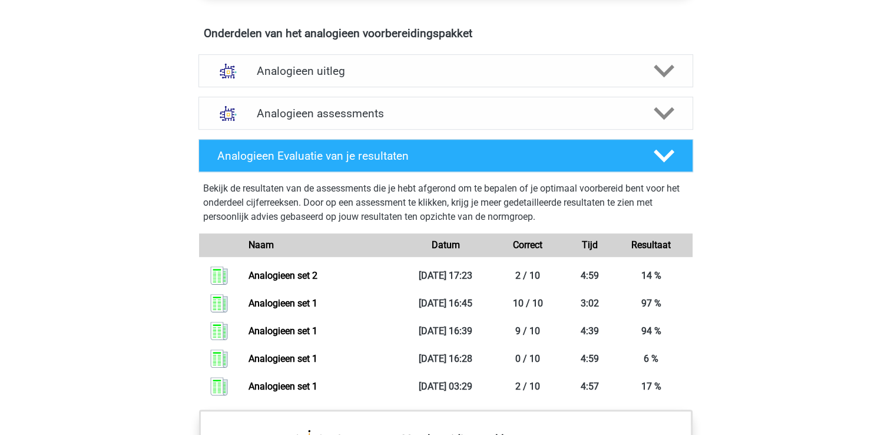
scroll to position [662, 0]
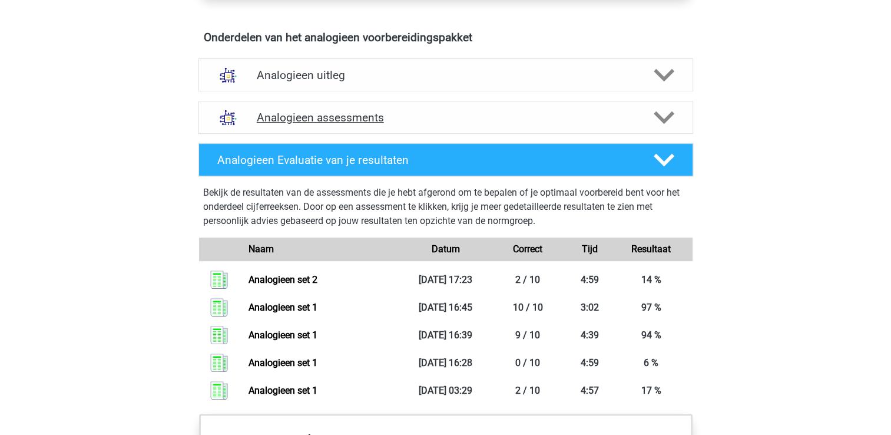
click at [616, 121] on h4 "Analogieen assessments" at bounding box center [446, 118] width 378 height 14
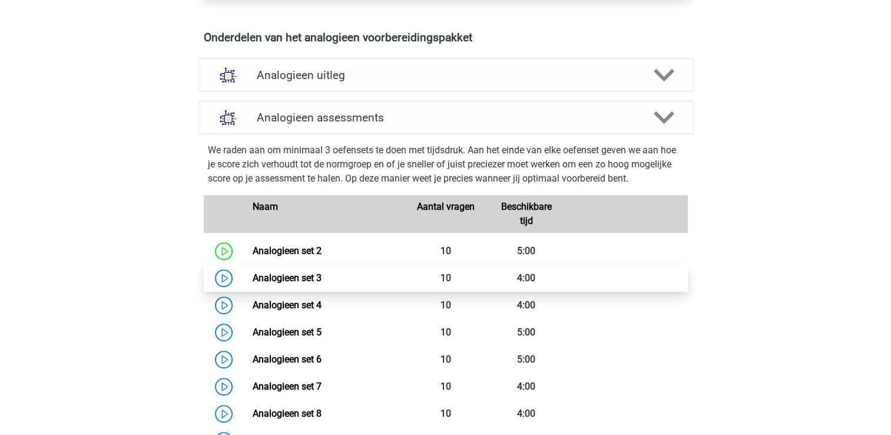
click at [292, 273] on link "Analogieen set 3" at bounding box center [287, 277] width 69 height 11
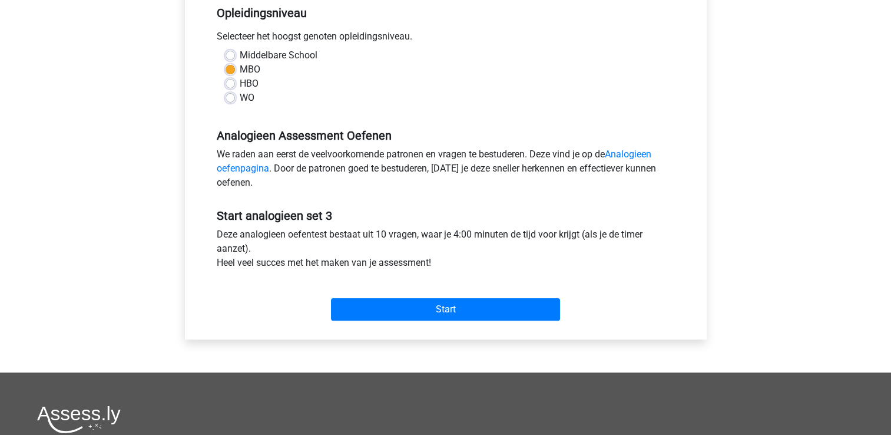
scroll to position [248, 0]
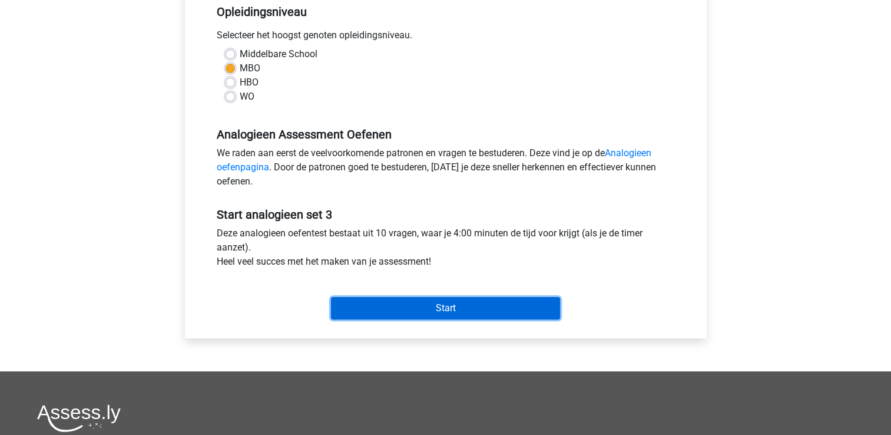
click at [502, 309] on input "Start" at bounding box center [445, 308] width 229 height 22
click at [442, 303] on input "Start" at bounding box center [445, 308] width 229 height 22
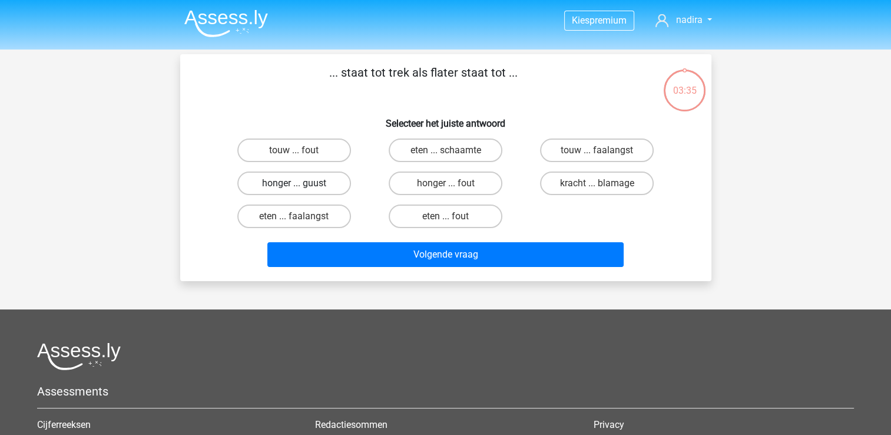
click at [322, 180] on label "honger ... guust" at bounding box center [294, 183] width 114 height 24
click at [301, 183] on input "honger ... guust" at bounding box center [298, 187] width 8 height 8
radio input "true"
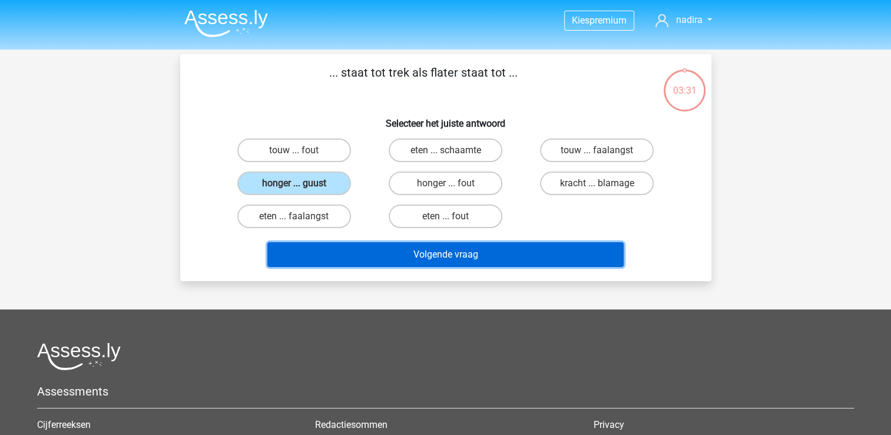
click at [436, 250] on button "Volgende vraag" at bounding box center [445, 254] width 356 height 25
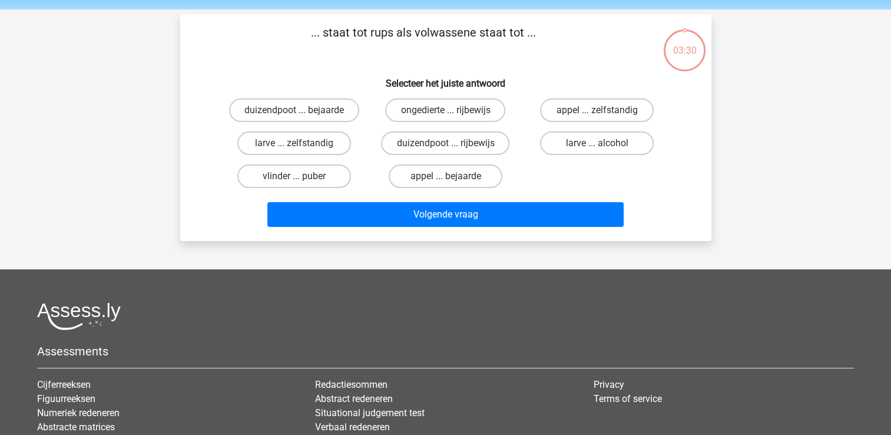
scroll to position [54, 0]
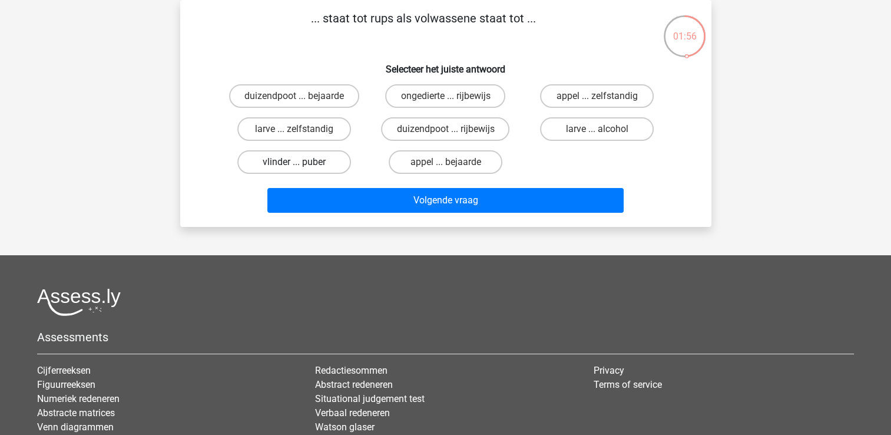
click at [343, 155] on label "vlinder ... puber" at bounding box center [294, 162] width 114 height 24
click at [301, 162] on input "vlinder ... puber" at bounding box center [298, 166] width 8 height 8
radio input "true"
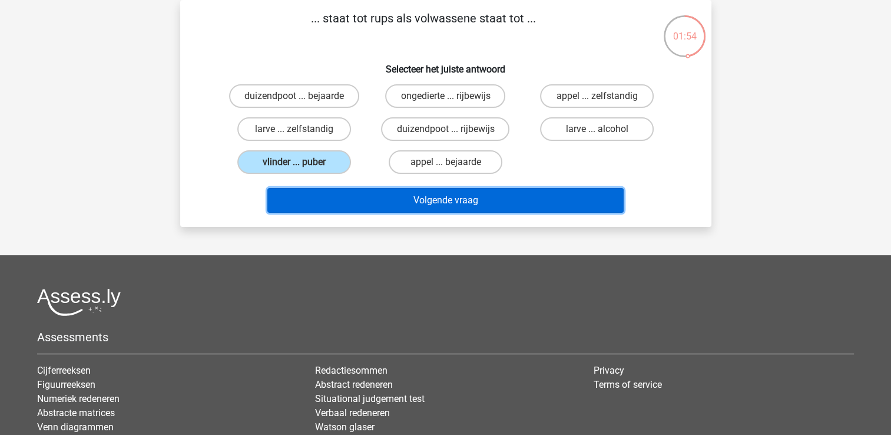
click at [398, 193] on button "Volgende vraag" at bounding box center [445, 200] width 356 height 25
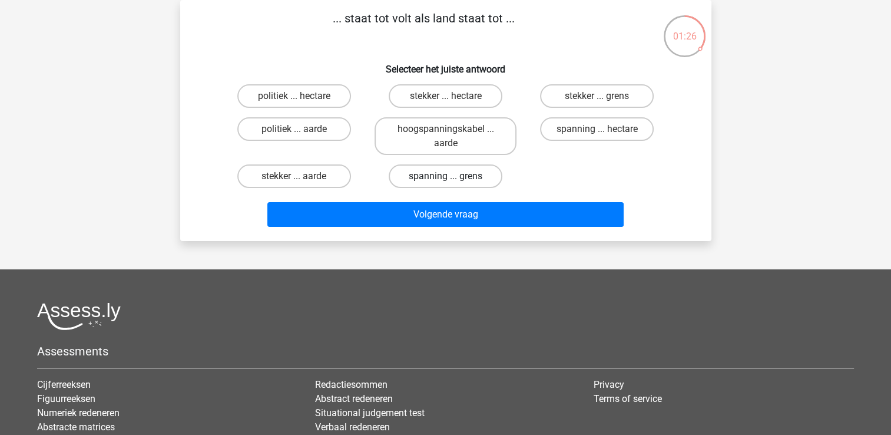
click at [431, 179] on label "spanning ... grens" at bounding box center [446, 176] width 114 height 24
click at [445, 179] on input "spanning ... grens" at bounding box center [449, 180] width 8 height 8
radio input "true"
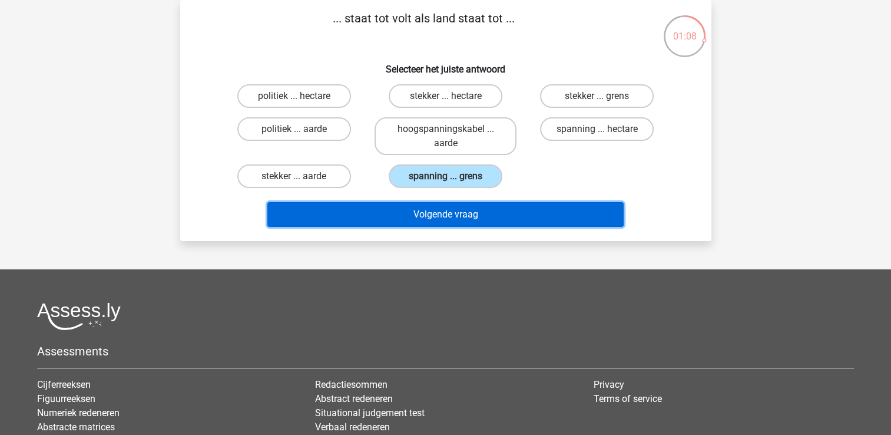
click at [455, 206] on button "Volgende vraag" at bounding box center [445, 214] width 356 height 25
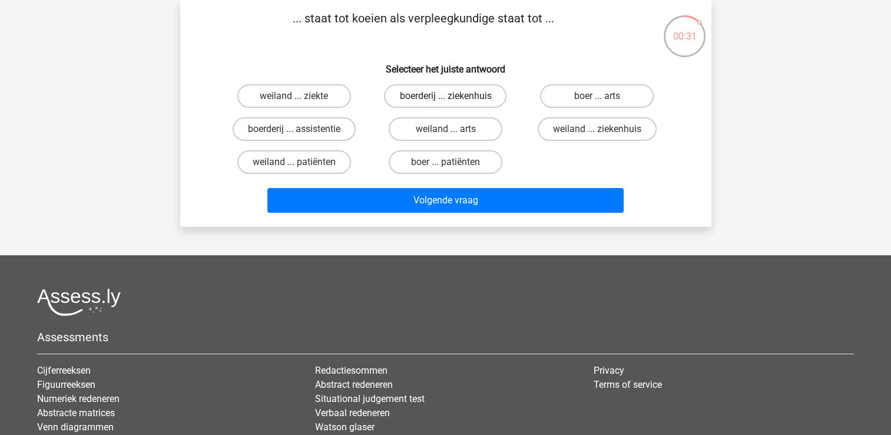
click at [426, 95] on label "boerderij ... ziekenhuis" at bounding box center [445, 96] width 122 height 24
click at [445, 96] on input "boerderij ... ziekenhuis" at bounding box center [449, 100] width 8 height 8
radio input "true"
click at [576, 121] on label "weiland ... ziekenhuis" at bounding box center [597, 129] width 119 height 24
click at [597, 129] on input "weiland ... ziekenhuis" at bounding box center [601, 133] width 8 height 8
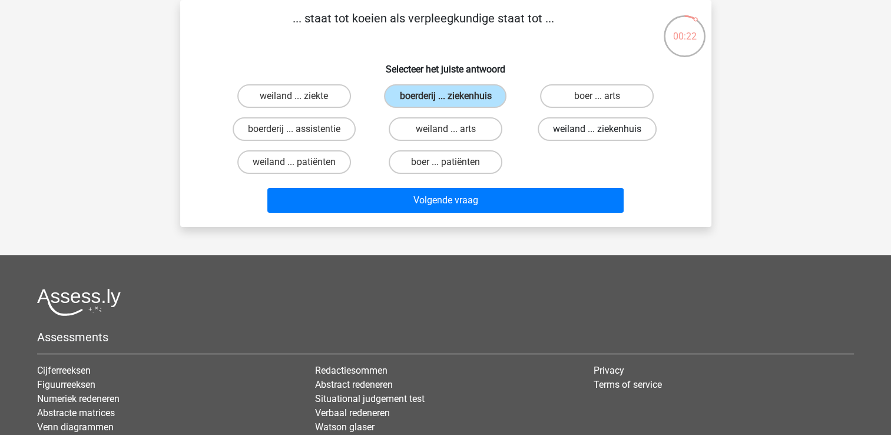
radio input "true"
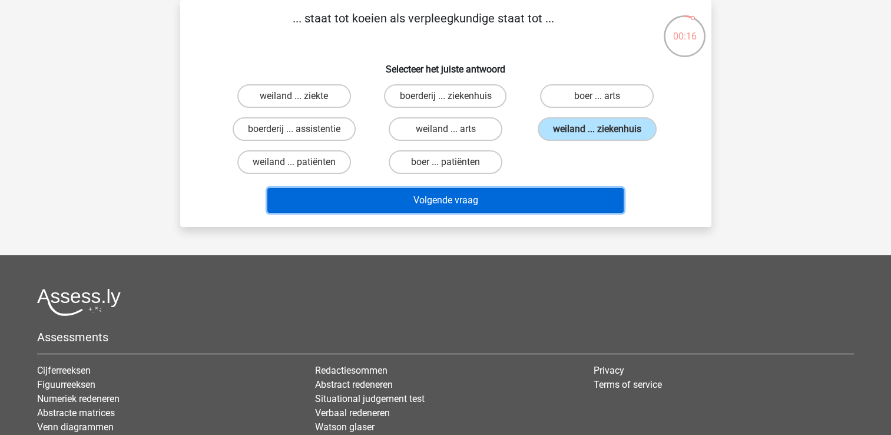
click at [554, 201] on button "Volgende vraag" at bounding box center [445, 200] width 356 height 25
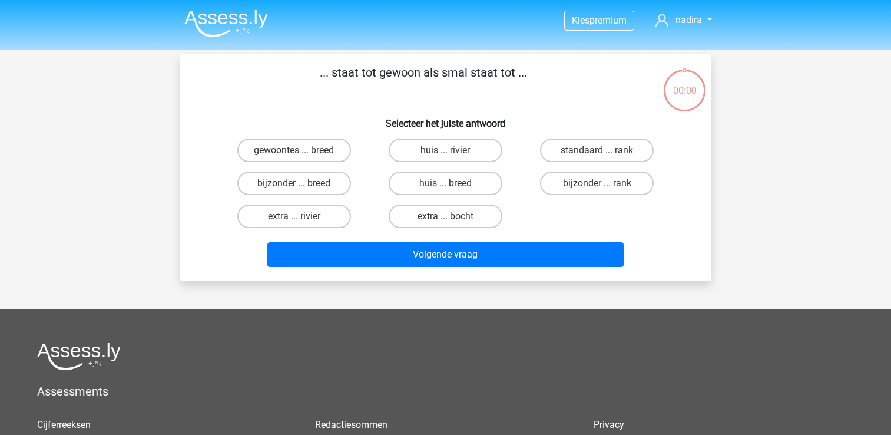
scroll to position [54, 0]
click at [323, 178] on label "honger ... guust" at bounding box center [294, 183] width 114 height 24
click at [301, 183] on input "honger ... guust" at bounding box center [298, 187] width 8 height 8
radio input "true"
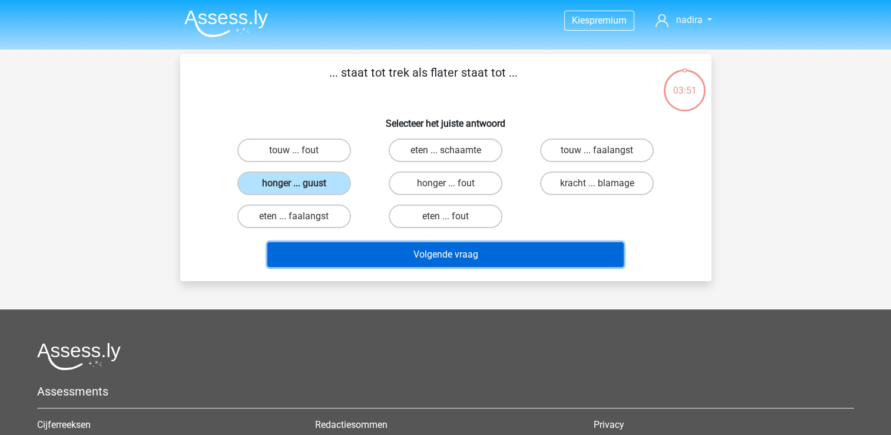
click at [446, 253] on button "Volgende vraag" at bounding box center [445, 254] width 356 height 25
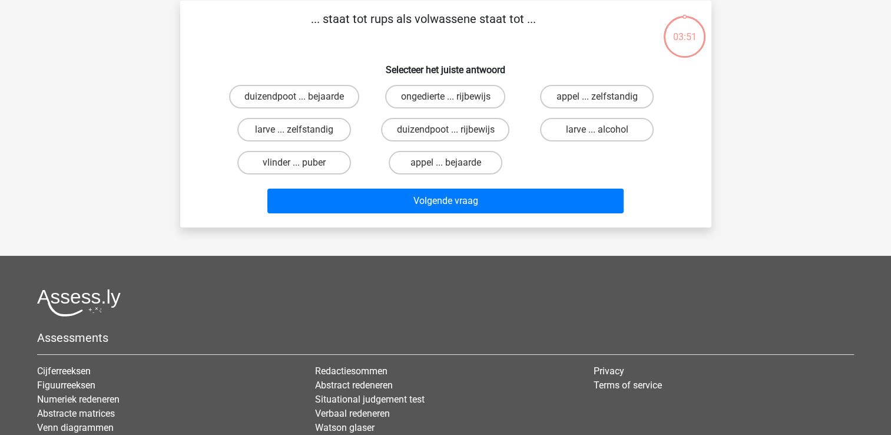
scroll to position [54, 0]
click at [323, 157] on label "vlinder ... puber" at bounding box center [294, 162] width 114 height 24
click at [301, 162] on input "vlinder ... puber" at bounding box center [298, 166] width 8 height 8
radio input "true"
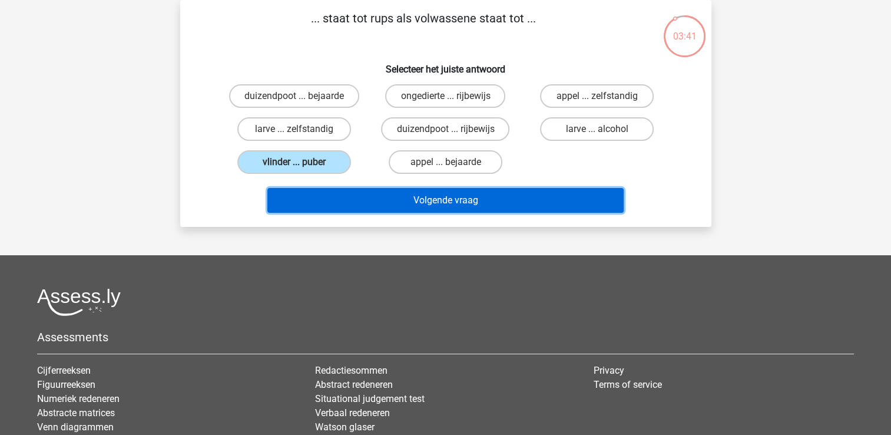
click at [435, 190] on button "Volgende vraag" at bounding box center [445, 200] width 356 height 25
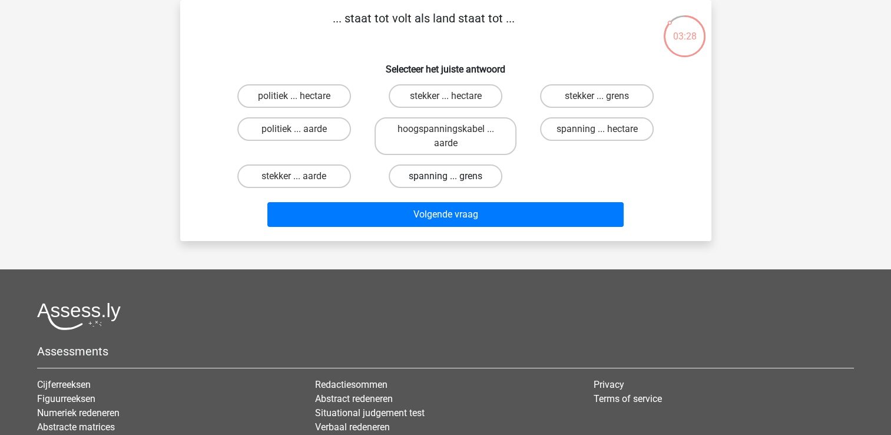
click at [480, 180] on label "spanning ... grens" at bounding box center [446, 176] width 114 height 24
click at [453, 180] on input "spanning ... grens" at bounding box center [449, 180] width 8 height 8
radio input "true"
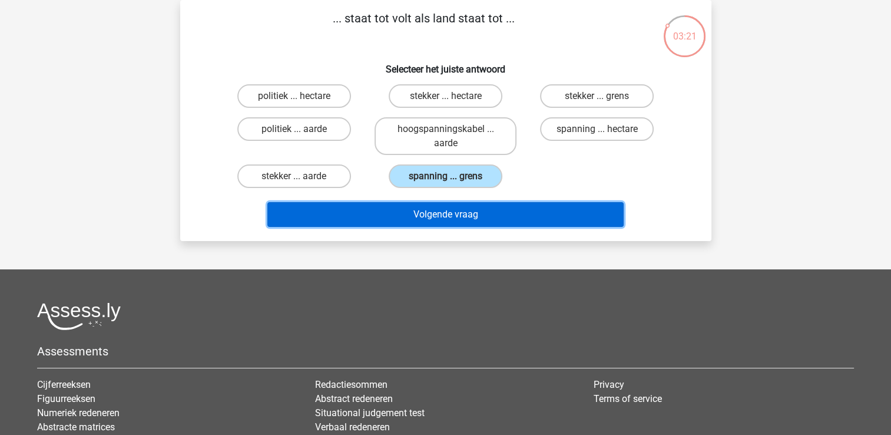
click at [504, 215] on button "Volgende vraag" at bounding box center [445, 214] width 356 height 25
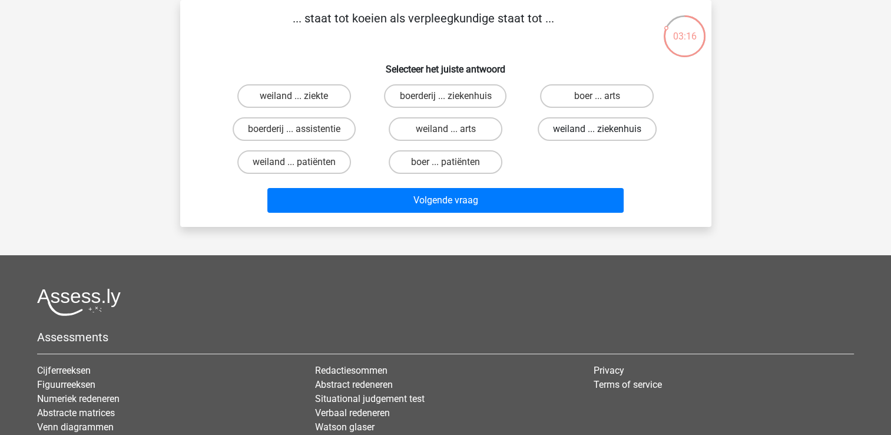
click at [636, 130] on label "weiland ... ziekenhuis" at bounding box center [597, 129] width 119 height 24
click at [605, 130] on input "weiland ... ziekenhuis" at bounding box center [601, 133] width 8 height 8
radio input "true"
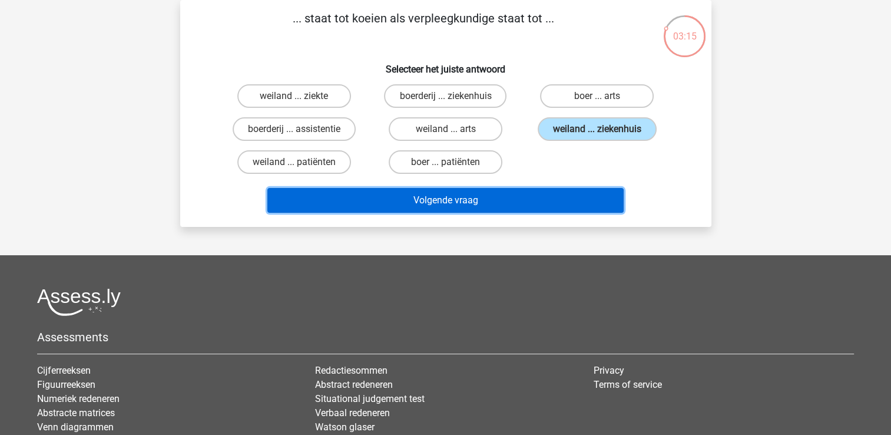
click at [598, 202] on button "Volgende vraag" at bounding box center [445, 200] width 356 height 25
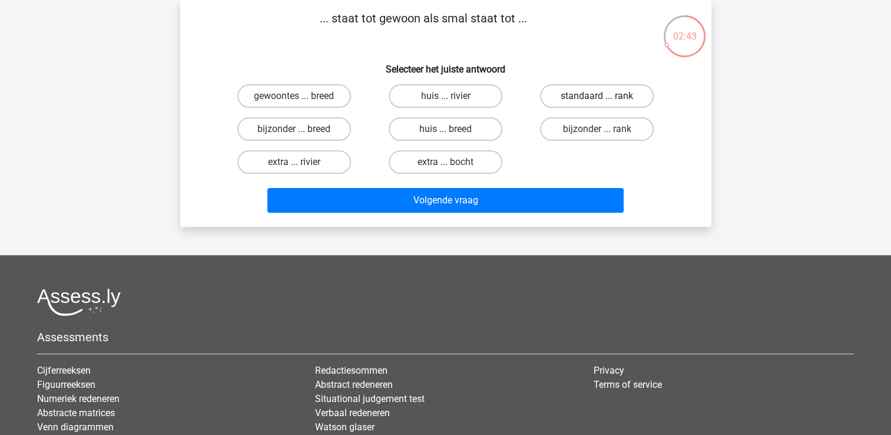
click at [623, 91] on label "standaard ... rank" at bounding box center [597, 96] width 114 height 24
click at [605, 96] on input "standaard ... rank" at bounding box center [601, 100] width 8 height 8
radio input "true"
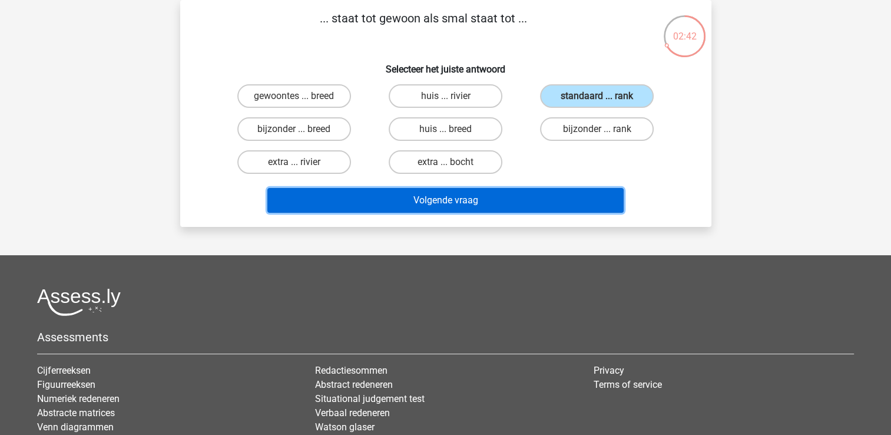
click at [602, 188] on button "Volgende vraag" at bounding box center [445, 200] width 356 height 25
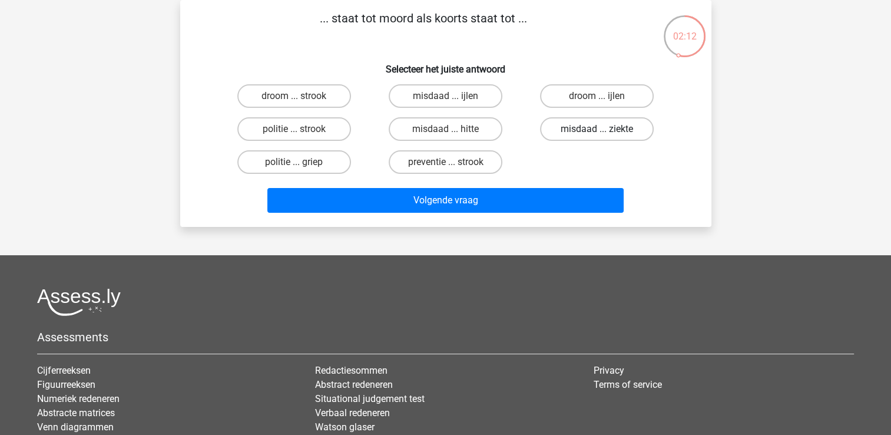
click at [615, 124] on label "misdaad ... ziekte" at bounding box center [597, 129] width 114 height 24
click at [605, 129] on input "misdaad ... ziekte" at bounding box center [601, 133] width 8 height 8
radio input "true"
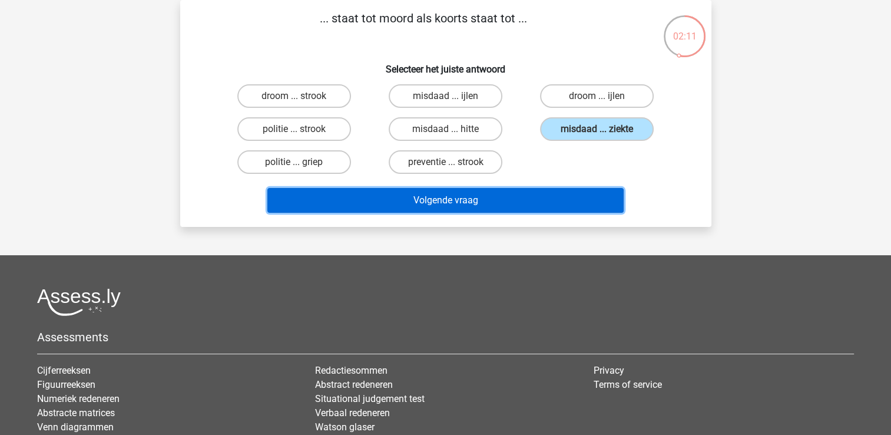
click at [559, 196] on button "Volgende vraag" at bounding box center [445, 200] width 356 height 25
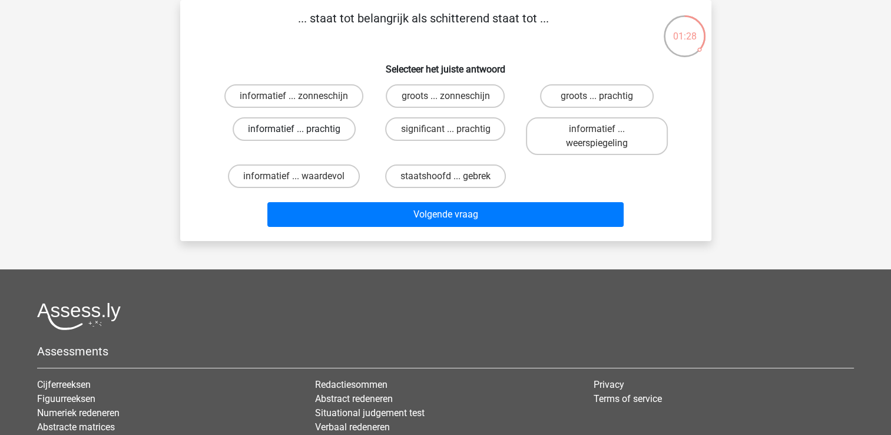
click at [311, 124] on label "informatief ... prachtig" at bounding box center [294, 129] width 123 height 24
click at [301, 129] on input "informatief ... prachtig" at bounding box center [298, 133] width 8 height 8
radio input "true"
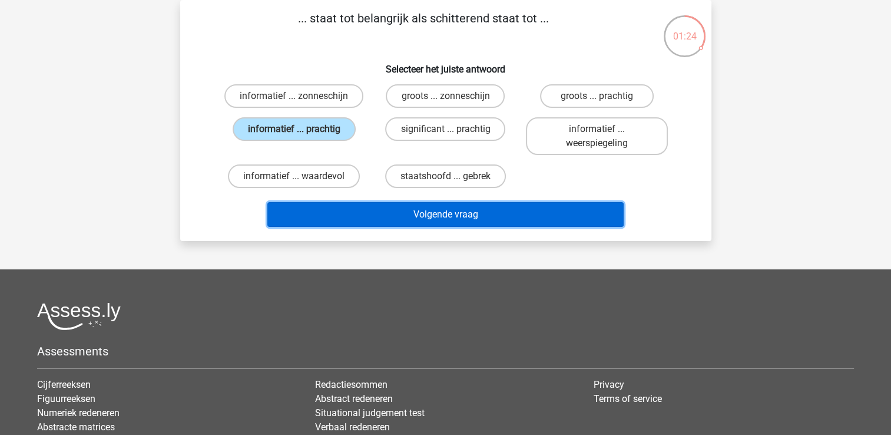
click at [413, 215] on button "Volgende vraag" at bounding box center [445, 214] width 356 height 25
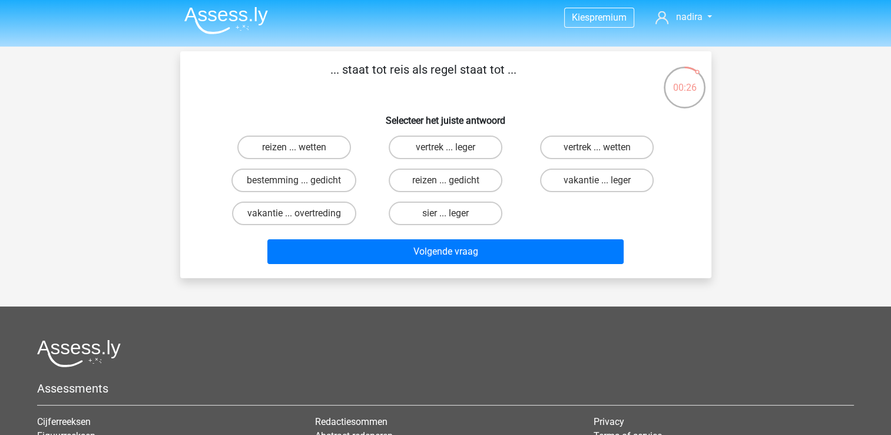
scroll to position [2, 0]
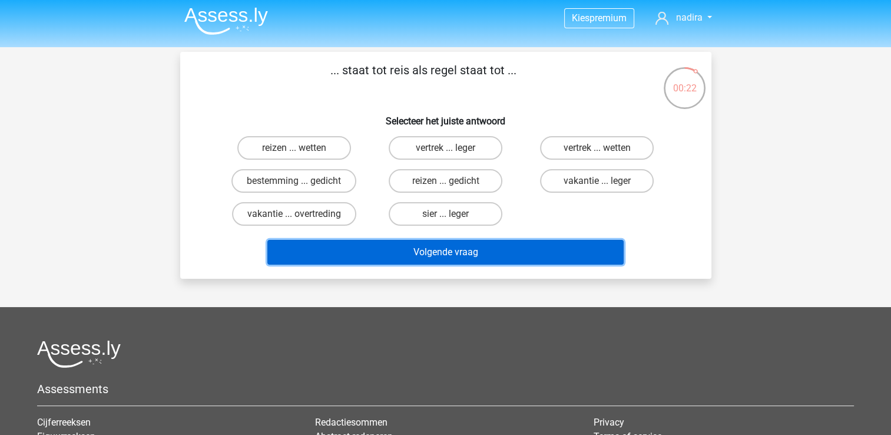
click at [389, 244] on button "Volgende vraag" at bounding box center [445, 252] width 356 height 25
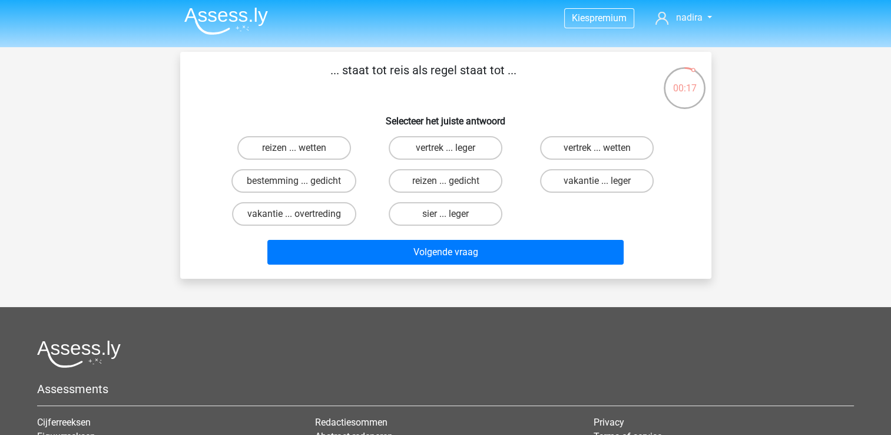
click at [367, 161] on div "reizen ... wetten" at bounding box center [293, 147] width 151 height 33
click at [327, 139] on label "reizen ... wetten" at bounding box center [294, 148] width 114 height 24
click at [301, 148] on input "reizen ... wetten" at bounding box center [298, 152] width 8 height 8
radio input "true"
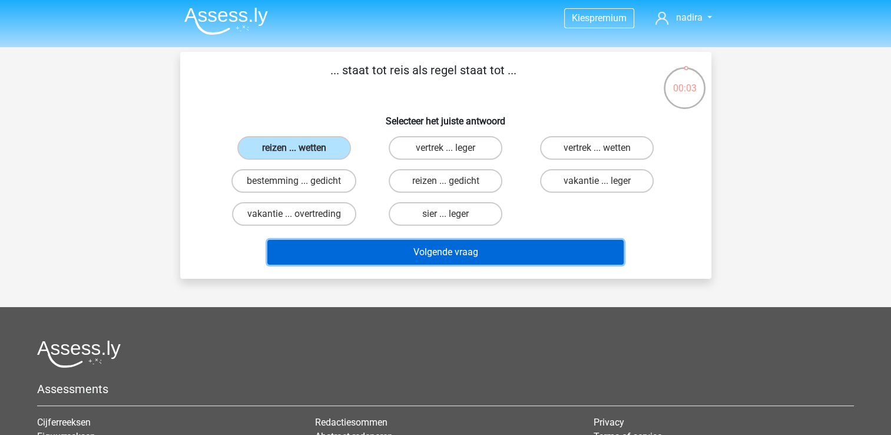
click at [443, 250] on button "Volgende vraag" at bounding box center [445, 252] width 356 height 25
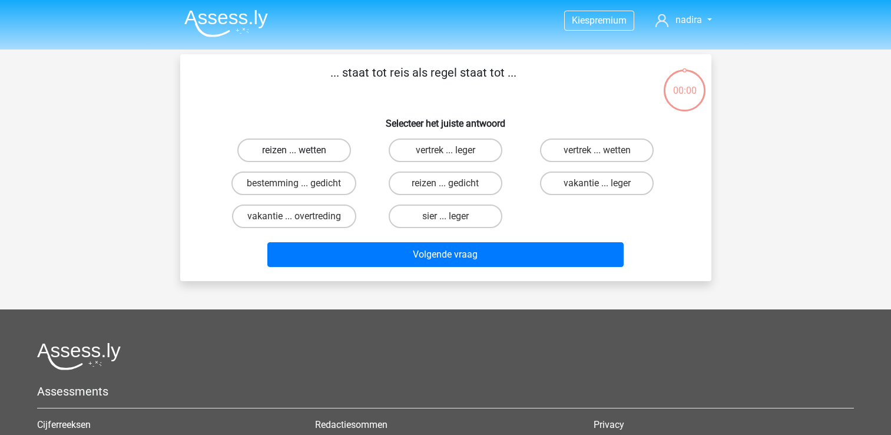
scroll to position [2, 0]
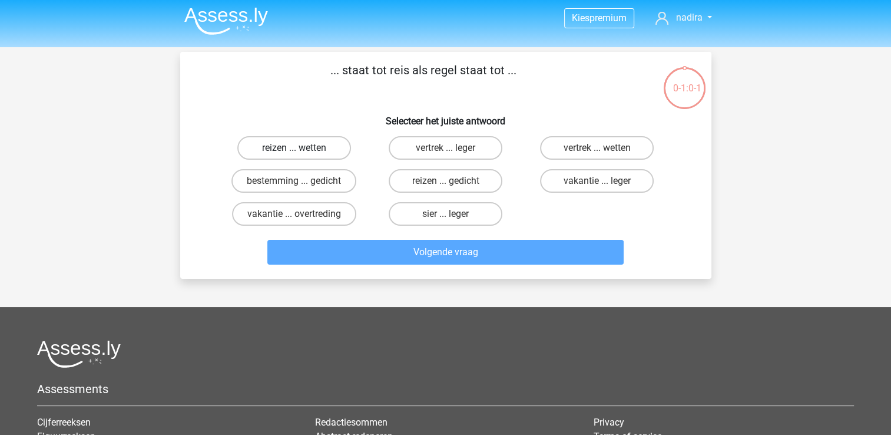
click at [316, 147] on label "reizen ... wetten" at bounding box center [294, 148] width 114 height 24
click at [301, 148] on input "reizen ... wetten" at bounding box center [298, 152] width 8 height 8
radio input "true"
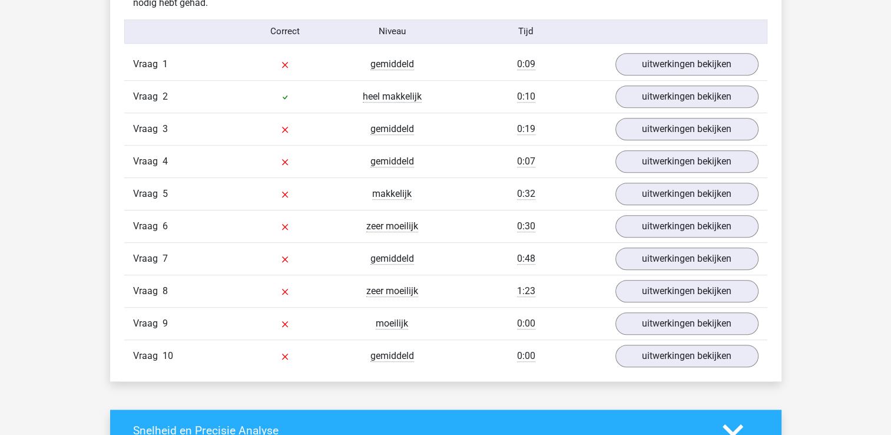
scroll to position [956, 0]
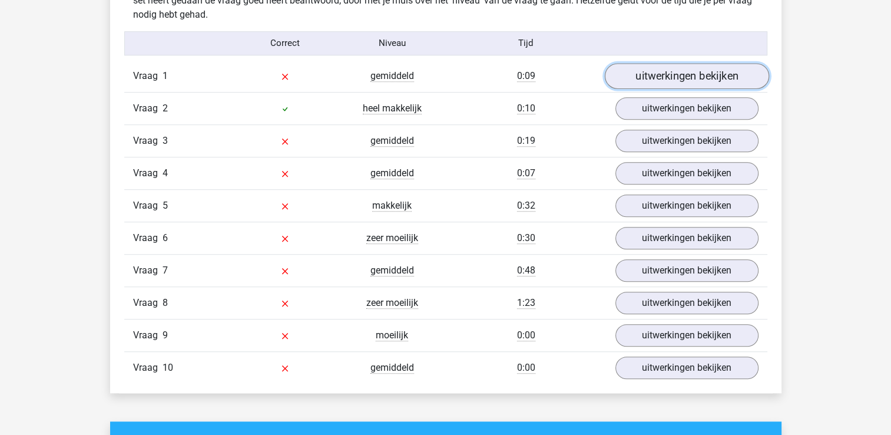
click at [689, 72] on link "uitwerkingen bekijken" at bounding box center [686, 76] width 164 height 26
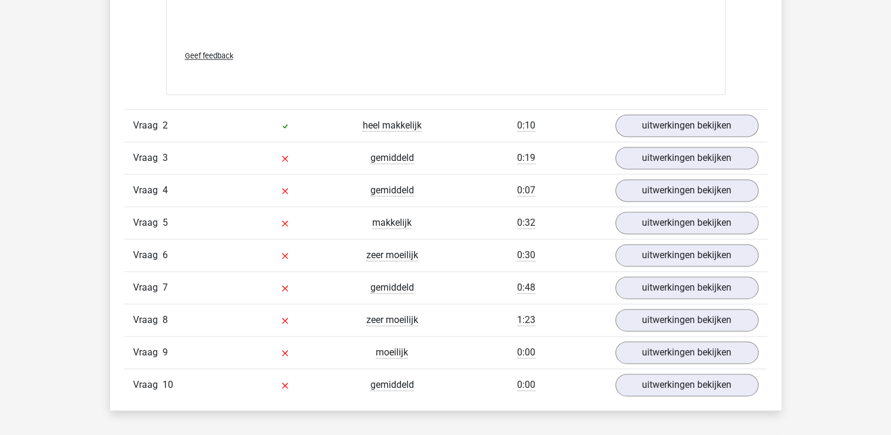
scroll to position [1574, 0]
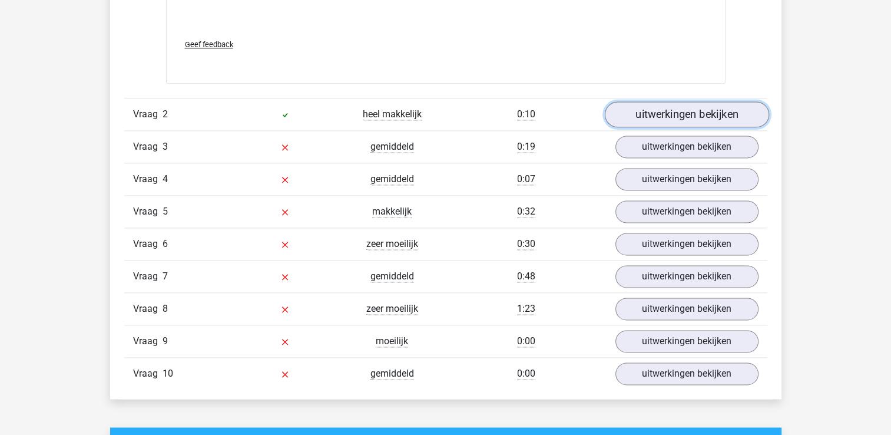
click at [691, 105] on link "uitwerkingen bekijken" at bounding box center [686, 114] width 164 height 26
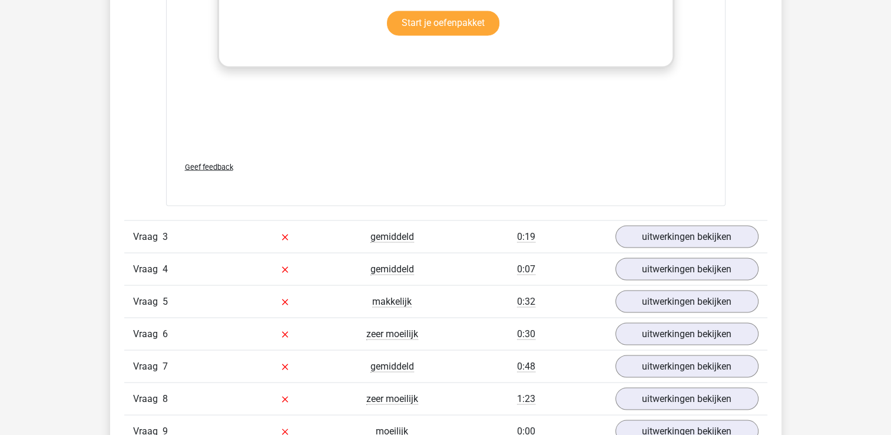
scroll to position [2122, 0]
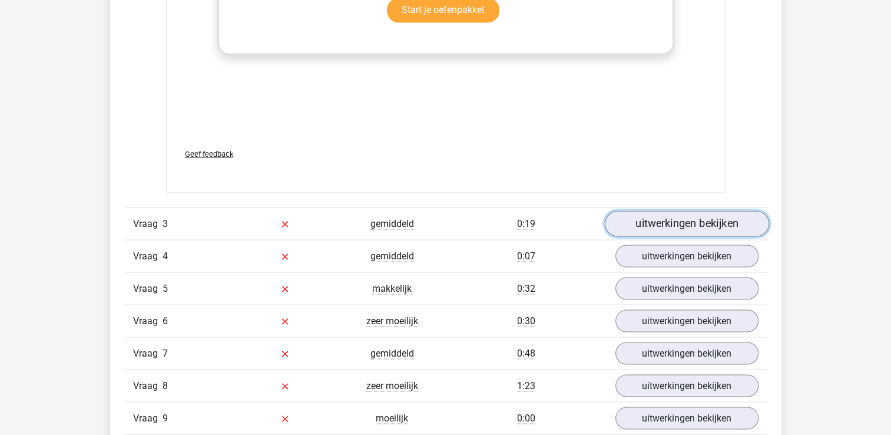
click at [735, 222] on link "uitwerkingen bekijken" at bounding box center [686, 224] width 164 height 26
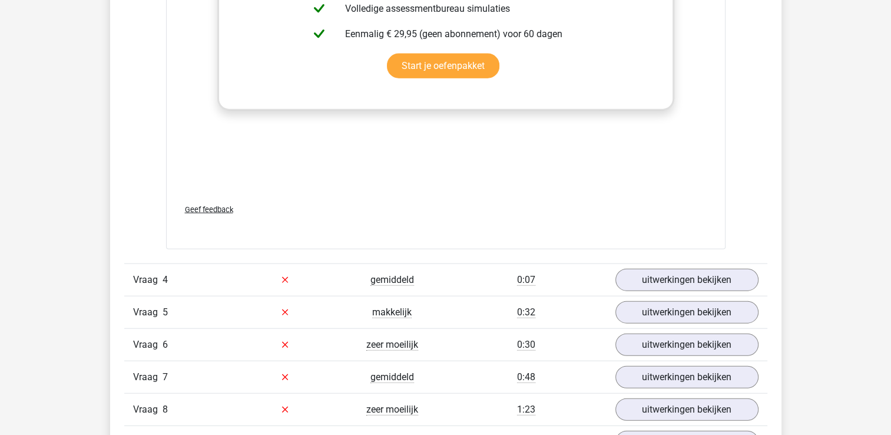
scroll to position [2738, 0]
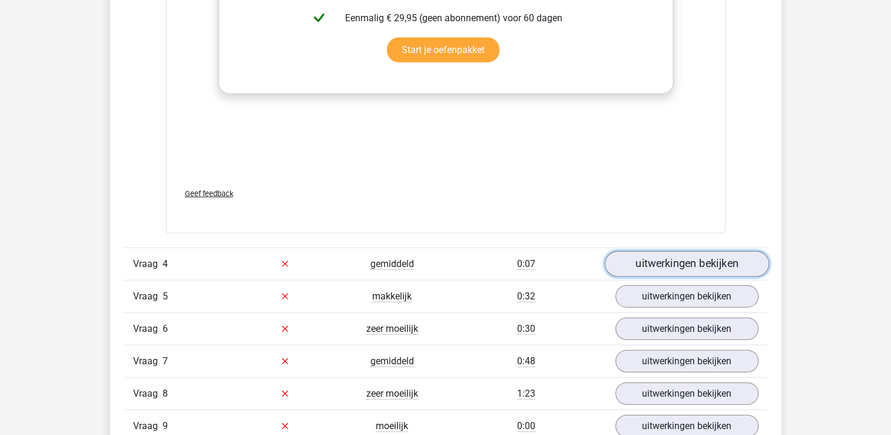
click at [740, 260] on link "uitwerkingen bekijken" at bounding box center [686, 264] width 164 height 26
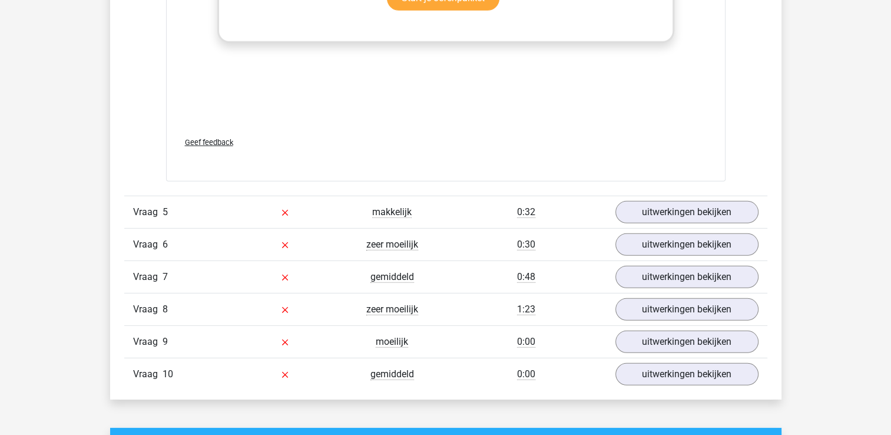
scroll to position [3458, 0]
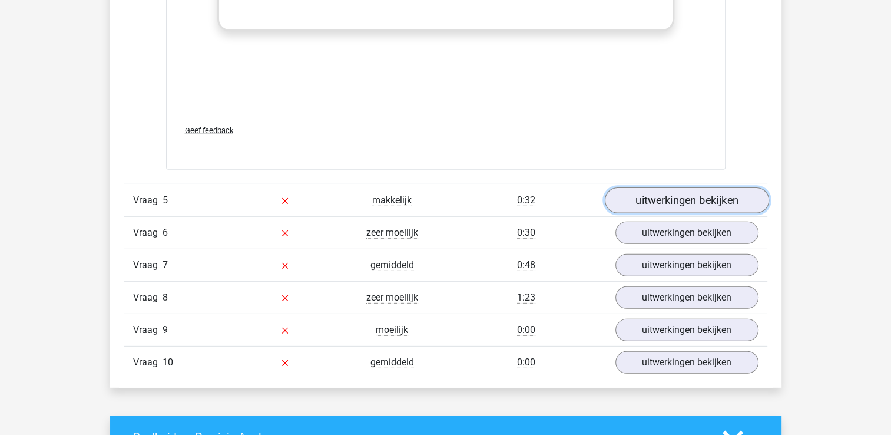
click at [676, 200] on link "uitwerkingen bekijken" at bounding box center [686, 200] width 164 height 26
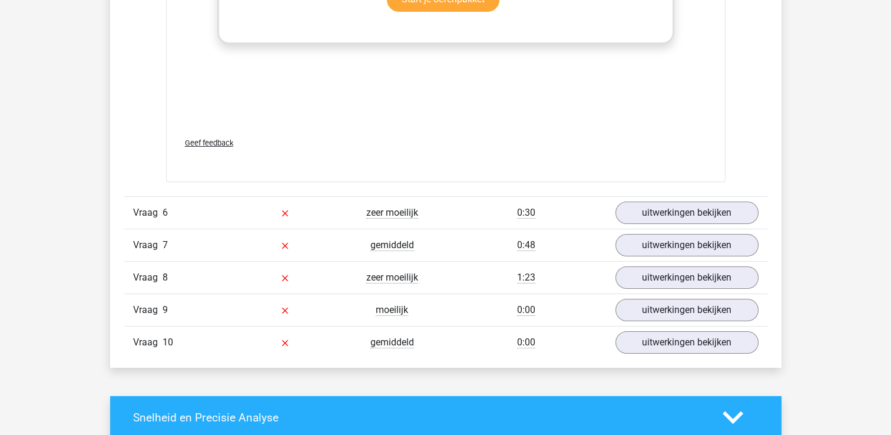
scroll to position [4115, 0]
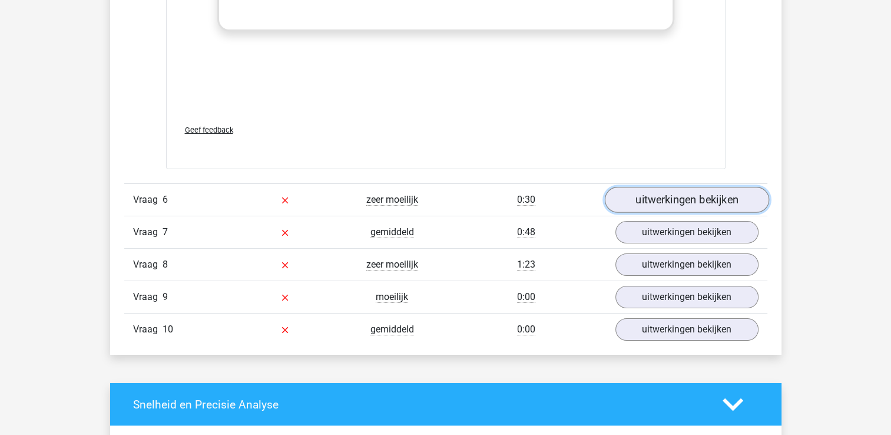
click at [729, 194] on link "uitwerkingen bekijken" at bounding box center [686, 200] width 164 height 26
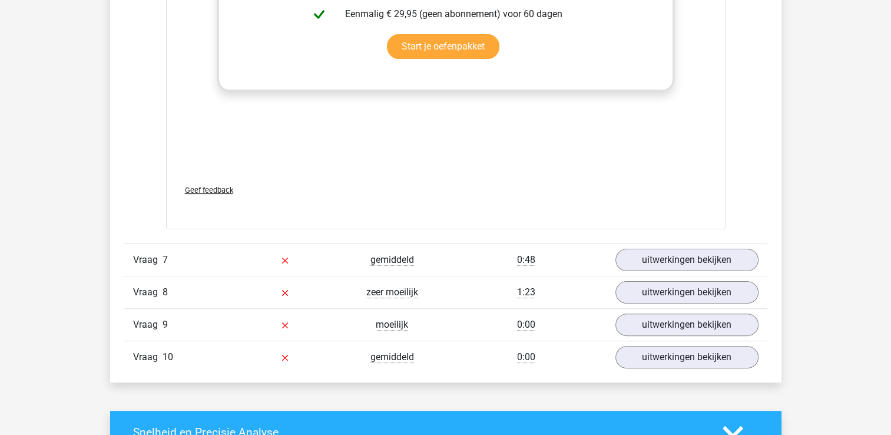
scroll to position [4763, 0]
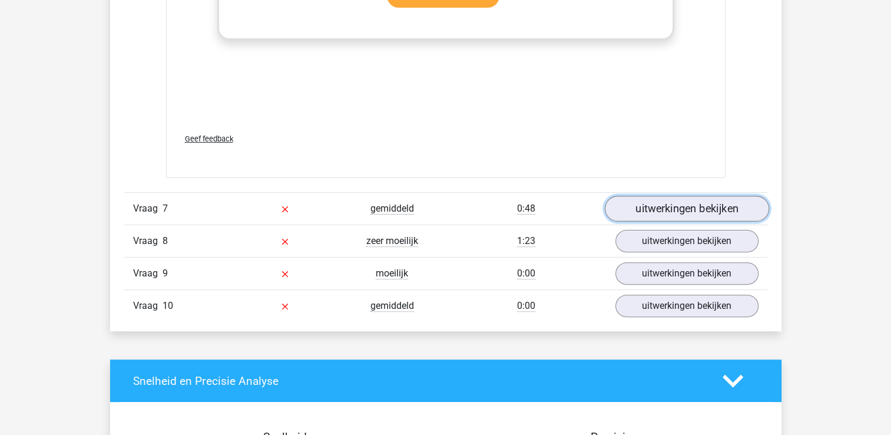
click at [679, 206] on link "uitwerkingen bekijken" at bounding box center [686, 208] width 164 height 26
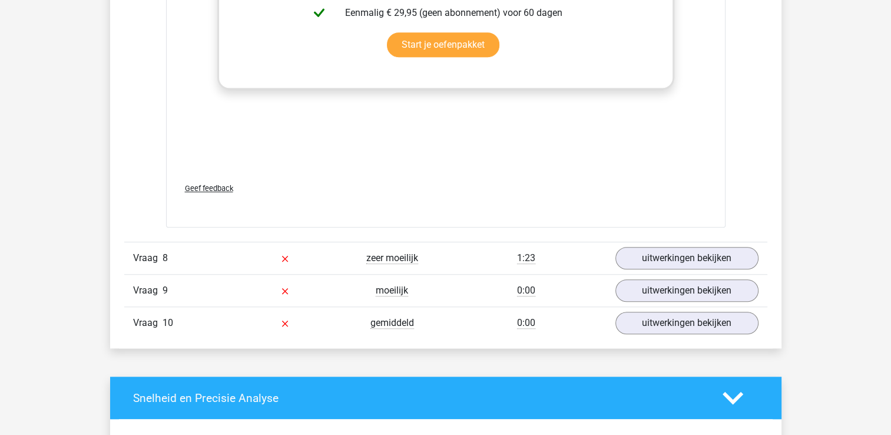
scroll to position [5394, 0]
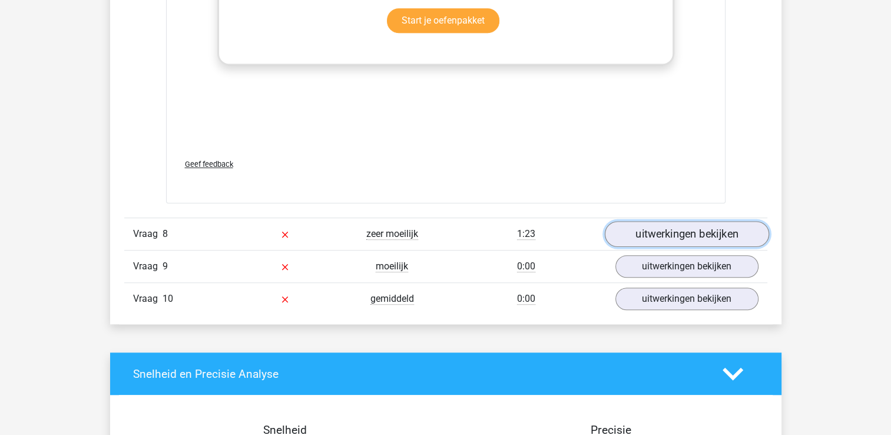
click at [671, 236] on link "uitwerkingen bekijken" at bounding box center [686, 234] width 164 height 26
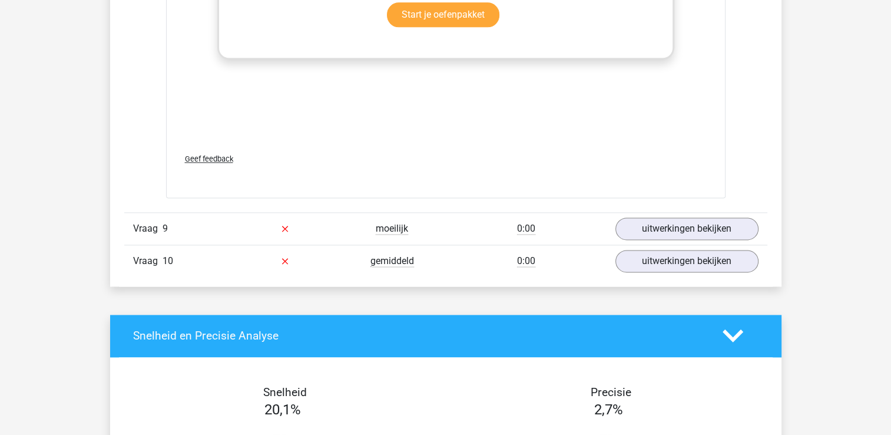
scroll to position [6082, 0]
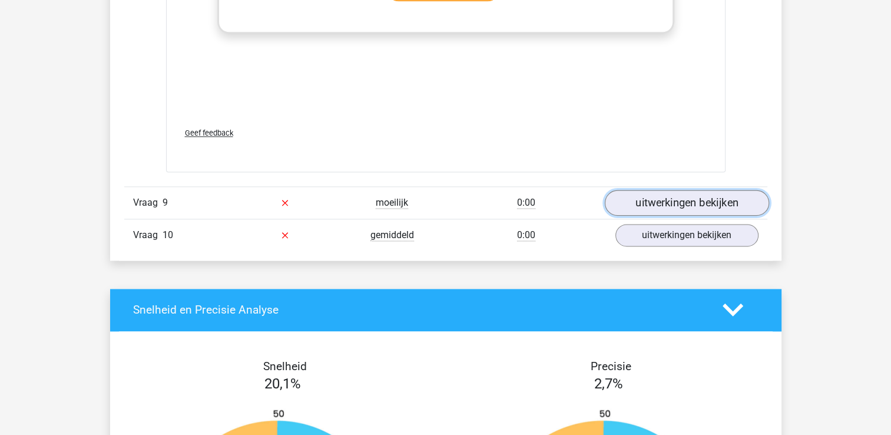
click at [666, 195] on link "uitwerkingen bekijken" at bounding box center [686, 203] width 164 height 26
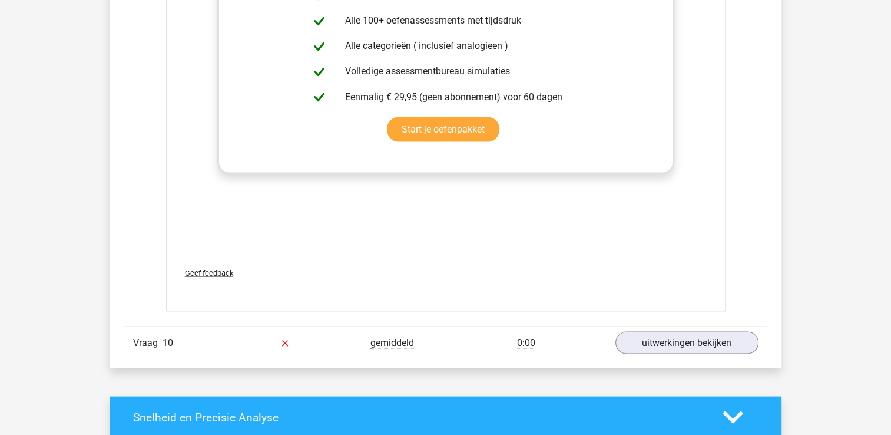
scroll to position [6647, 0]
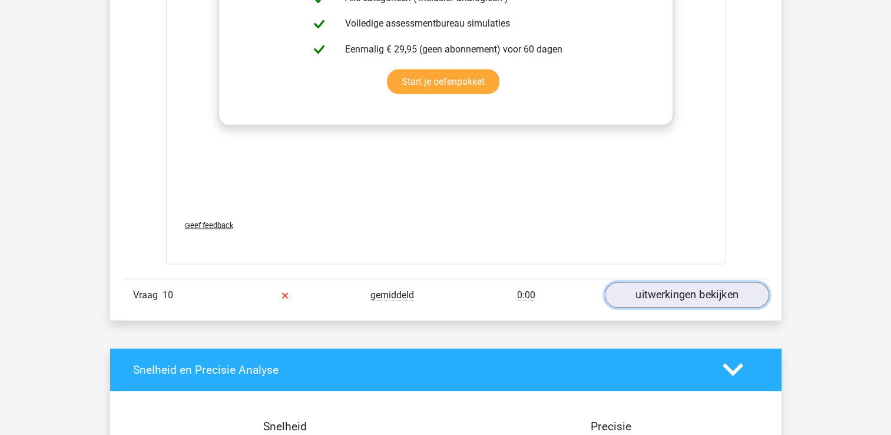
click at [742, 287] on link "uitwerkingen bekijken" at bounding box center [686, 294] width 164 height 26
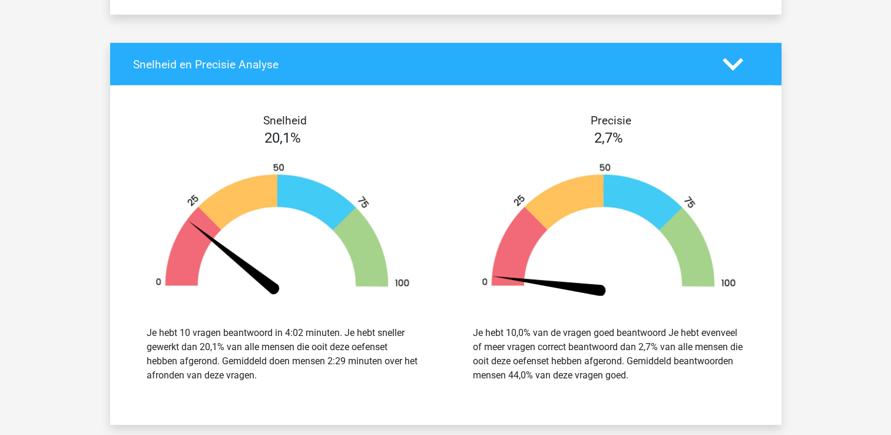
scroll to position [7587, 0]
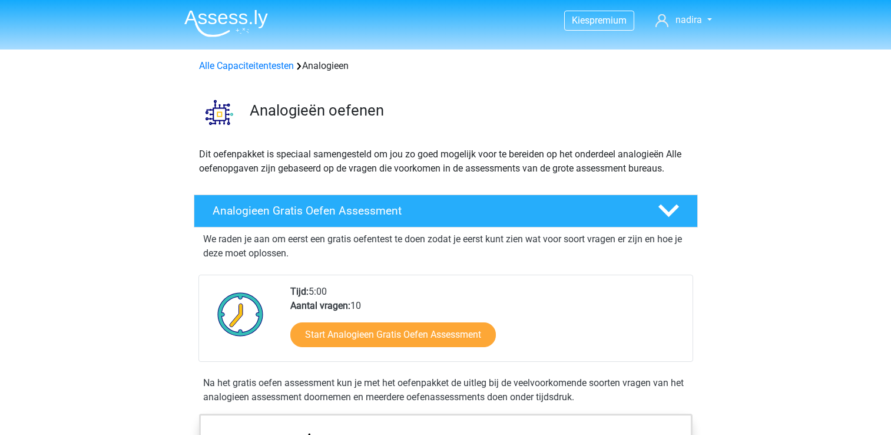
scroll to position [662, 0]
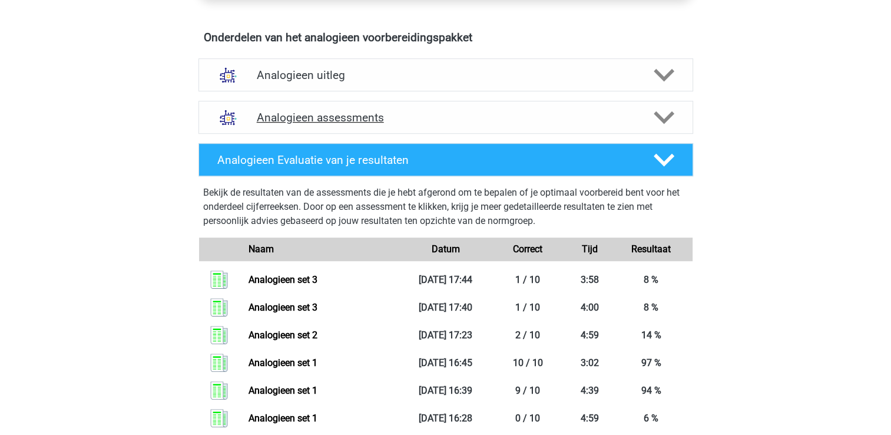
click at [384, 116] on h4 "Analogieen assessments" at bounding box center [446, 118] width 378 height 14
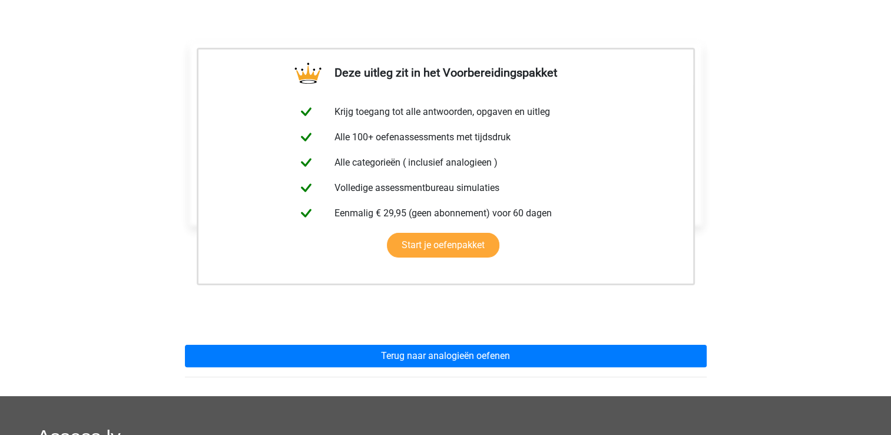
scroll to position [196, 0]
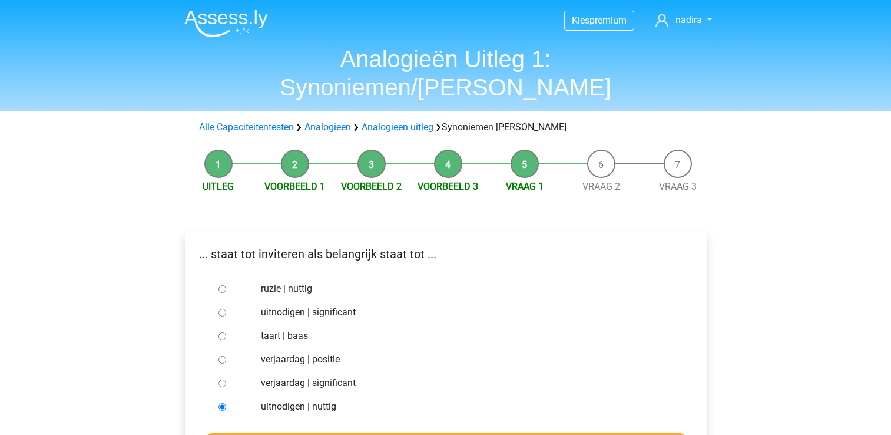
scroll to position [58, 0]
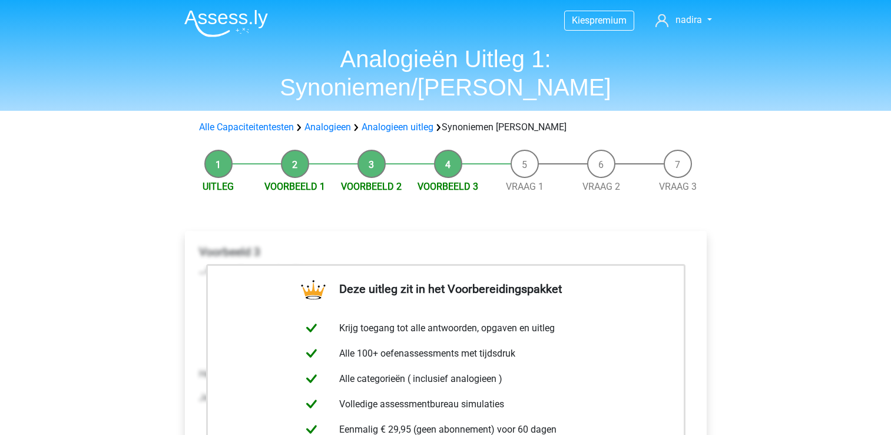
scroll to position [171, 0]
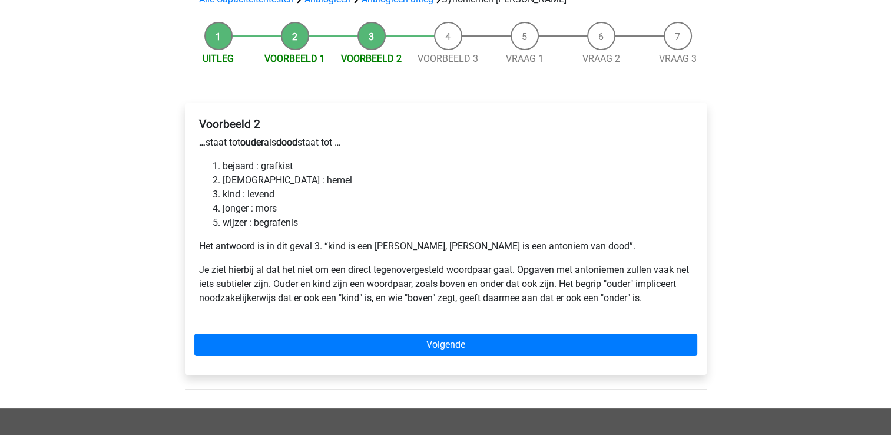
scroll to position [128, 0]
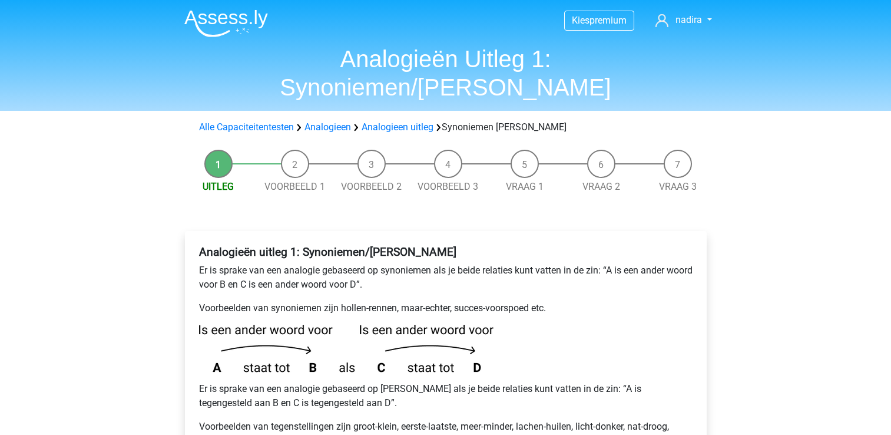
scroll to position [297, 0]
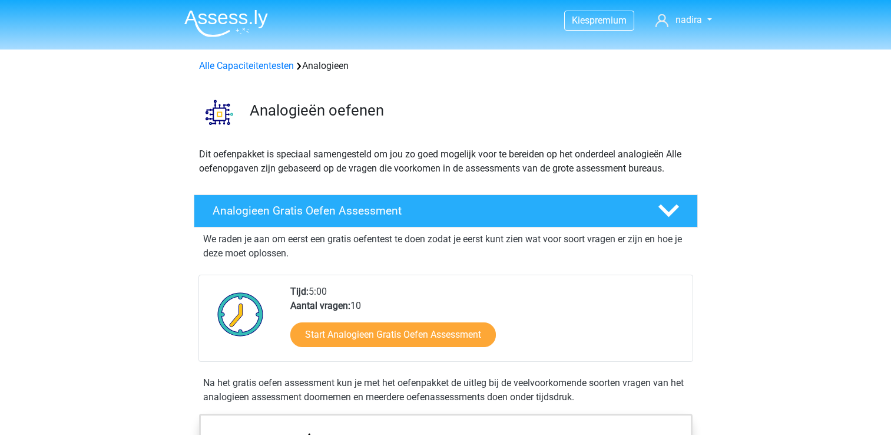
scroll to position [837, 0]
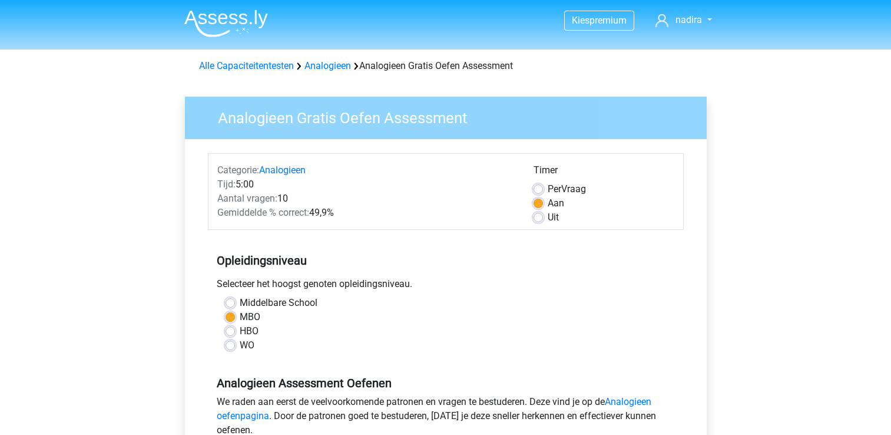
scroll to position [213, 0]
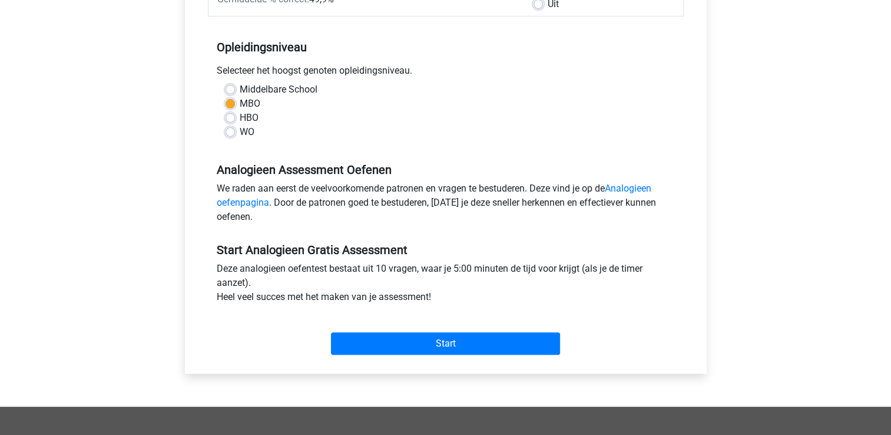
click at [240, 87] on label "Middelbare School" at bounding box center [279, 89] width 78 height 14
click at [230, 87] on input "Middelbare School" at bounding box center [229, 88] width 9 height 12
radio input "true"
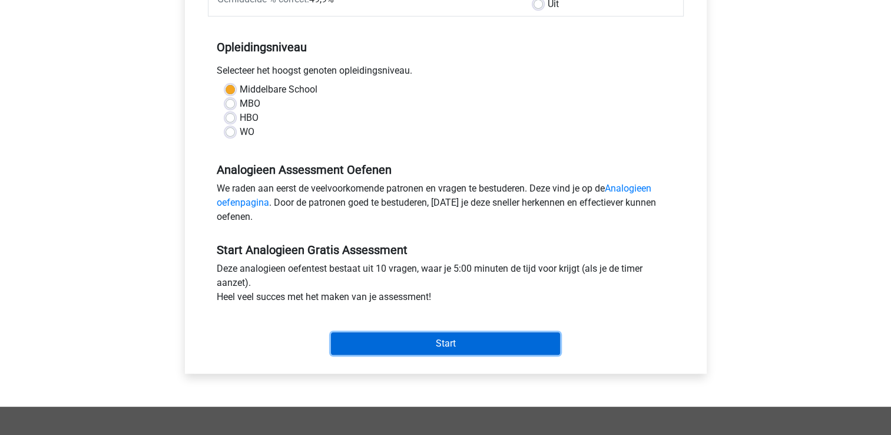
click at [450, 343] on input "Start" at bounding box center [445, 343] width 229 height 22
